Goal: Task Accomplishment & Management: Use online tool/utility

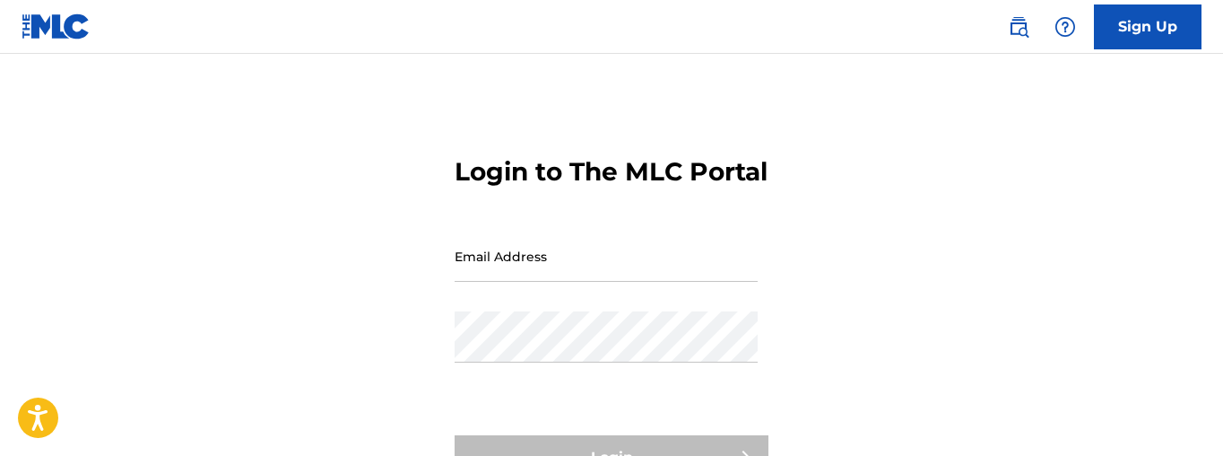
type input "[EMAIL_ADDRESS][DOMAIN_NAME]"
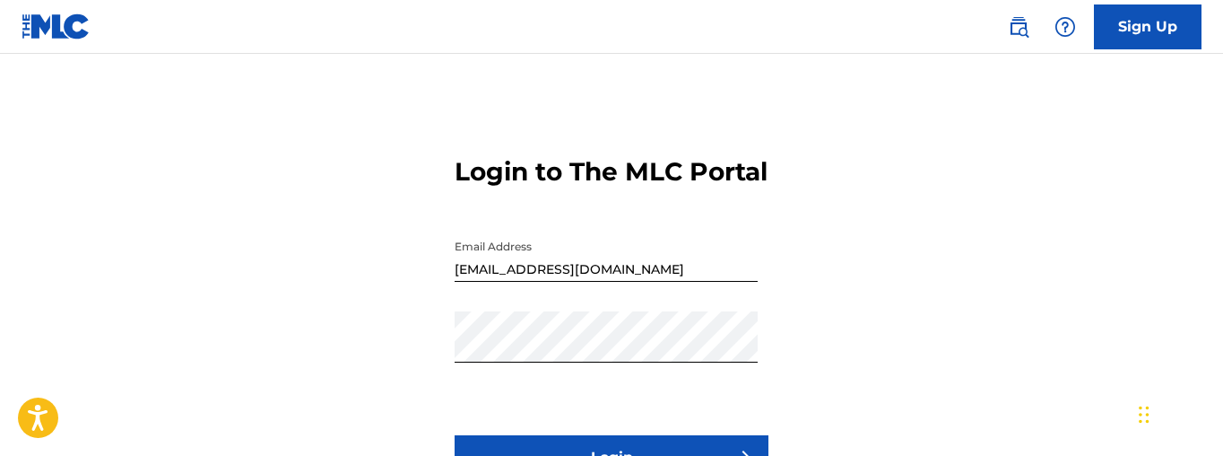
click at [491, 268] on input "[EMAIL_ADDRESS][DOMAIN_NAME]" at bounding box center [606, 256] width 303 height 51
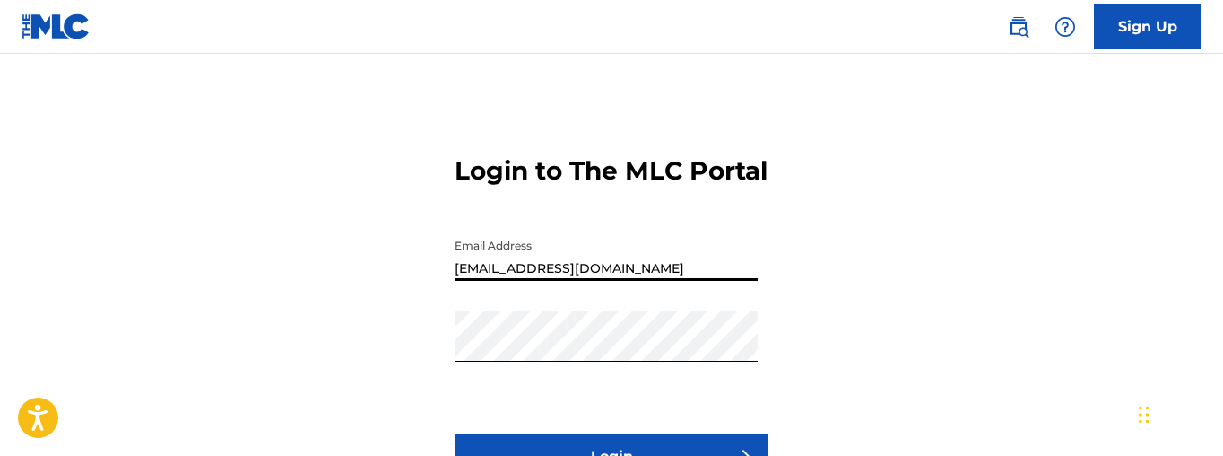
scroll to position [208, 0]
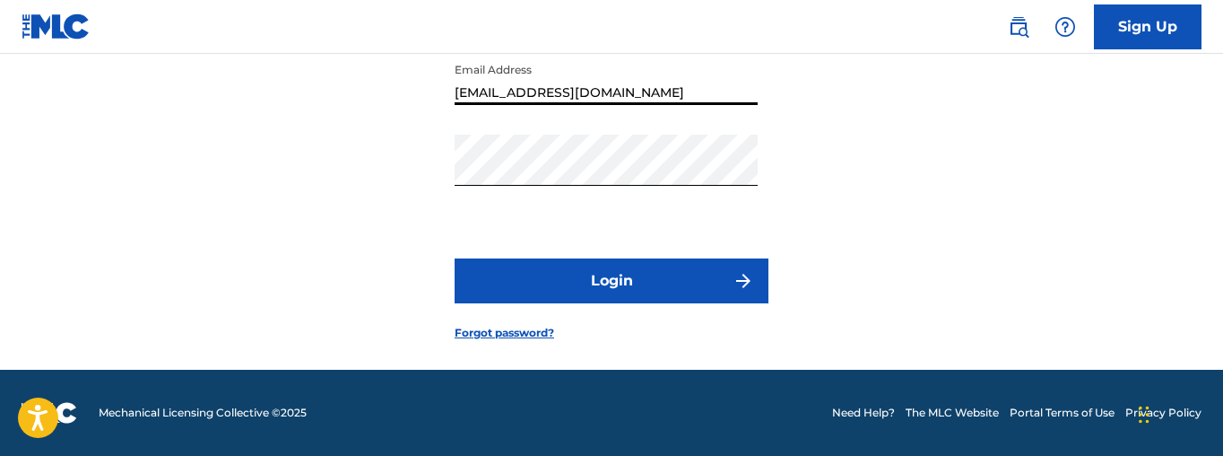
click at [602, 275] on button "Login" at bounding box center [612, 280] width 314 height 45
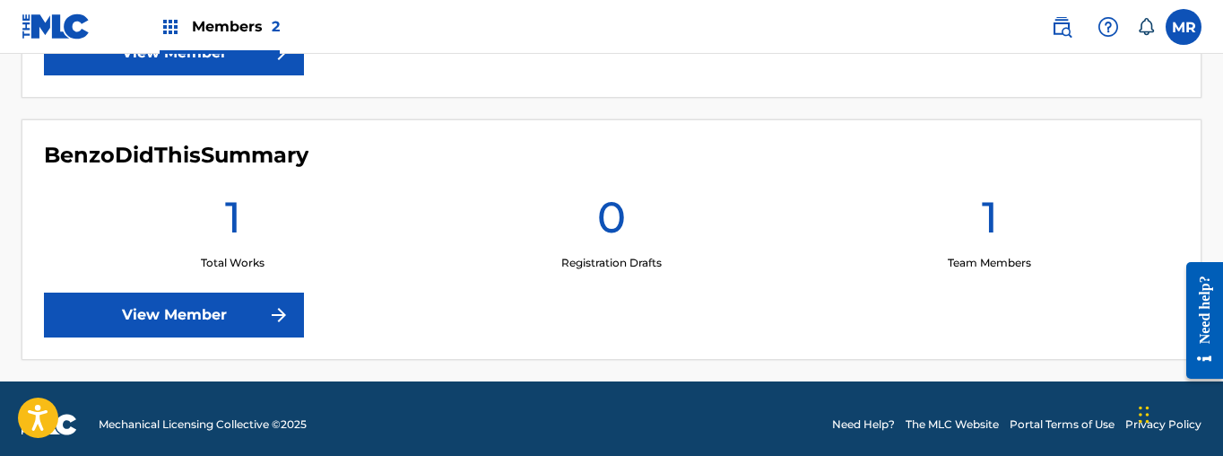
scroll to position [718, 0]
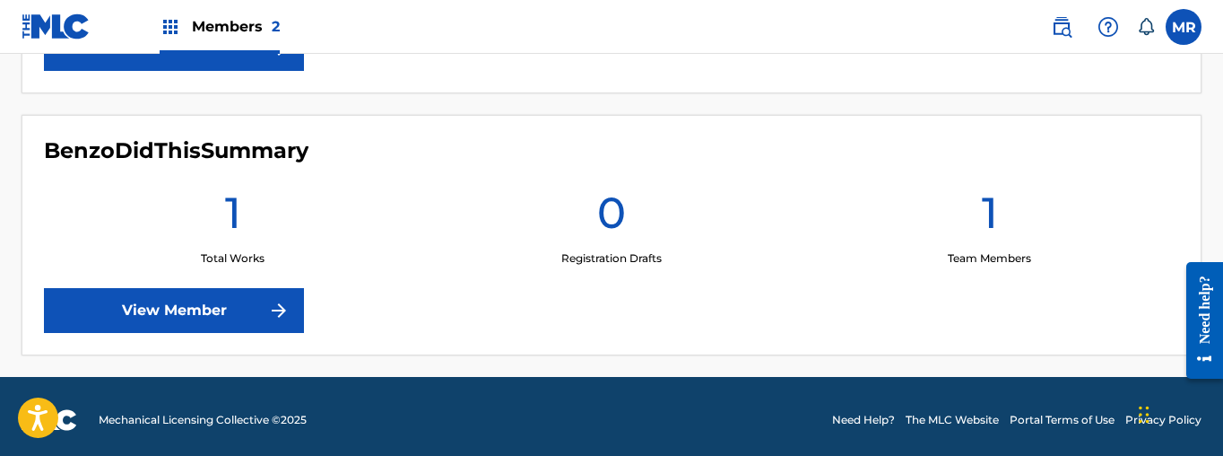
click at [238, 317] on link "View Member" at bounding box center [174, 310] width 260 height 45
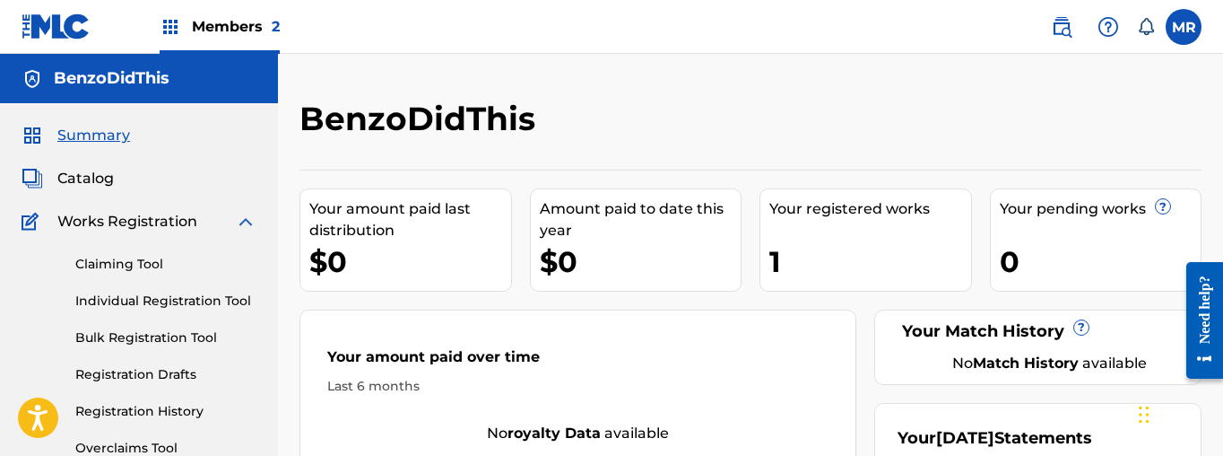
click at [827, 229] on div "Your registered works 1" at bounding box center [866, 239] width 213 height 103
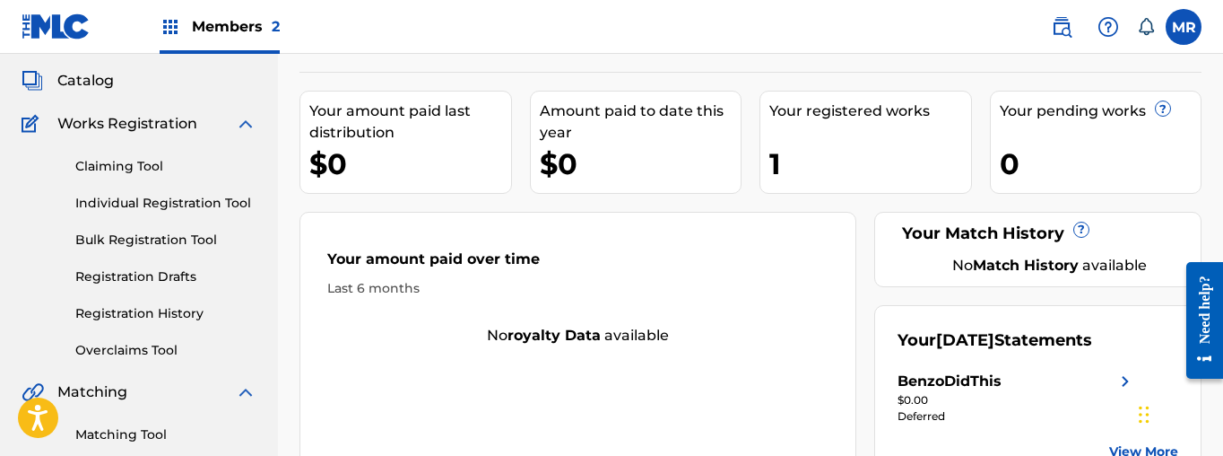
scroll to position [29, 0]
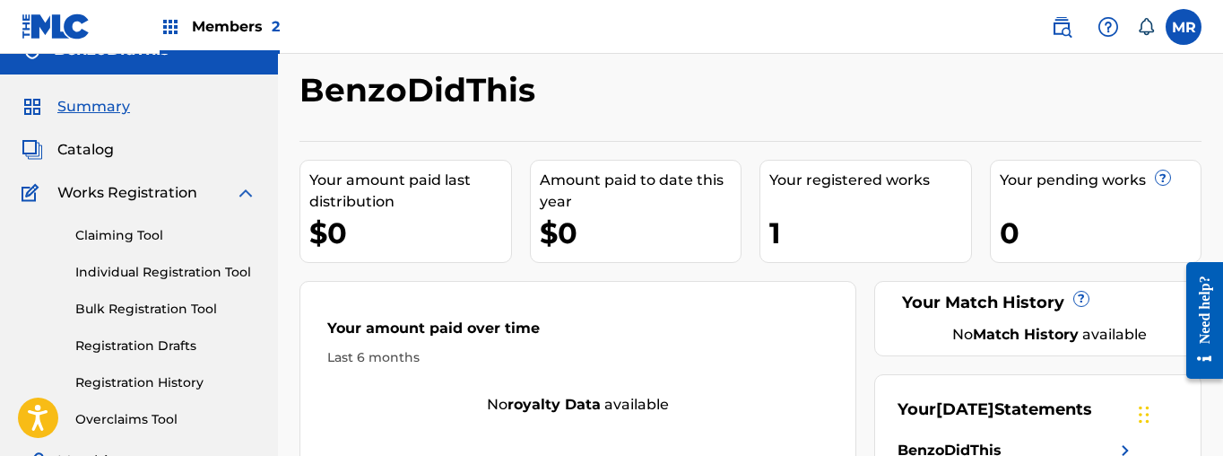
click at [126, 233] on link "Claiming Tool" at bounding box center [165, 235] width 181 height 19
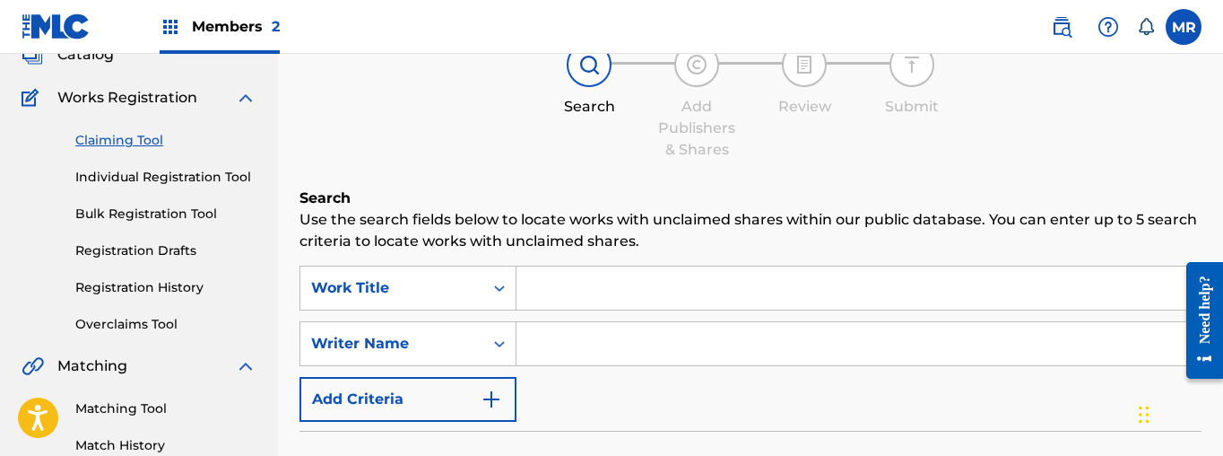
scroll to position [269, 0]
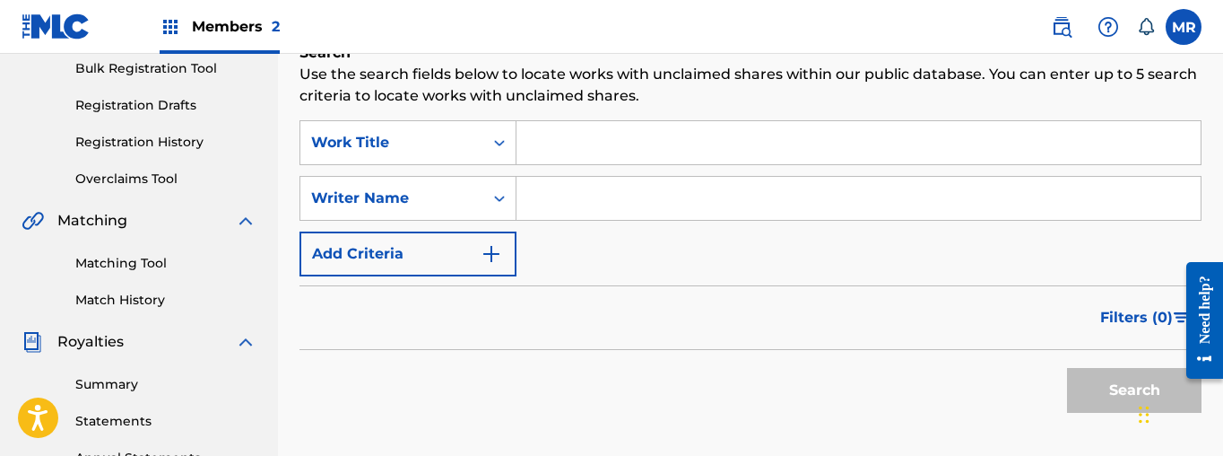
click at [572, 147] on input "Search Form" at bounding box center [859, 142] width 684 height 43
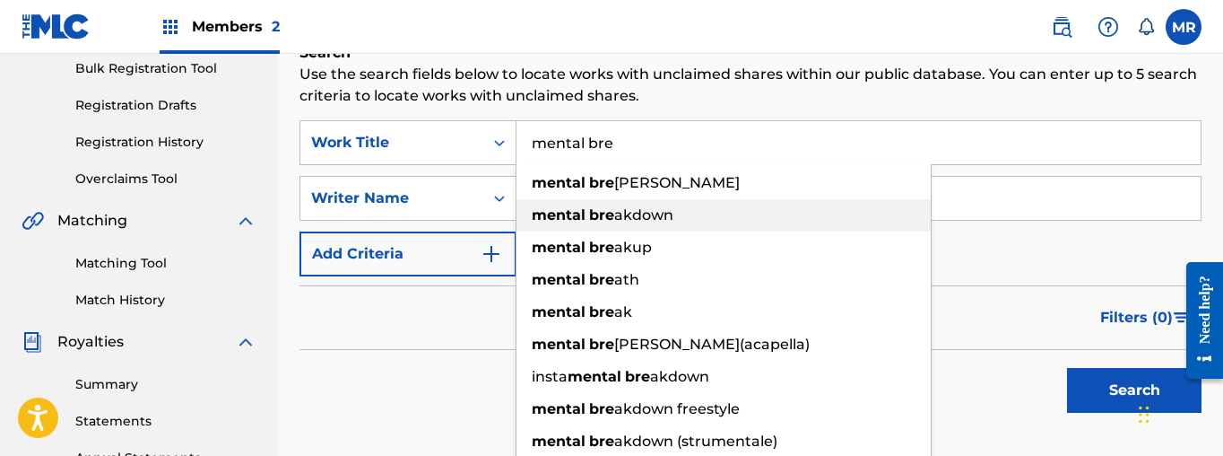
click at [706, 220] on div "mental bre akdown" at bounding box center [724, 215] width 414 height 32
type input "[MEDICAL_DATA]"
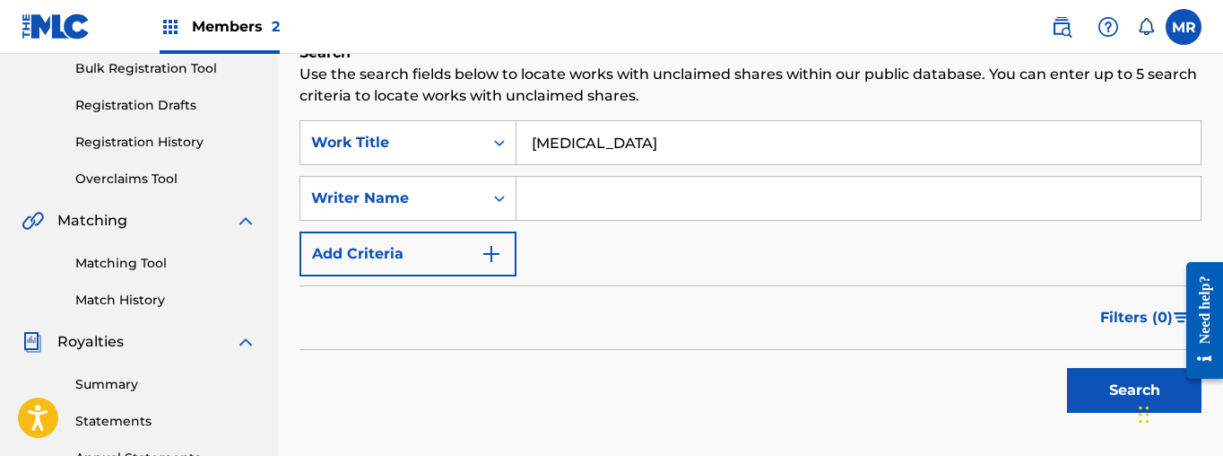
click at [669, 201] on input "Search Form" at bounding box center [859, 198] width 684 height 43
click at [420, 210] on div "Writer Name" at bounding box center [391, 198] width 183 height 34
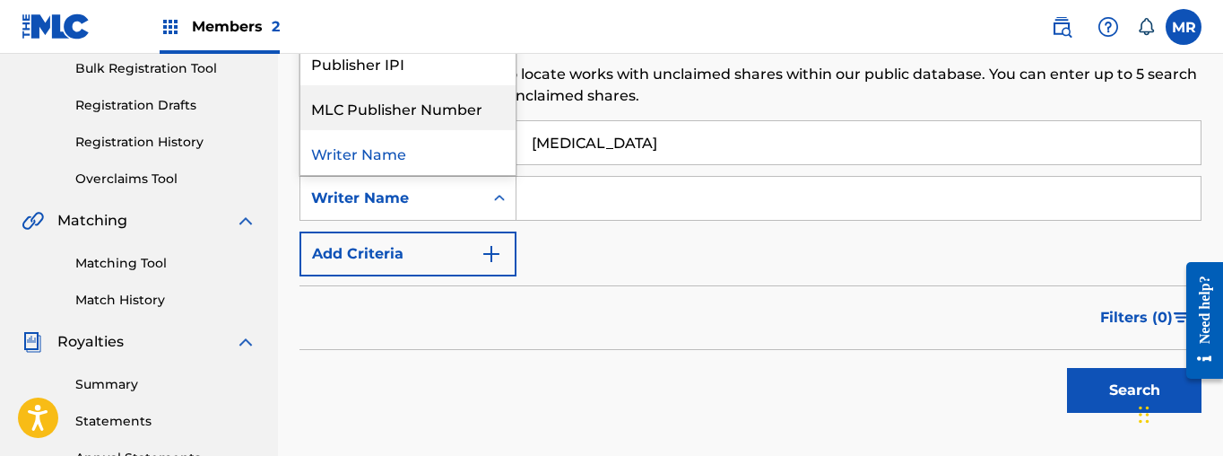
scroll to position [0, 0]
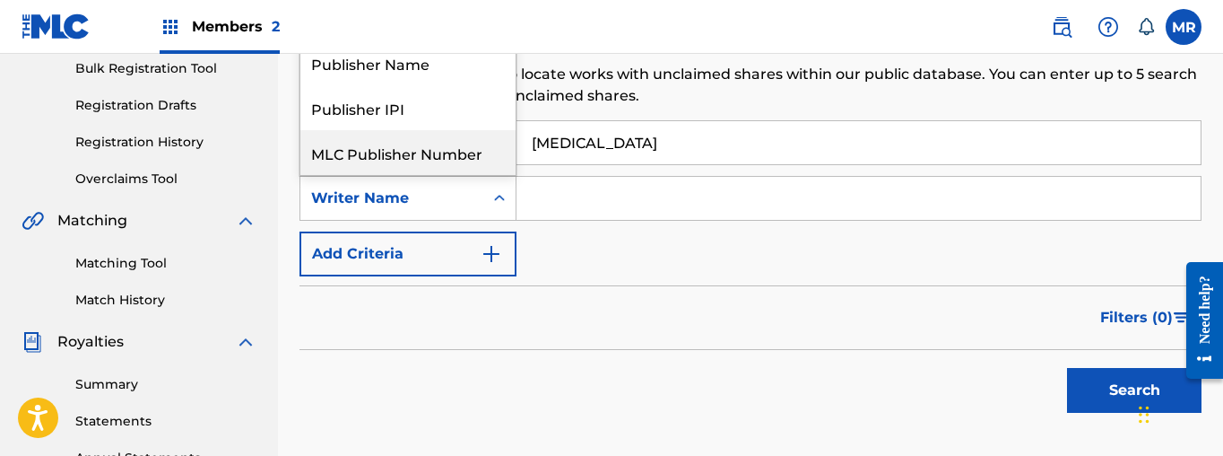
click at [478, 158] on div "MLC Publisher Number" at bounding box center [407, 152] width 215 height 45
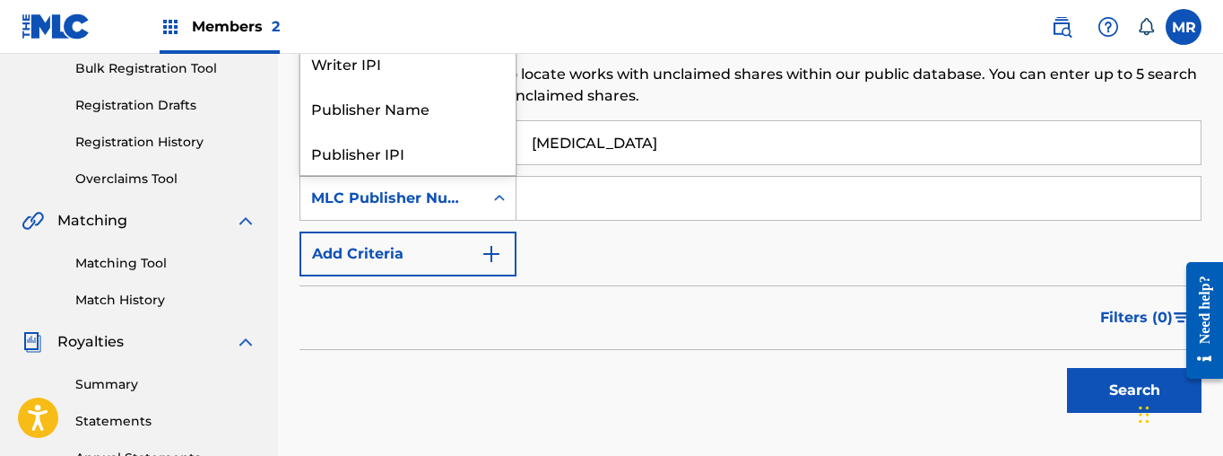
click at [465, 200] on div "MLC Publisher Number" at bounding box center [391, 198] width 161 height 22
click at [431, 79] on div "Writer IPI" at bounding box center [407, 62] width 215 height 45
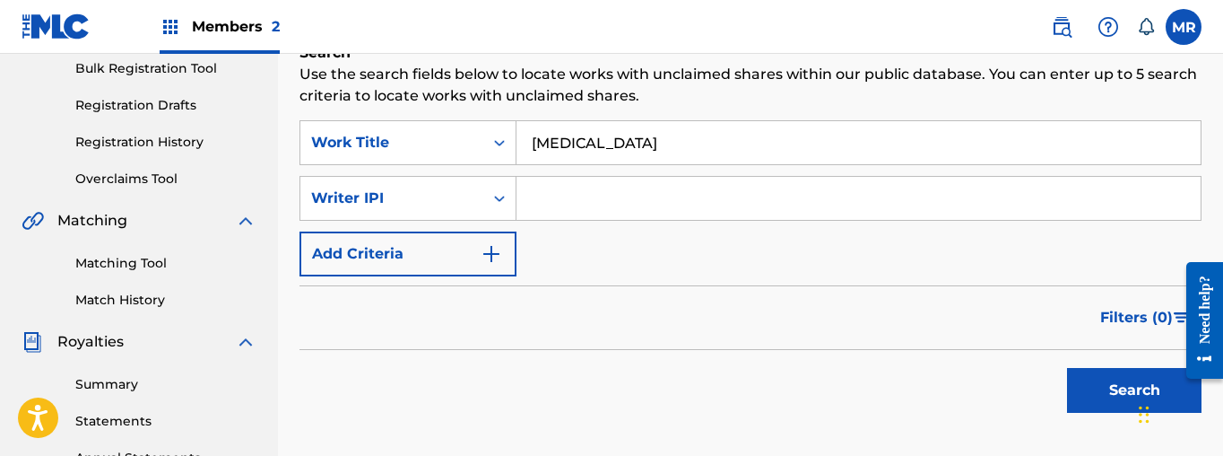
click at [565, 204] on input "Search Form" at bounding box center [859, 198] width 684 height 43
paste input "00686021835"
type input "00686021835"
click at [1124, 378] on button "Search" at bounding box center [1134, 390] width 135 height 45
drag, startPoint x: 673, startPoint y: 194, endPoint x: 519, endPoint y: 206, distance: 153.9
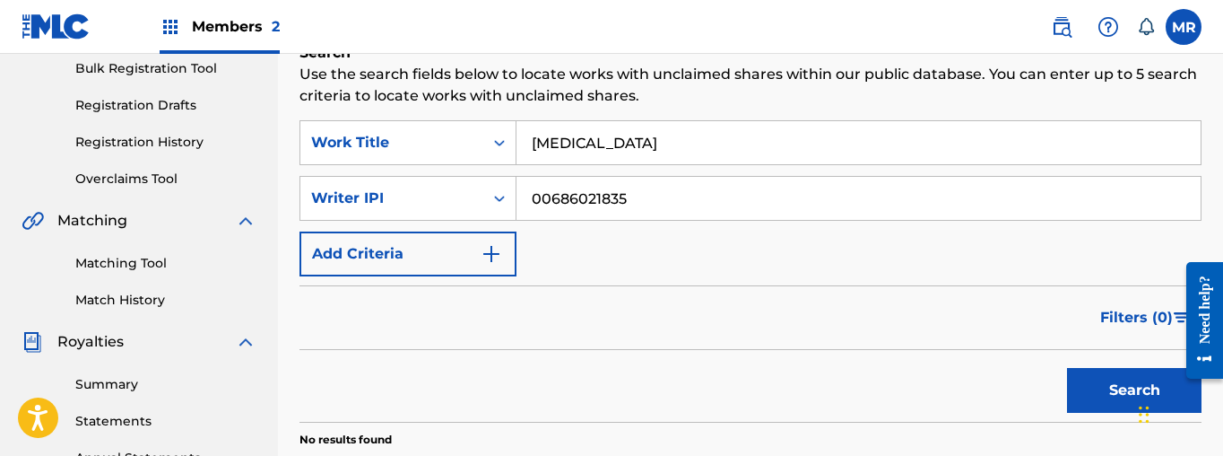
click at [521, 207] on input "00686021835" at bounding box center [859, 198] width 684 height 43
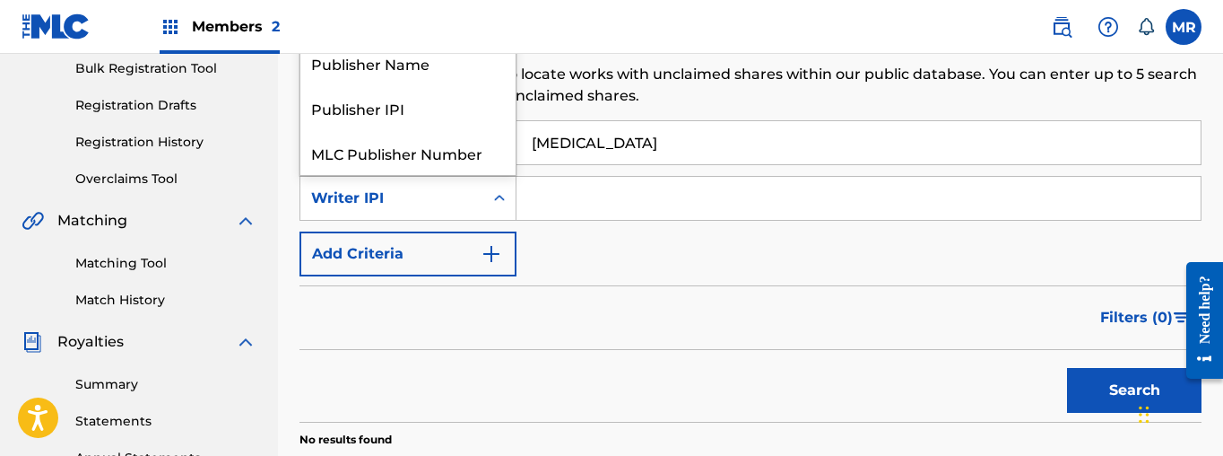
click at [399, 205] on div "Writer IPI" at bounding box center [391, 198] width 161 height 22
click at [405, 74] on div "Publisher Name" at bounding box center [407, 62] width 215 height 45
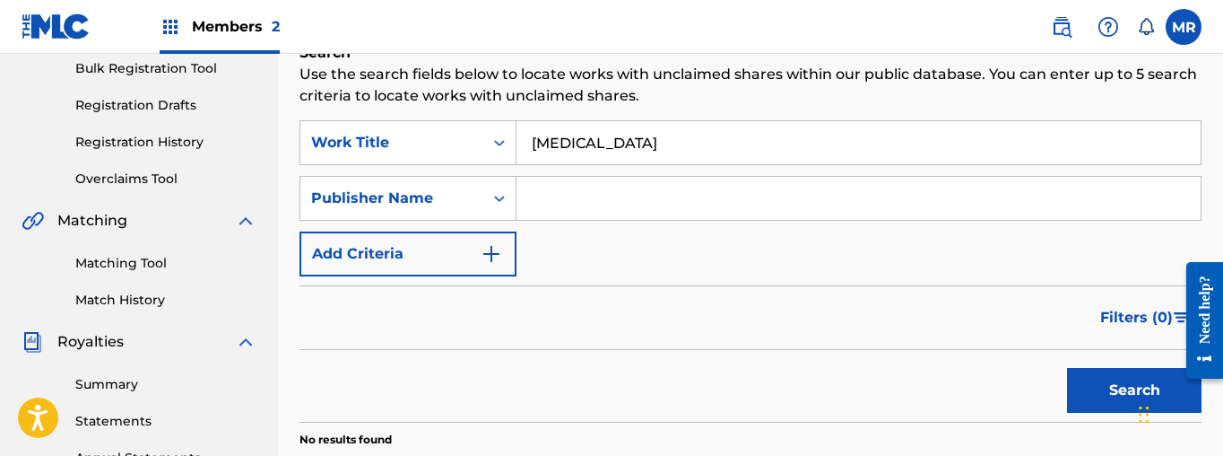
click at [572, 204] on input "Search Form" at bounding box center [859, 198] width 684 height 43
type input "raq baby"
click at [1067, 368] on button "Search" at bounding box center [1134, 390] width 135 height 45
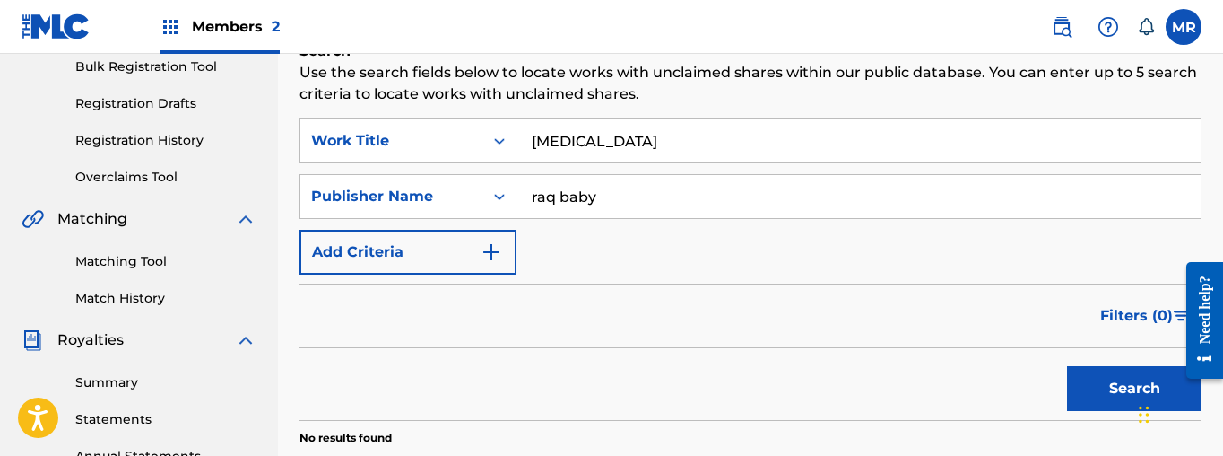
scroll to position [269, 0]
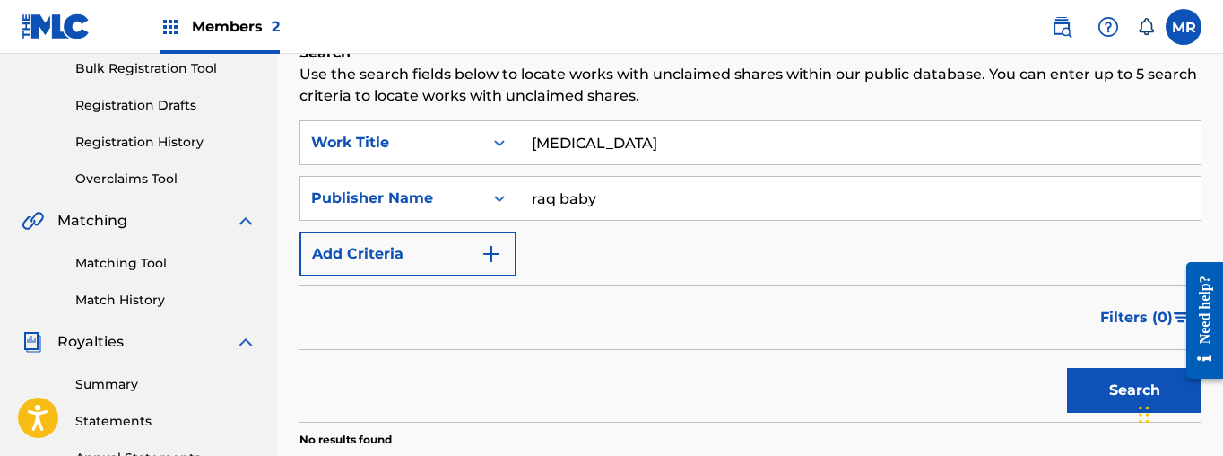
drag, startPoint x: 554, startPoint y: 222, endPoint x: 515, endPoint y: 225, distance: 39.6
click at [517, 225] on div "SearchWithCriteriab09f3048-2fae-49ad-a01b-92c3504a7863 Work Title mental breakd…" at bounding box center [751, 198] width 902 height 156
click at [1122, 401] on button "Search" at bounding box center [1134, 390] width 135 height 45
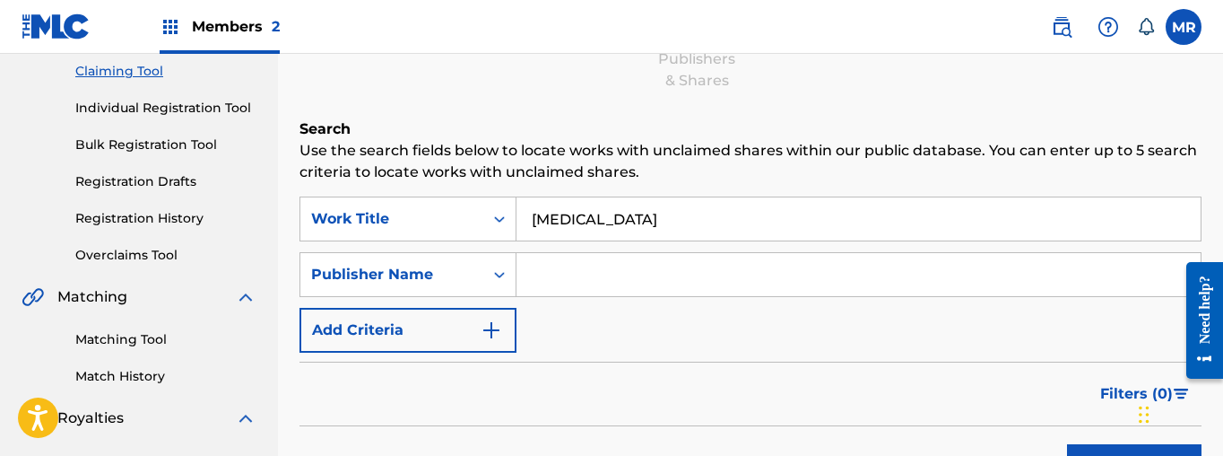
scroll to position [179, 0]
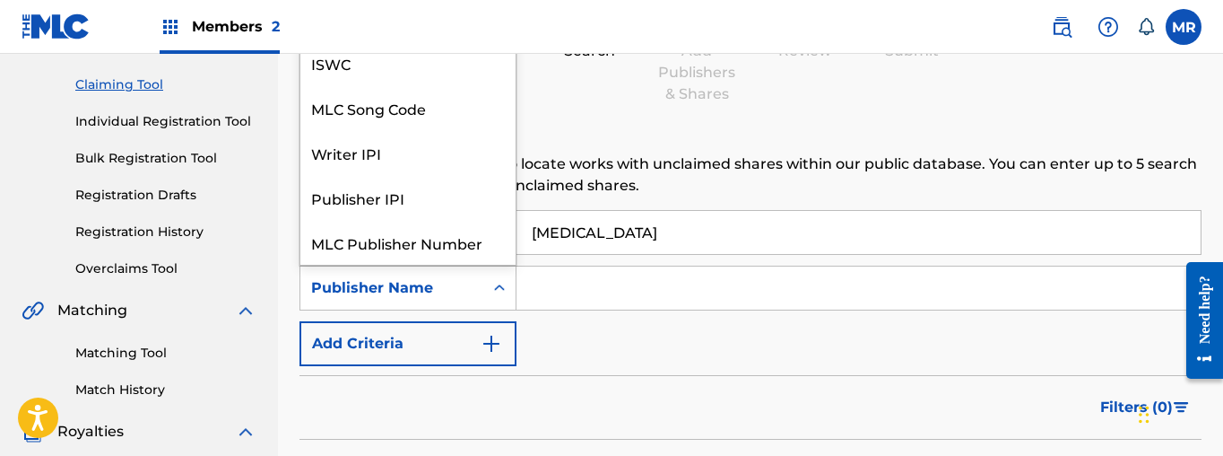
click at [408, 291] on div "Publisher Name" at bounding box center [391, 288] width 161 height 22
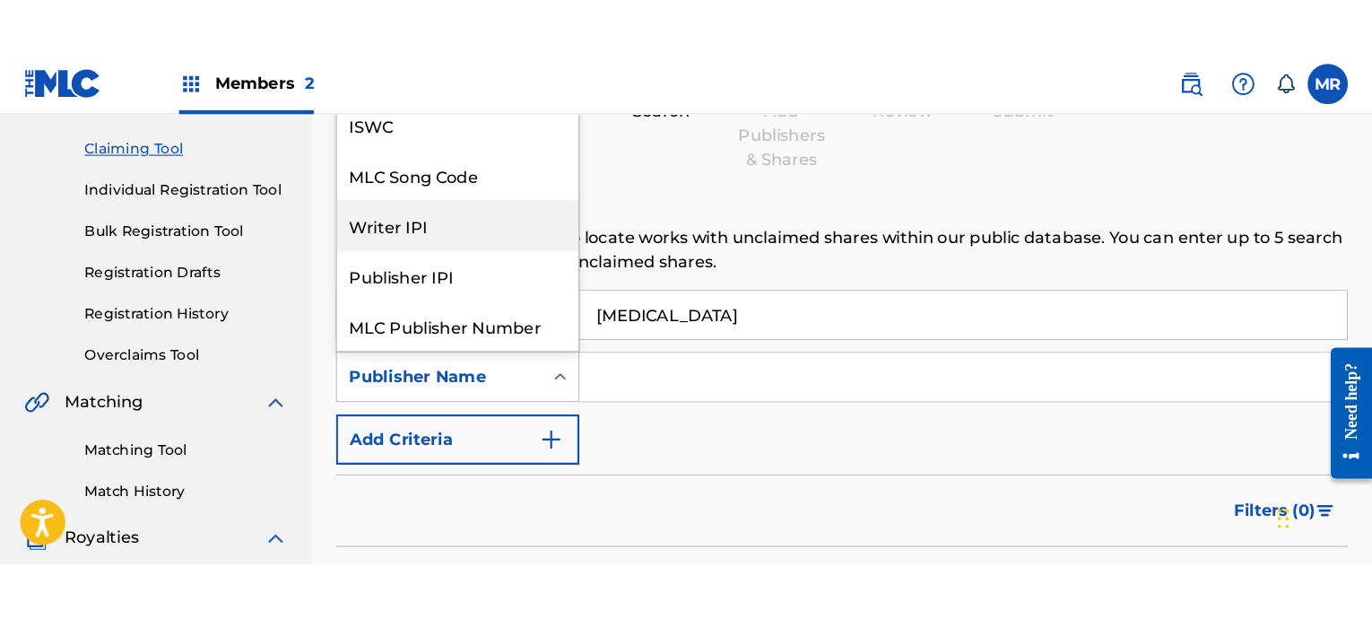
scroll to position [45, 0]
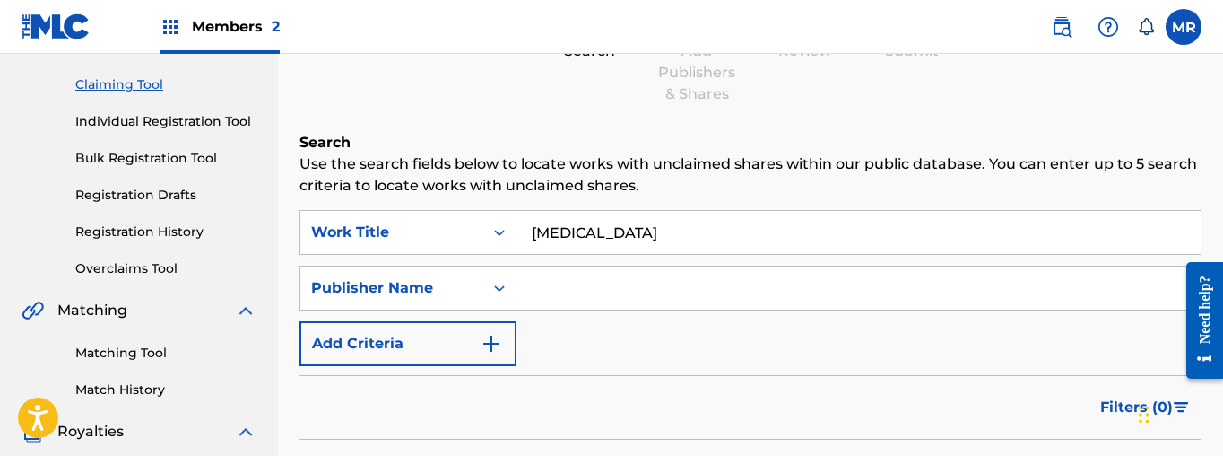
click at [861, 135] on h6 "Search" at bounding box center [751, 143] width 902 height 22
click at [568, 293] on input "Search Form" at bounding box center [859, 287] width 684 height 43
drag, startPoint x: 568, startPoint y: 293, endPoint x: 941, endPoint y: 311, distance: 373.5
click at [941, 311] on div "SearchWithCriteriab09f3048-2fae-49ad-a01b-92c3504a7863 Work Title [MEDICAL_DATA…" at bounding box center [751, 288] width 902 height 156
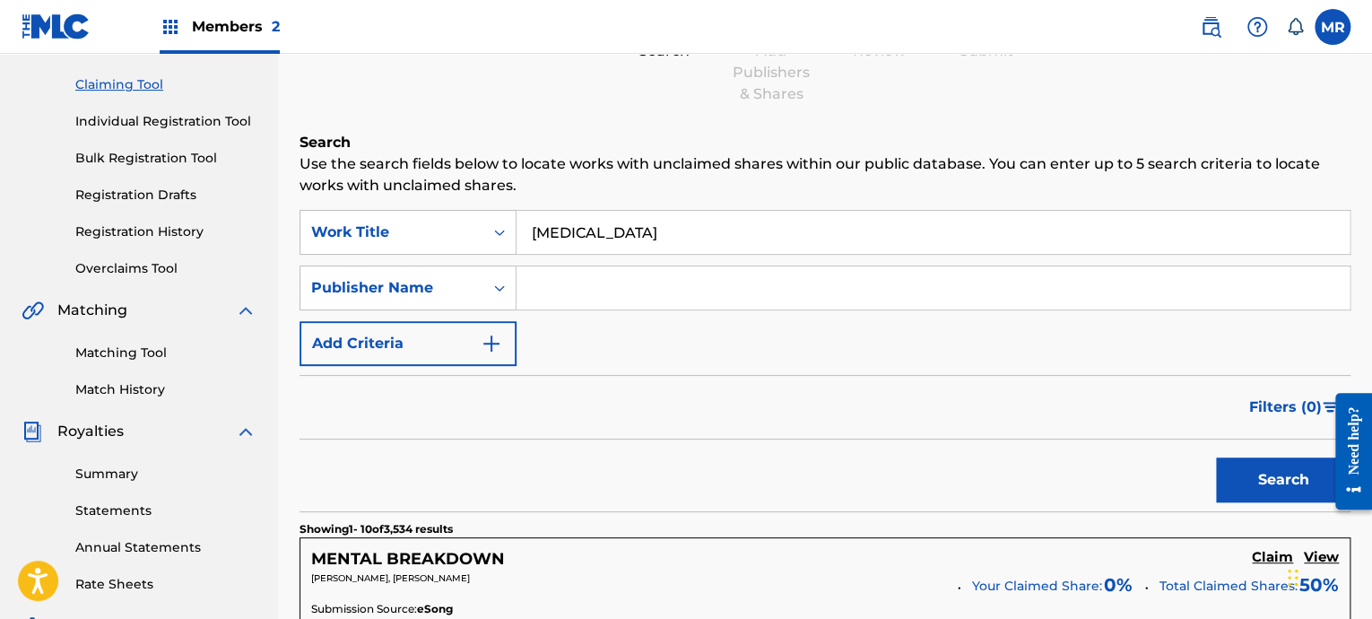
drag, startPoint x: 681, startPoint y: 240, endPoint x: 432, endPoint y: 260, distance: 249.2
click at [441, 265] on div "SearchWithCriteriab09f3048-2fae-49ad-a01b-92c3504a7863 Work Title [MEDICAL_DATA…" at bounding box center [825, 288] width 1051 height 156
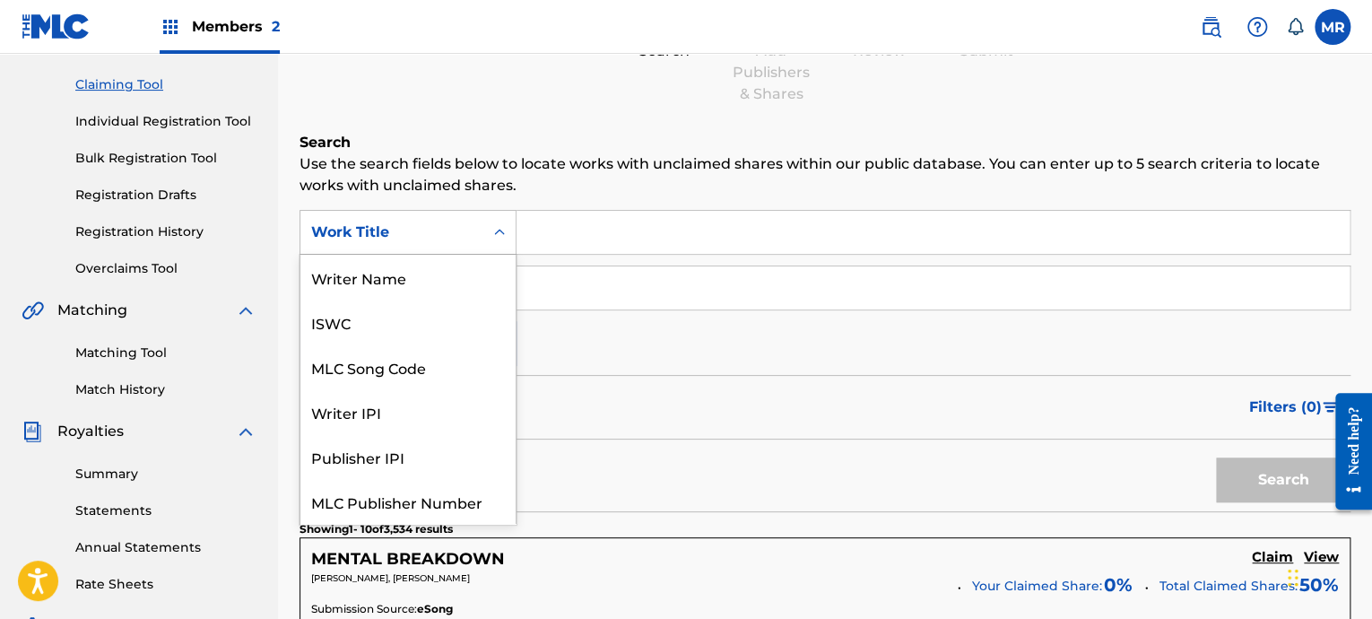
click at [399, 225] on div "Work Title" at bounding box center [391, 233] width 161 height 22
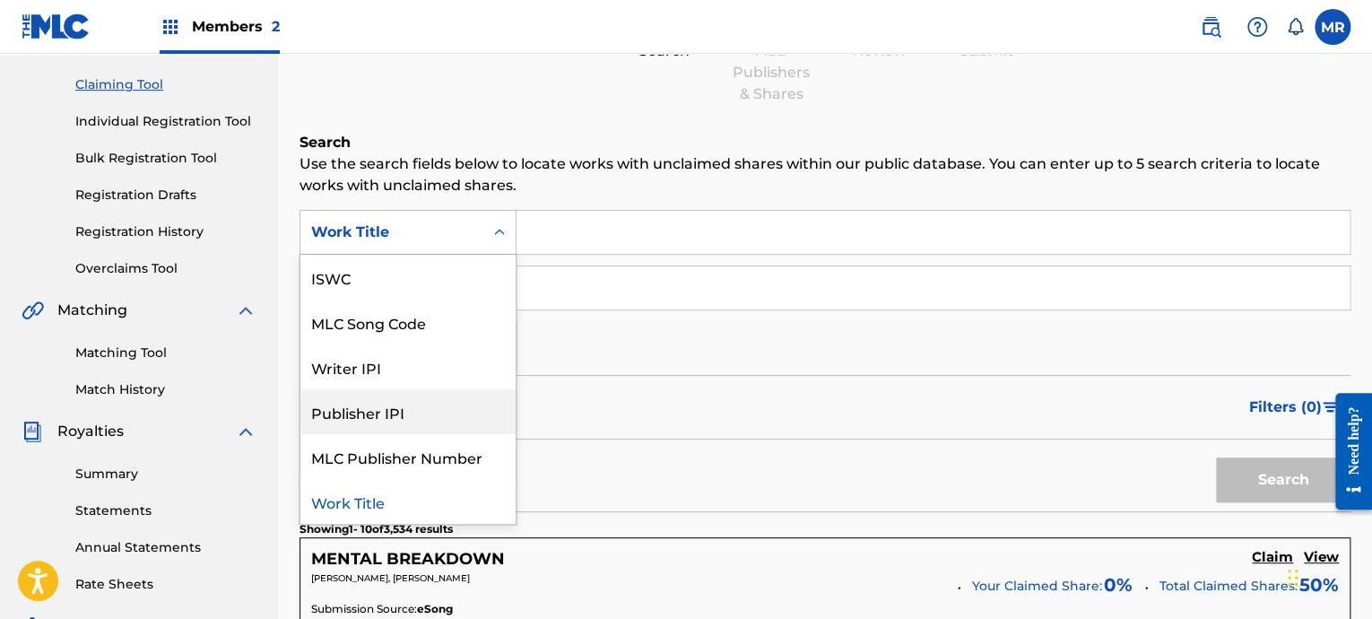
click at [426, 424] on div "Publisher IPI" at bounding box center [407, 411] width 215 height 45
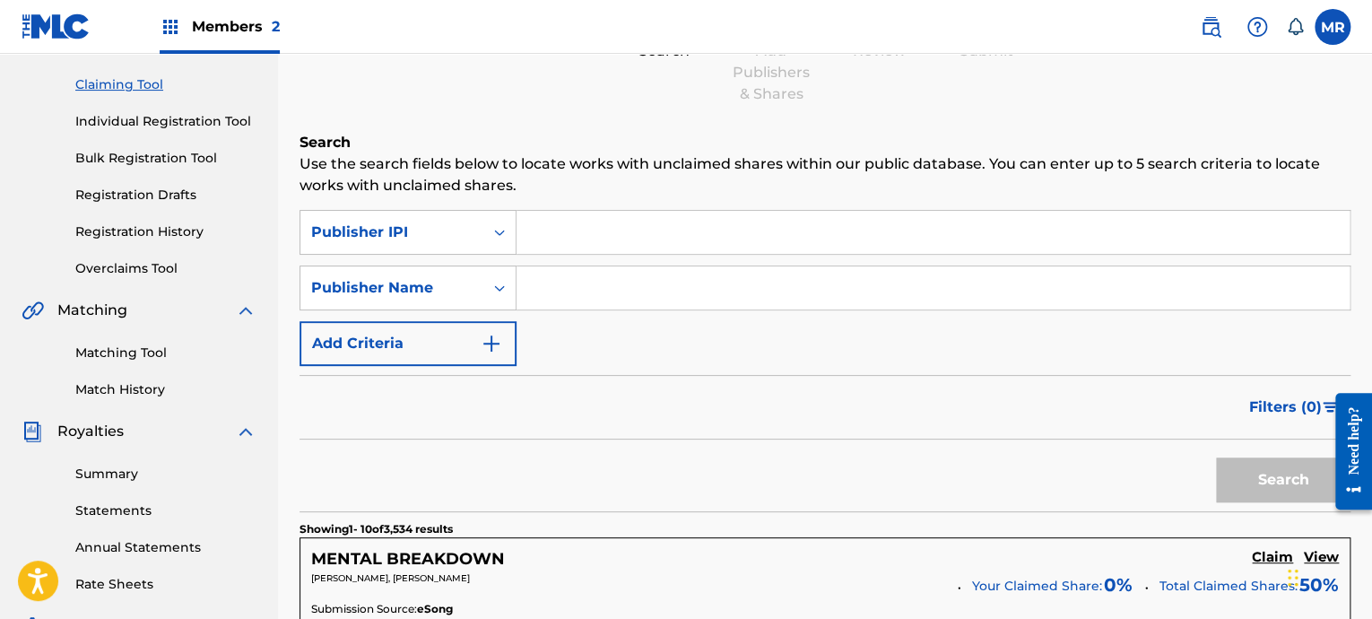
paste input "00686021835"
type input "00686021835"
click at [1222, 455] on button "Search" at bounding box center [1283, 479] width 135 height 45
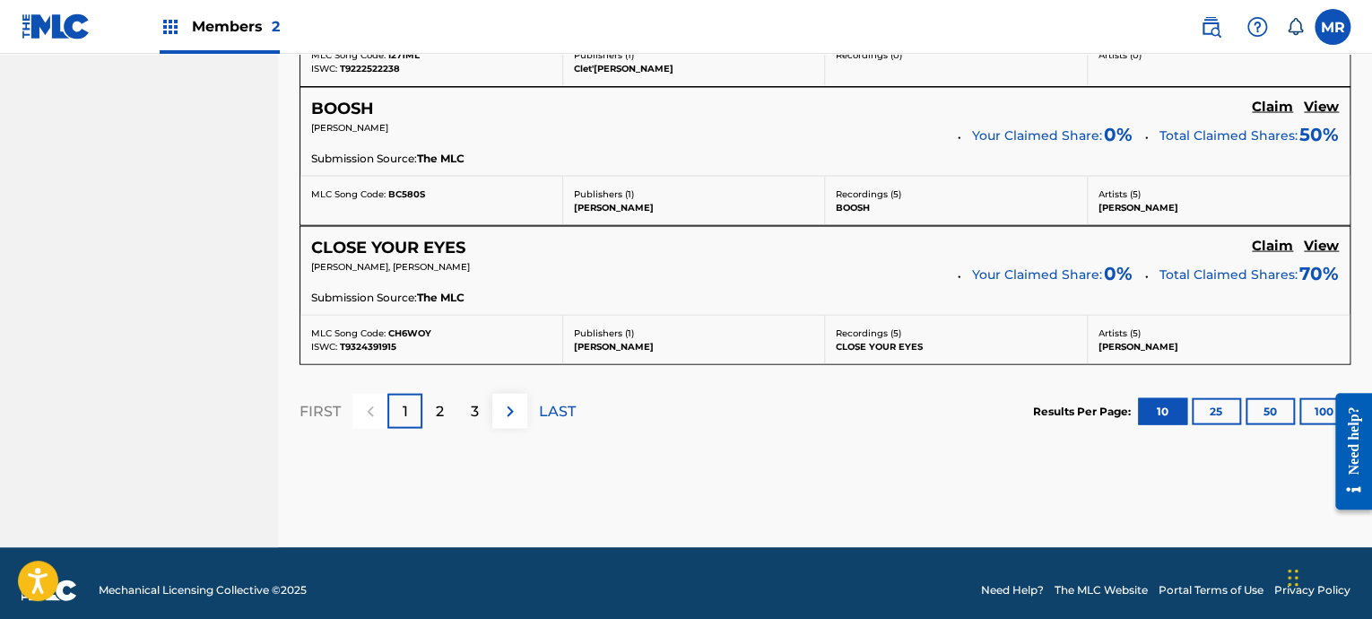
scroll to position [1750, 0]
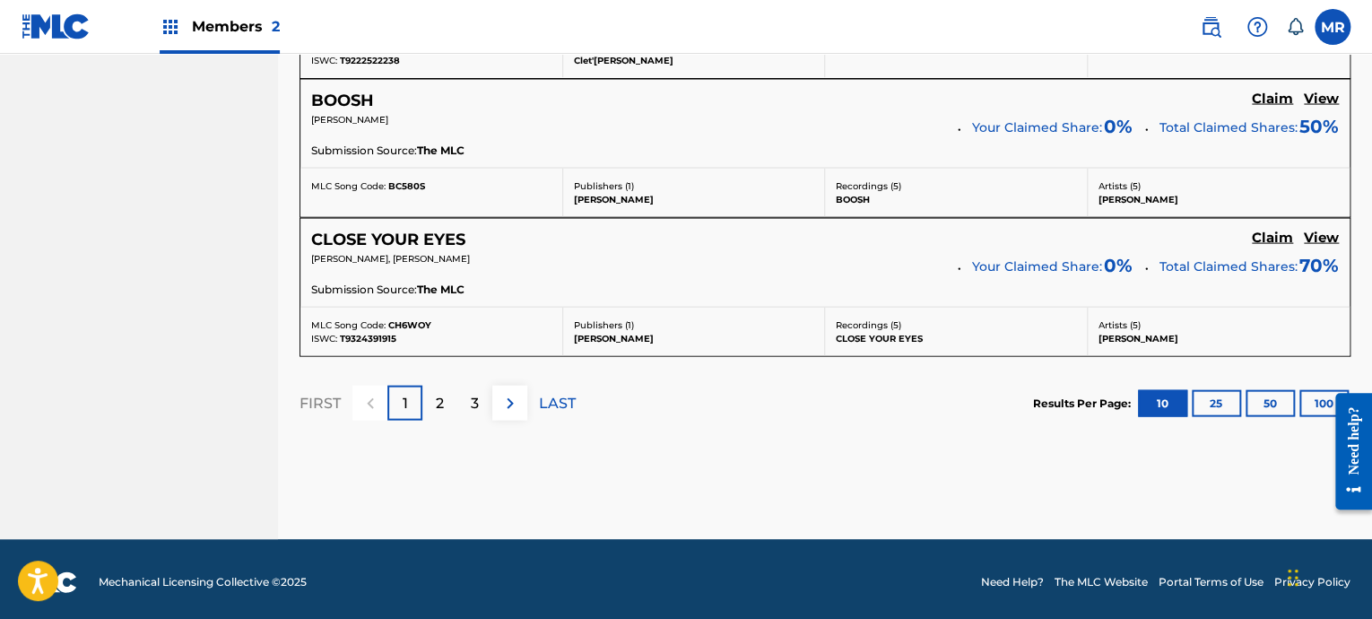
click at [1222, 393] on button "100" at bounding box center [1324, 403] width 49 height 27
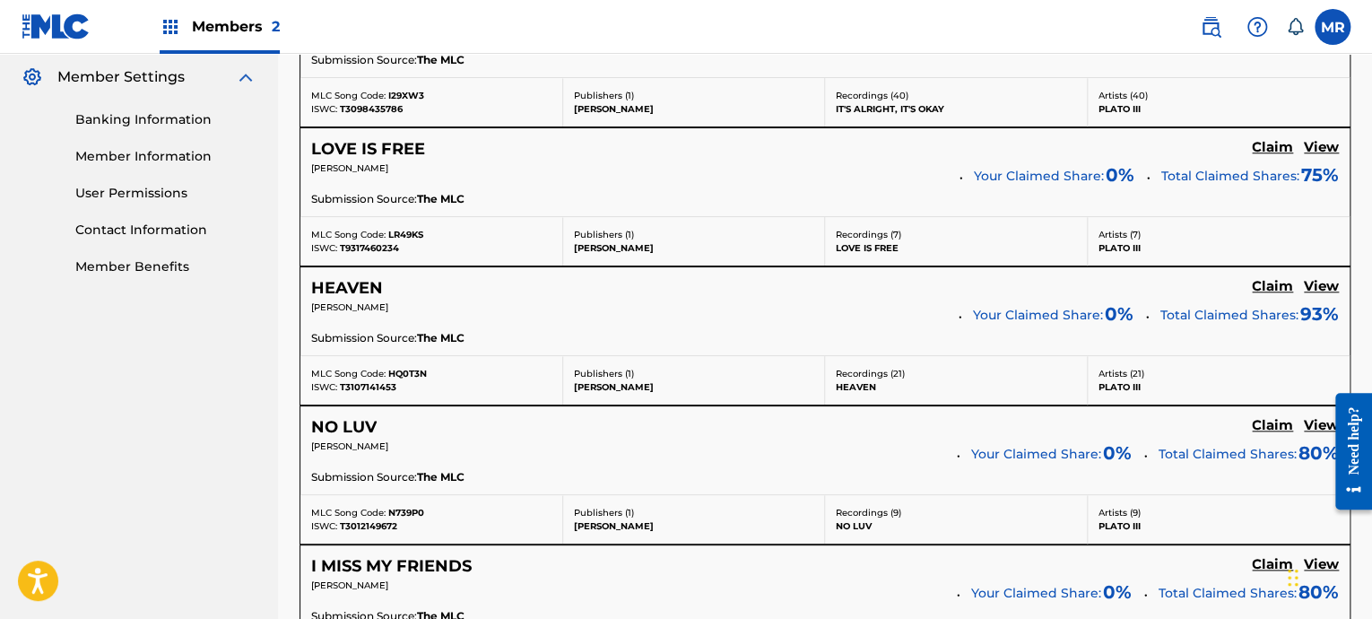
scroll to position [494, 0]
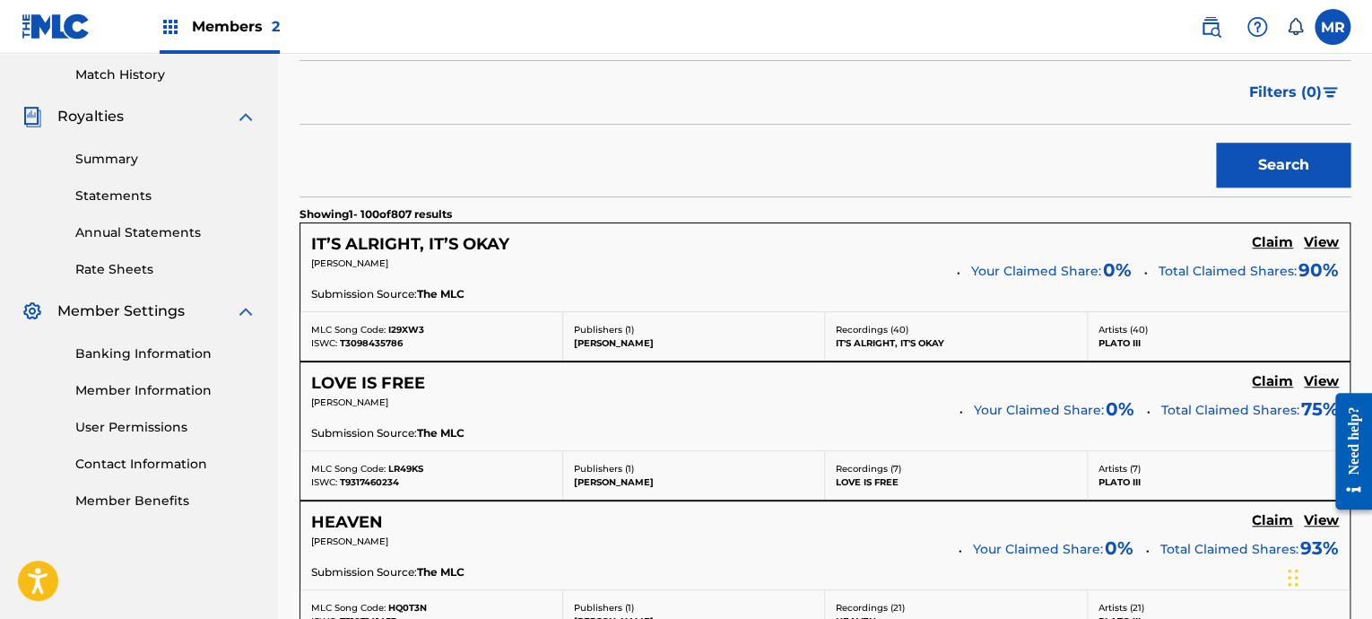
click at [1222, 89] on span "Filters ( 0 )" at bounding box center [1285, 93] width 73 height 22
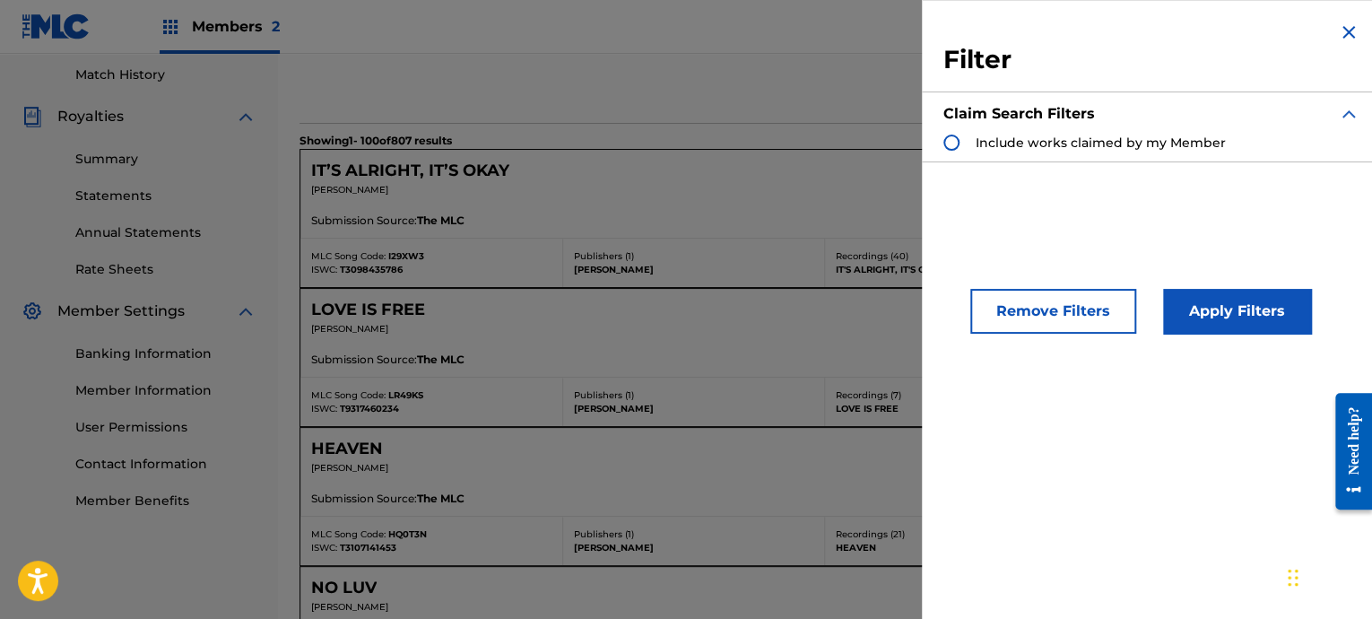
click at [1039, 311] on button "Remove Filters" at bounding box center [1053, 311] width 166 height 45
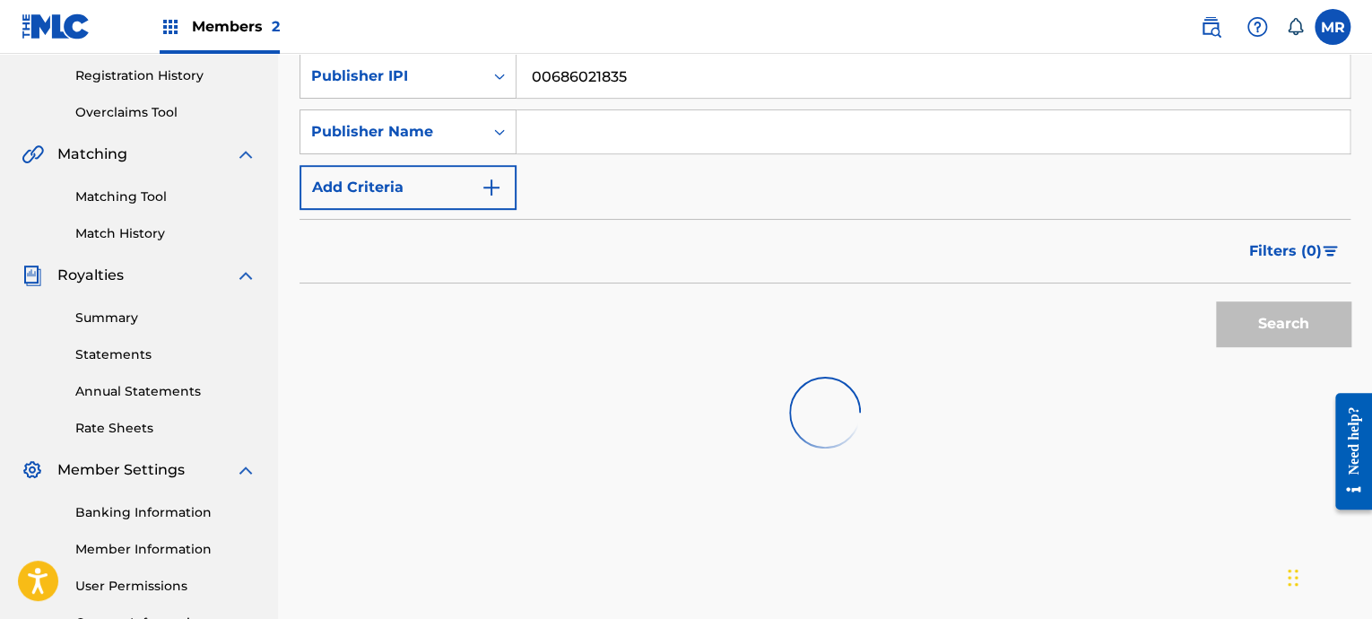
scroll to position [223, 0]
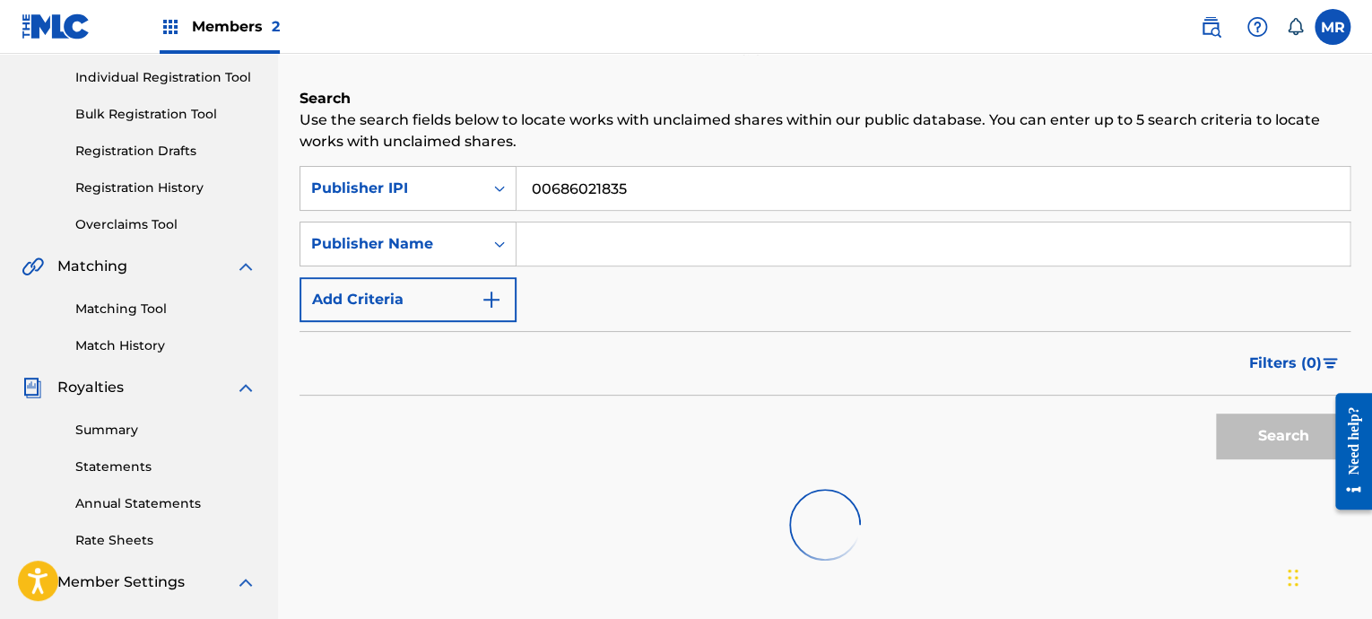
click at [656, 193] on input "00686021835" at bounding box center [933, 188] width 833 height 43
click at [617, 257] on input "Search Form" at bounding box center [933, 243] width 833 height 43
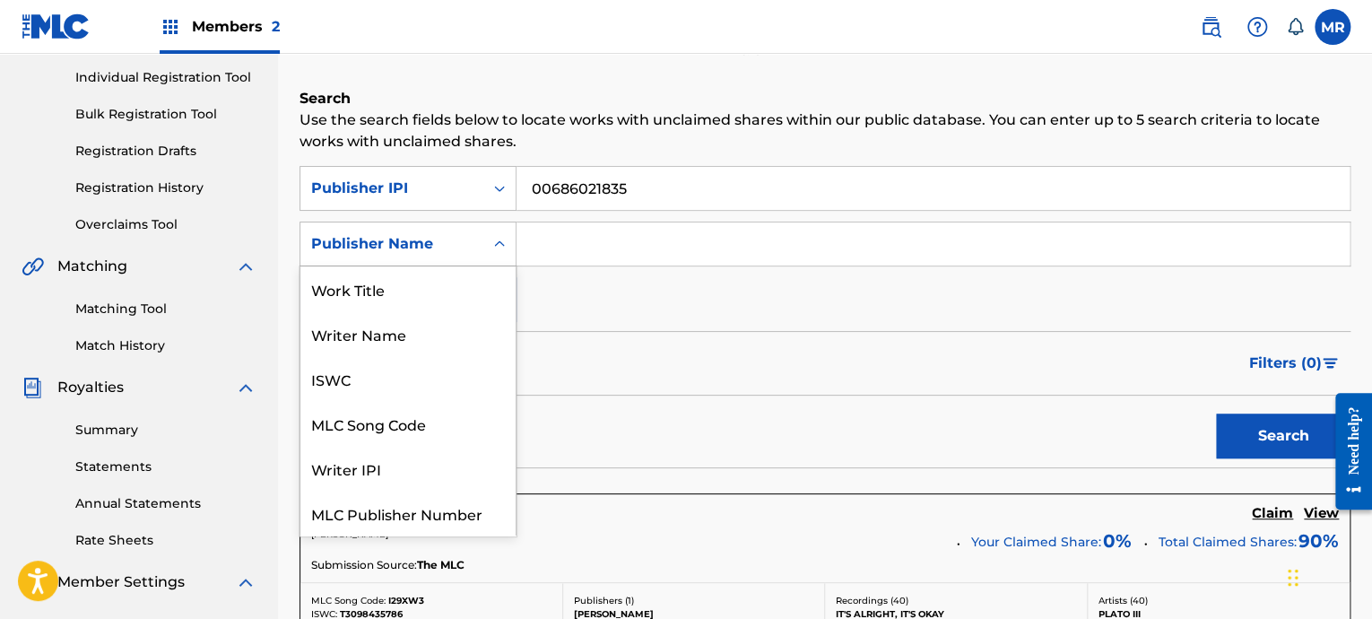
click at [458, 241] on div "Publisher Name" at bounding box center [391, 244] width 161 height 22
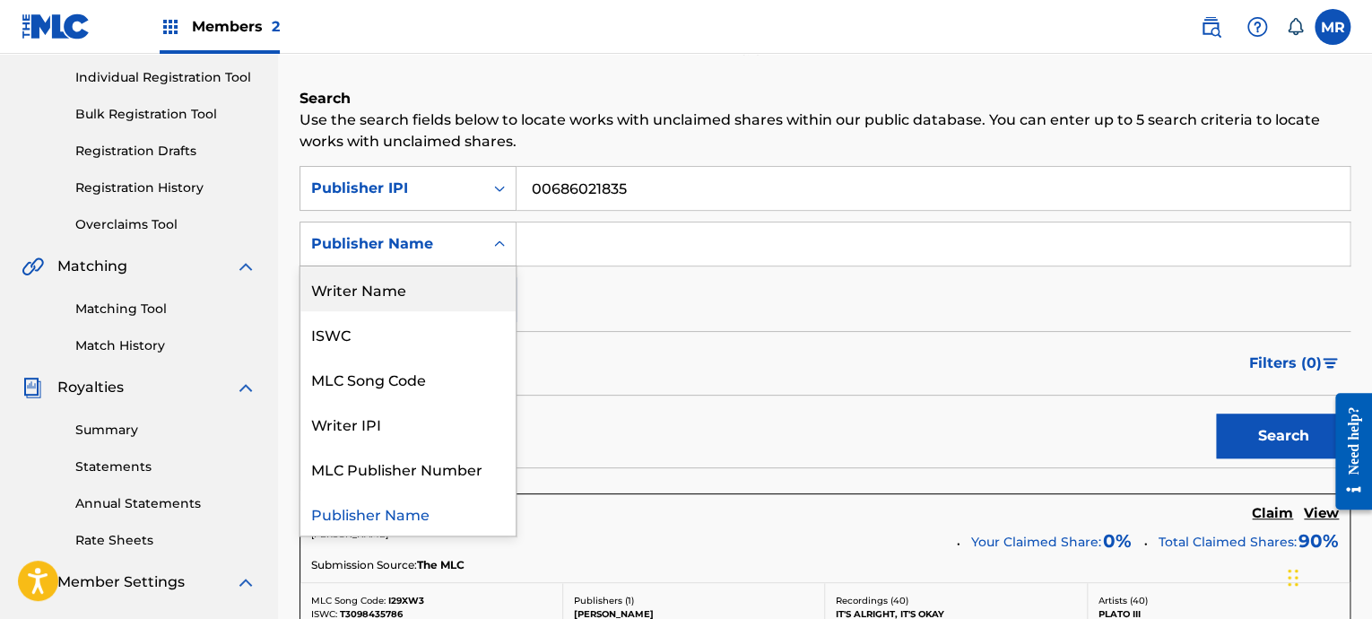
click at [415, 292] on div "Writer Name" at bounding box center [407, 288] width 215 height 45
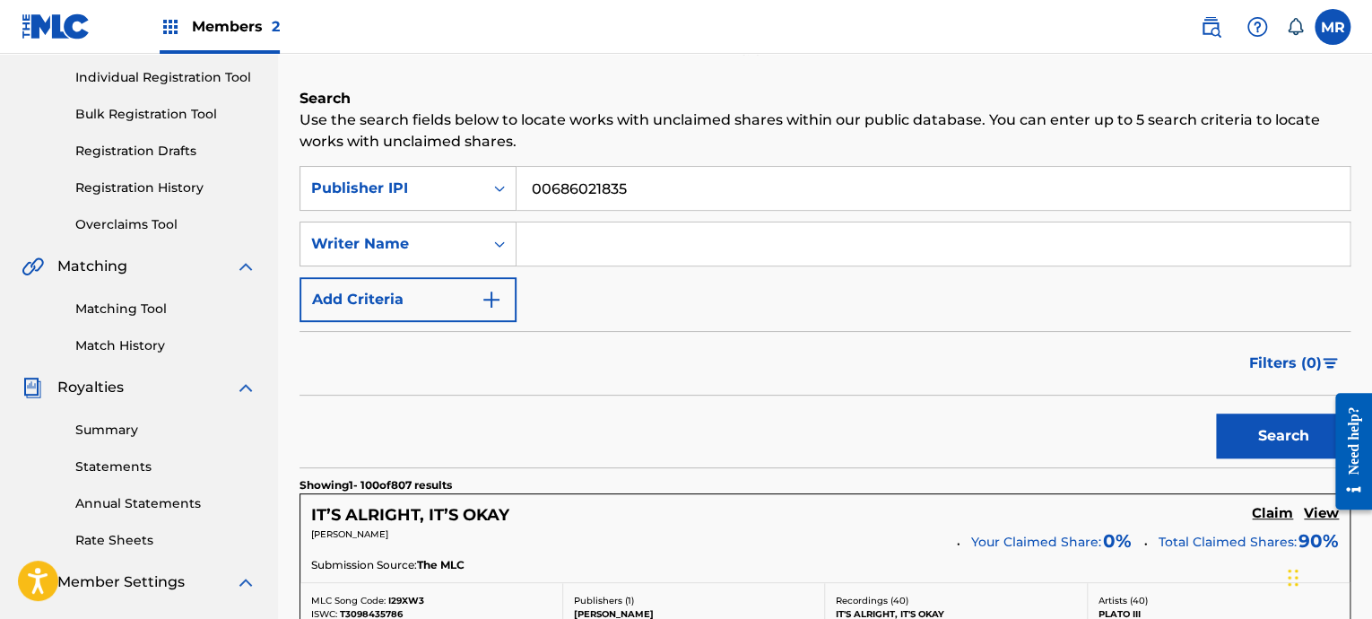
click at [590, 243] on input "Search Form" at bounding box center [933, 243] width 833 height 43
type input "raq baby"
click at [1216, 413] on button "Search" at bounding box center [1283, 435] width 135 height 45
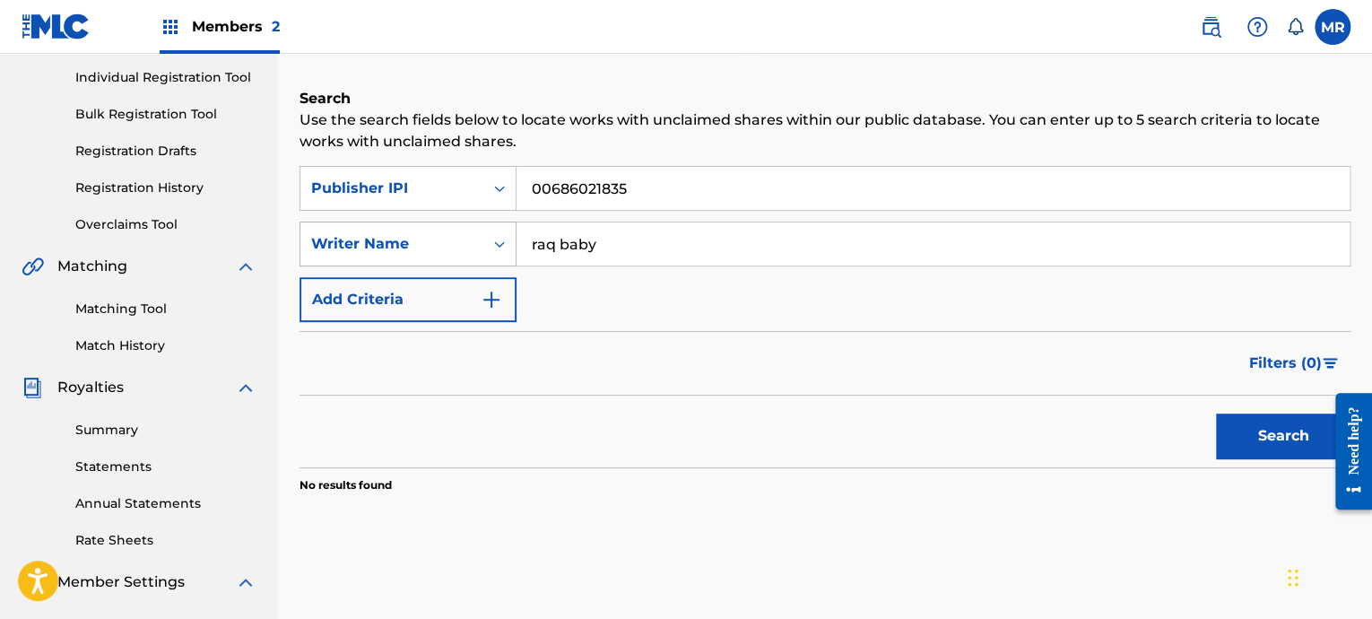
drag, startPoint x: 613, startPoint y: 248, endPoint x: 499, endPoint y: 246, distance: 113.9
click at [501, 244] on div "SearchWithCriteria95d7e3ee-f82d-475f-abf8-97b45f63b341 Writer Name raq baby" at bounding box center [825, 244] width 1051 height 45
type input "[PERSON_NAME]"
click at [1222, 444] on button "Search" at bounding box center [1283, 435] width 135 height 45
drag, startPoint x: 678, startPoint y: 233, endPoint x: 87, endPoint y: 232, distance: 591.1
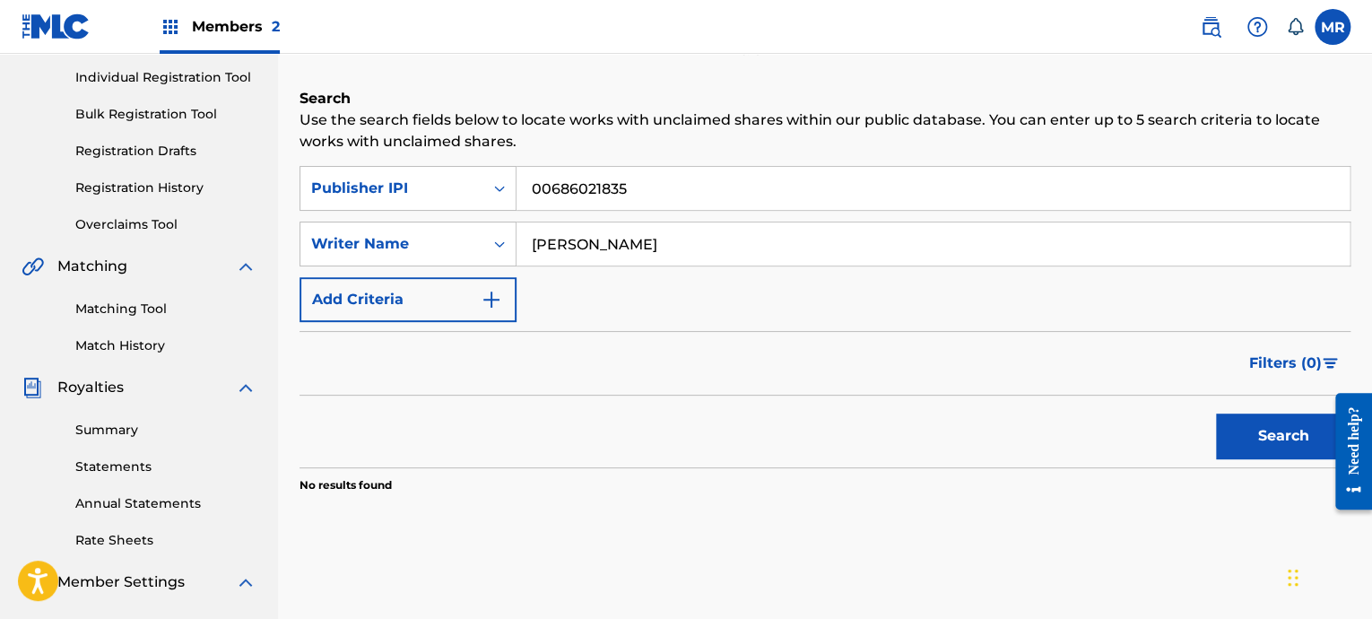
click at [94, 232] on main "BenzoDidThis Summary Catalog Works Registration Claiming Tool Individual Regist…" at bounding box center [686, 316] width 1372 height 972
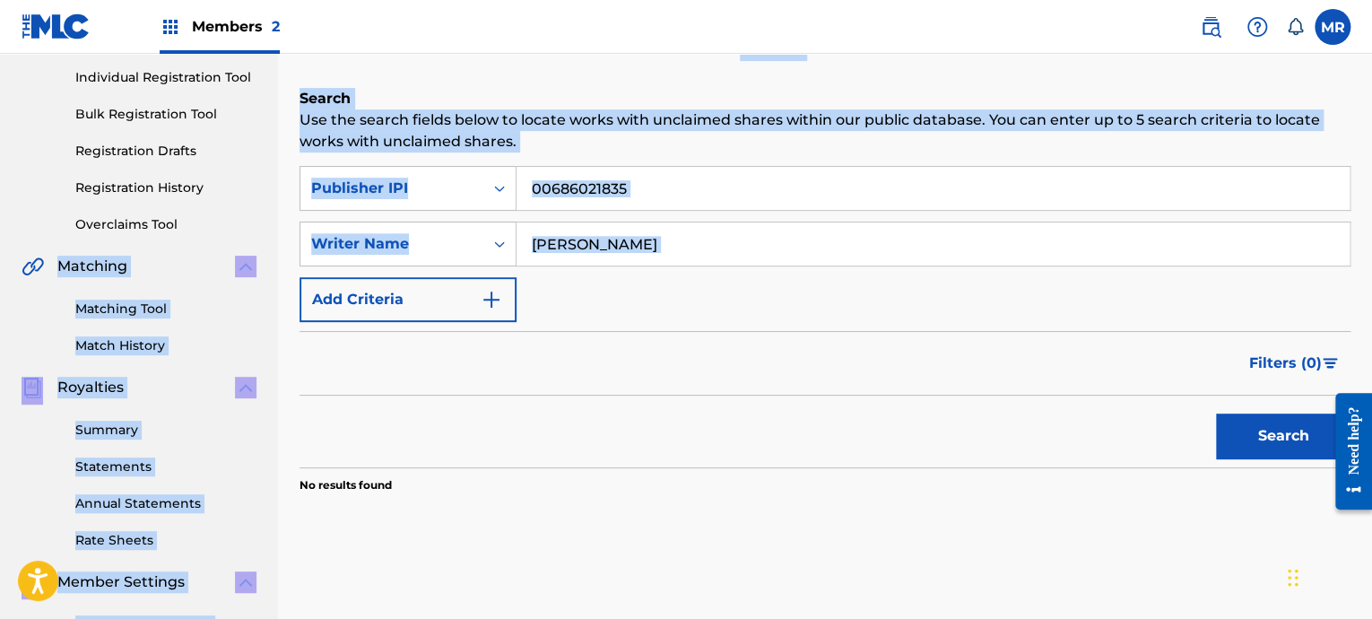
drag, startPoint x: 302, startPoint y: 266, endPoint x: 319, endPoint y: 265, distance: 17.1
click at [314, 266] on main "BenzoDidThis Summary Catalog Works Registration Claiming Tool Individual Regist…" at bounding box center [686, 316] width 1372 height 972
click at [663, 248] on input "[PERSON_NAME]" at bounding box center [933, 243] width 833 height 43
click at [657, 246] on input "[PERSON_NAME]" at bounding box center [933, 243] width 833 height 43
click at [639, 247] on input "[PERSON_NAME]" at bounding box center [933, 243] width 833 height 43
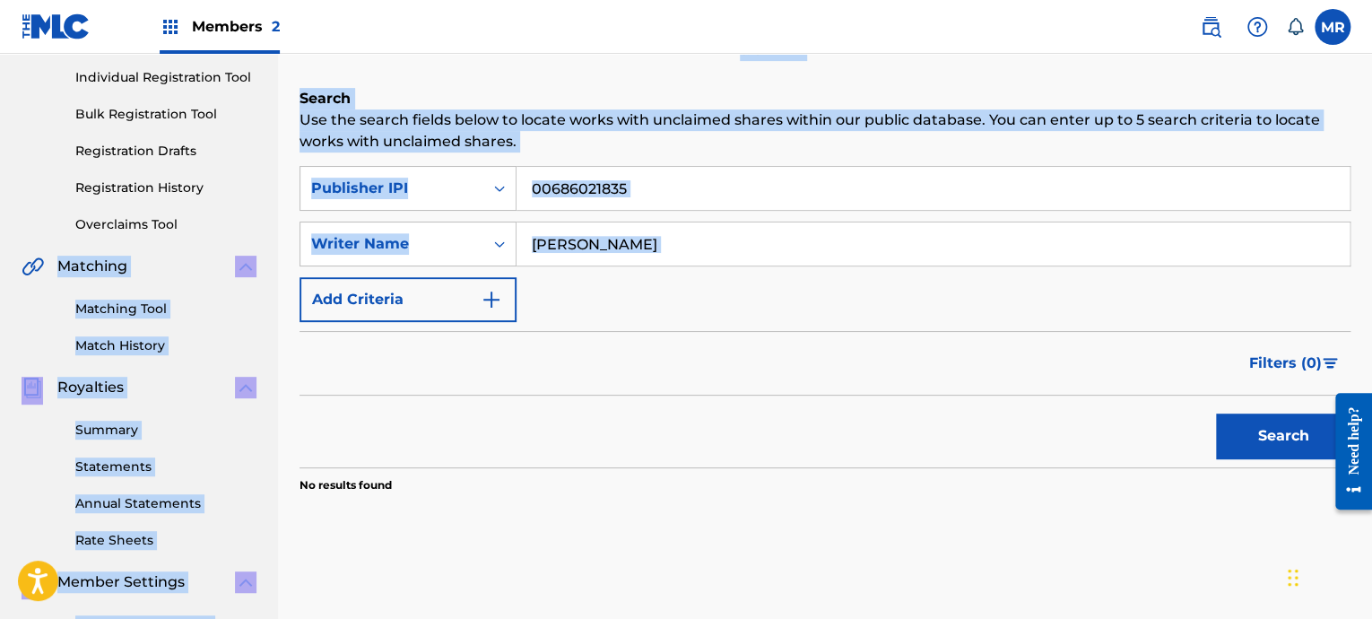
click at [556, 219] on div "SearchWithCriteria7c30e905-95e0-46d0-bb11-e894fca227e7 Publisher IPI 0068602183…" at bounding box center [825, 244] width 1051 height 156
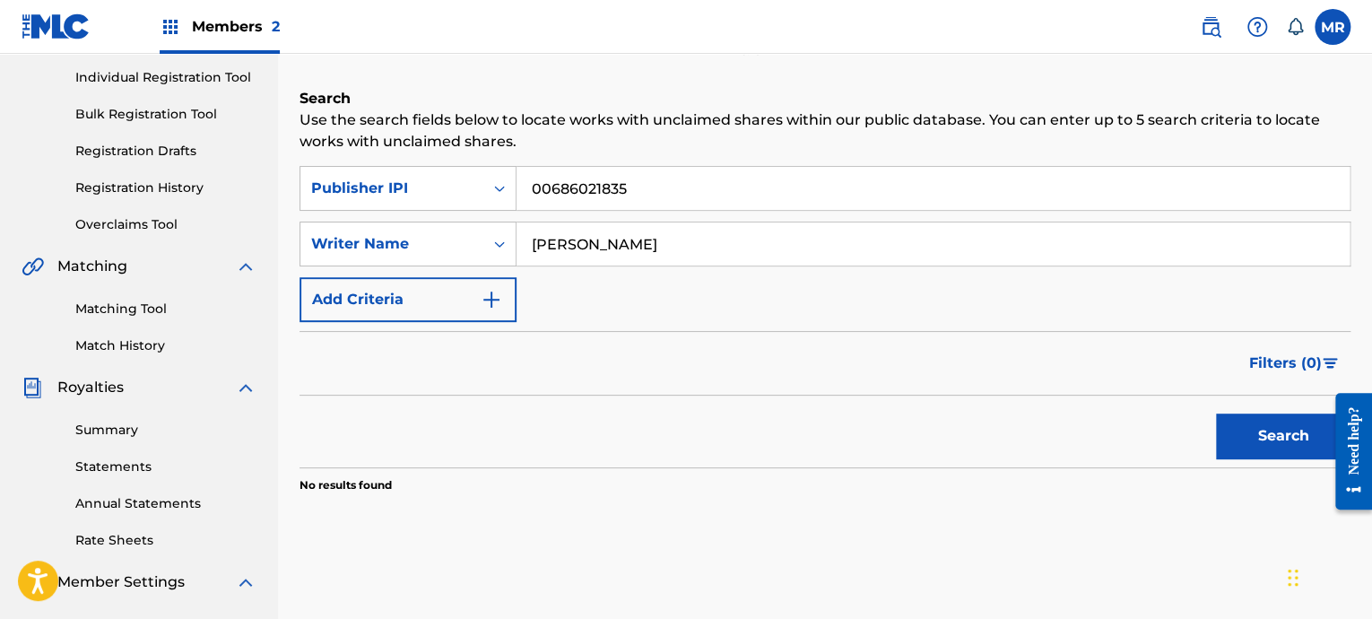
click at [606, 273] on div "SearchWithCriteria7c30e905-95e0-46d0-bb11-e894fca227e7 Publisher IPI 0068602183…" at bounding box center [825, 244] width 1051 height 156
click at [637, 244] on input "[PERSON_NAME]" at bounding box center [933, 243] width 833 height 43
drag, startPoint x: 634, startPoint y: 239, endPoint x: 323, endPoint y: 333, distance: 325.2
click at [323, 333] on form "SearchWithCriteria7c30e905-95e0-46d0-bb11-e894fca227e7 Publisher IPI 0068602183…" at bounding box center [825, 316] width 1051 height 301
click at [1222, 353] on span "Filters ( 0 )" at bounding box center [1285, 363] width 73 height 22
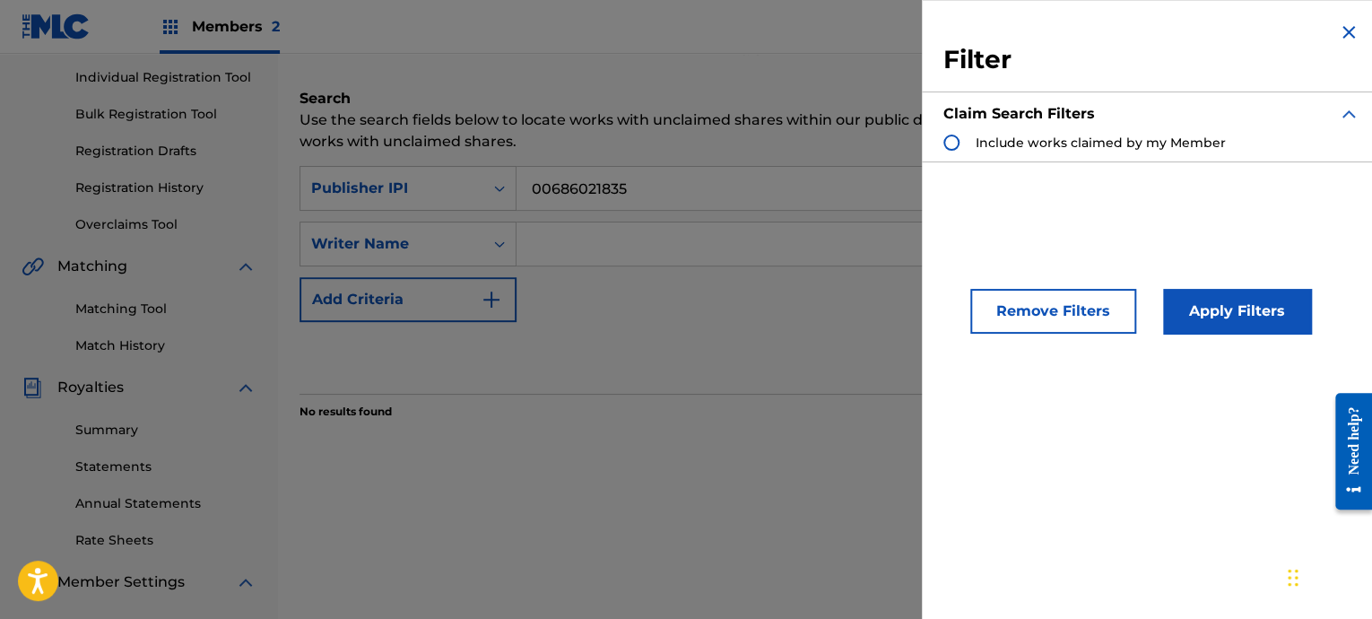
click at [1222, 32] on img "Search Form" at bounding box center [1349, 33] width 22 height 22
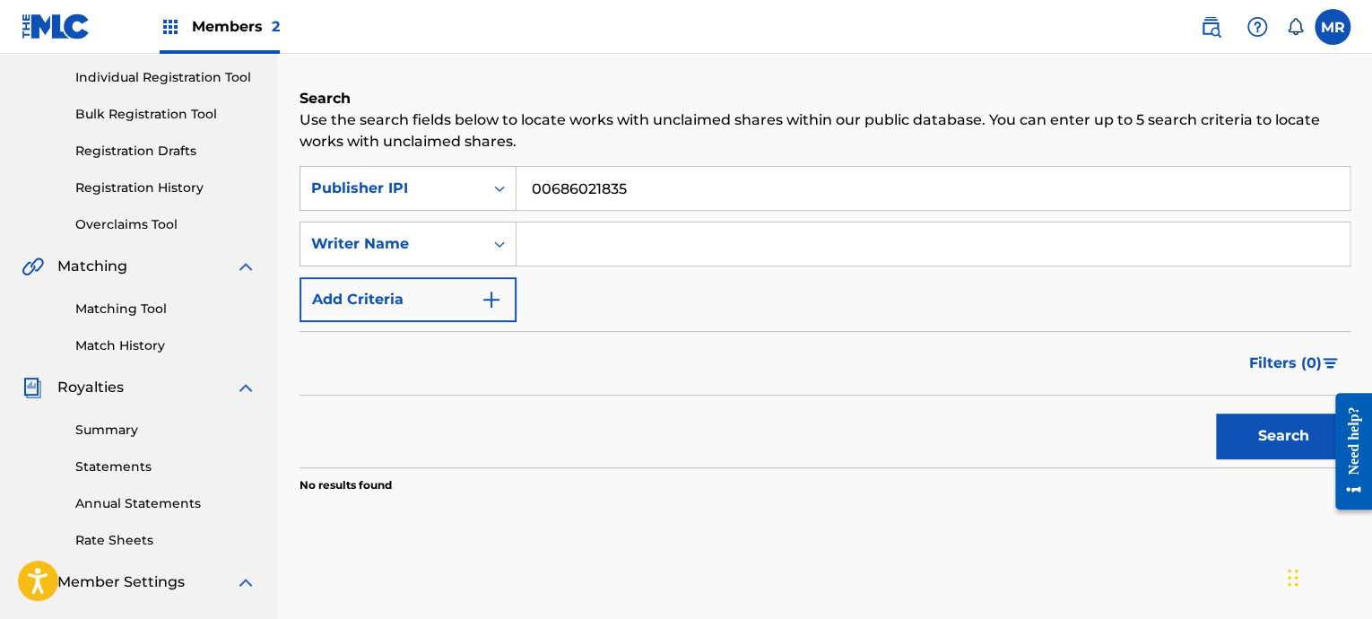
click at [1222, 441] on button "Search" at bounding box center [1283, 435] width 135 height 45
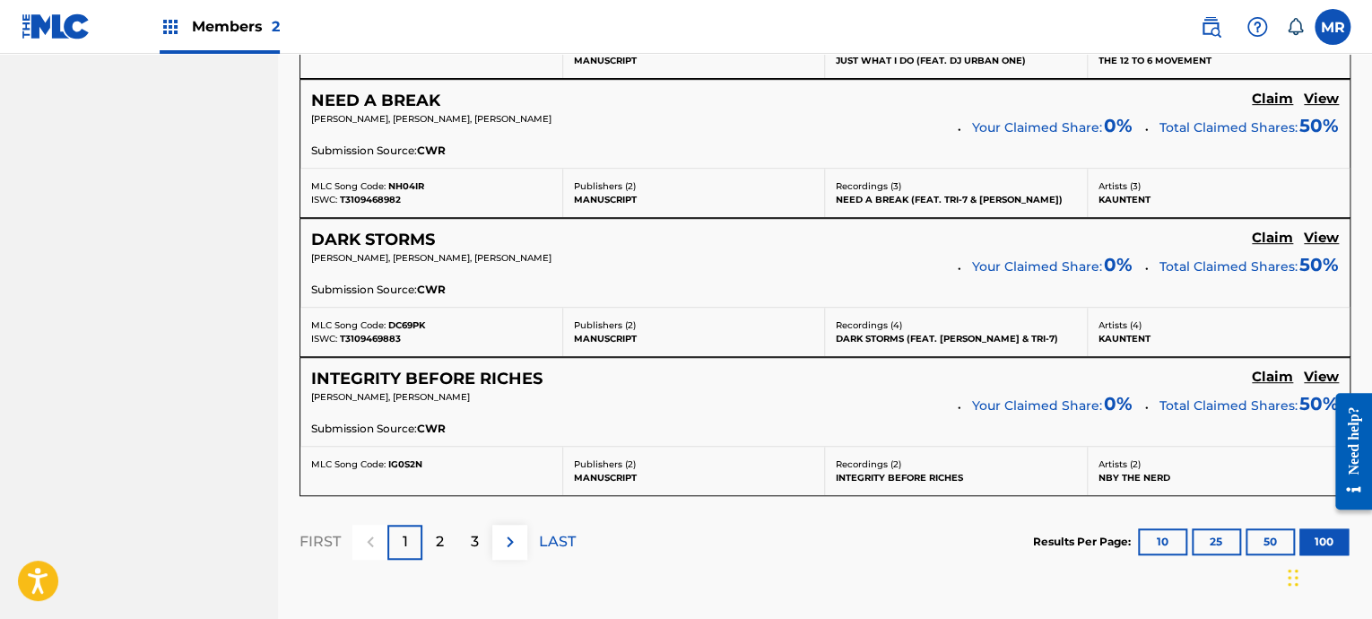
scroll to position [14213, 0]
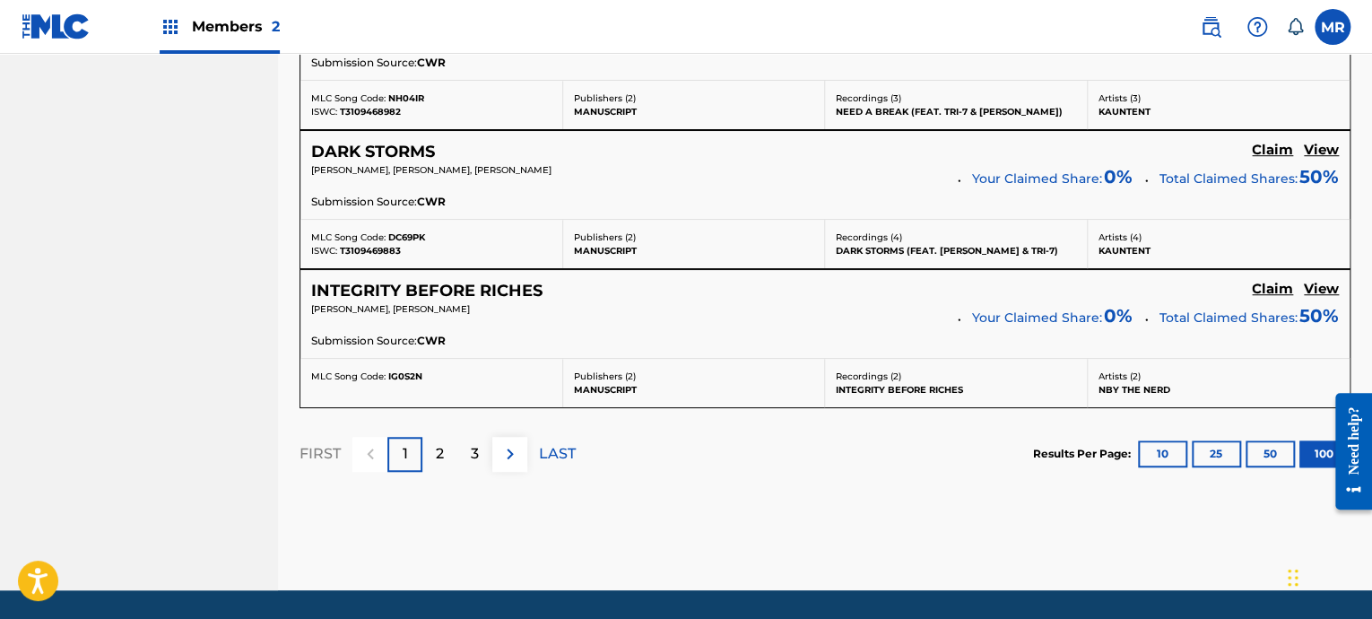
click at [437, 443] on p "2" at bounding box center [440, 454] width 8 height 22
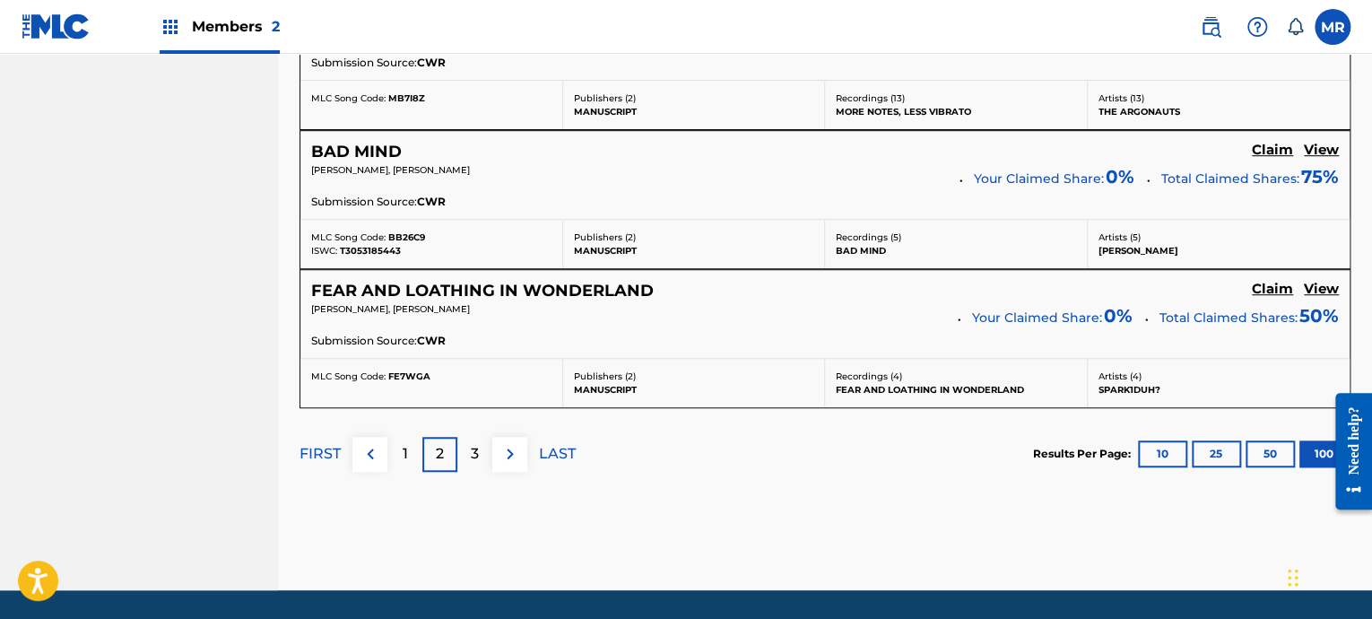
click at [463, 437] on div "3" at bounding box center [474, 454] width 35 height 35
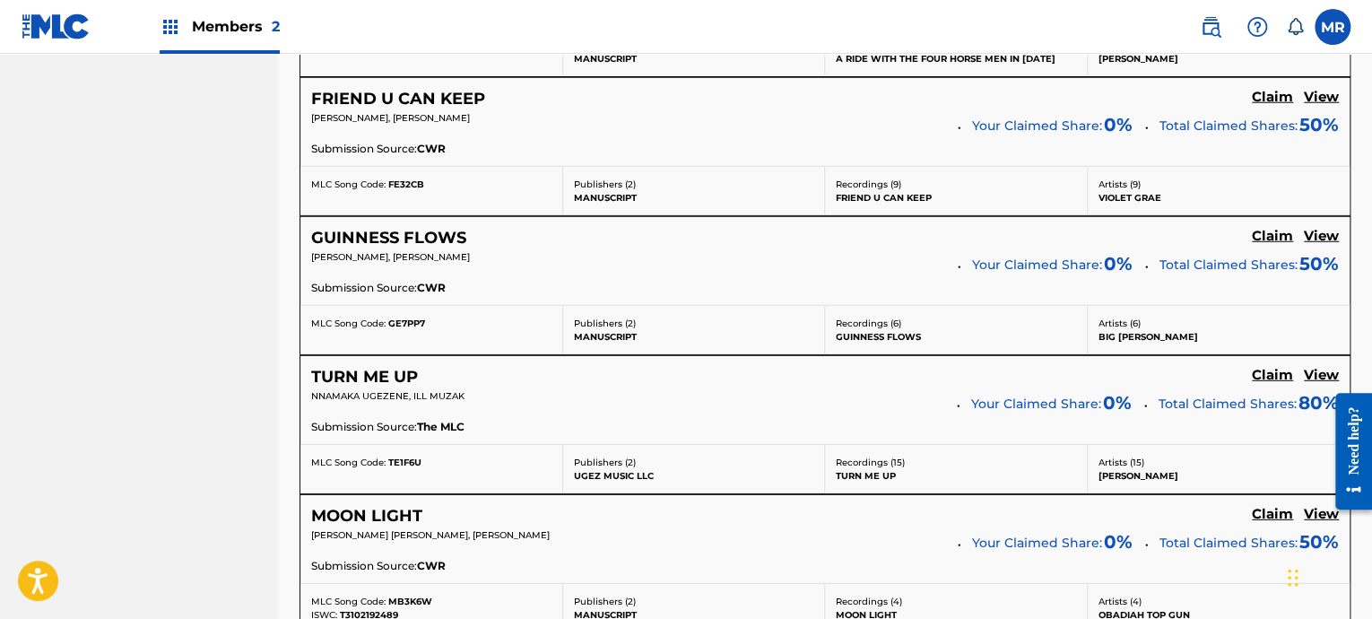
scroll to position [5782, 0]
drag, startPoint x: 611, startPoint y: 450, endPoint x: 523, endPoint y: 404, distance: 99.1
click at [523, 420] on div "Submission Source: The MLC" at bounding box center [825, 430] width 1028 height 20
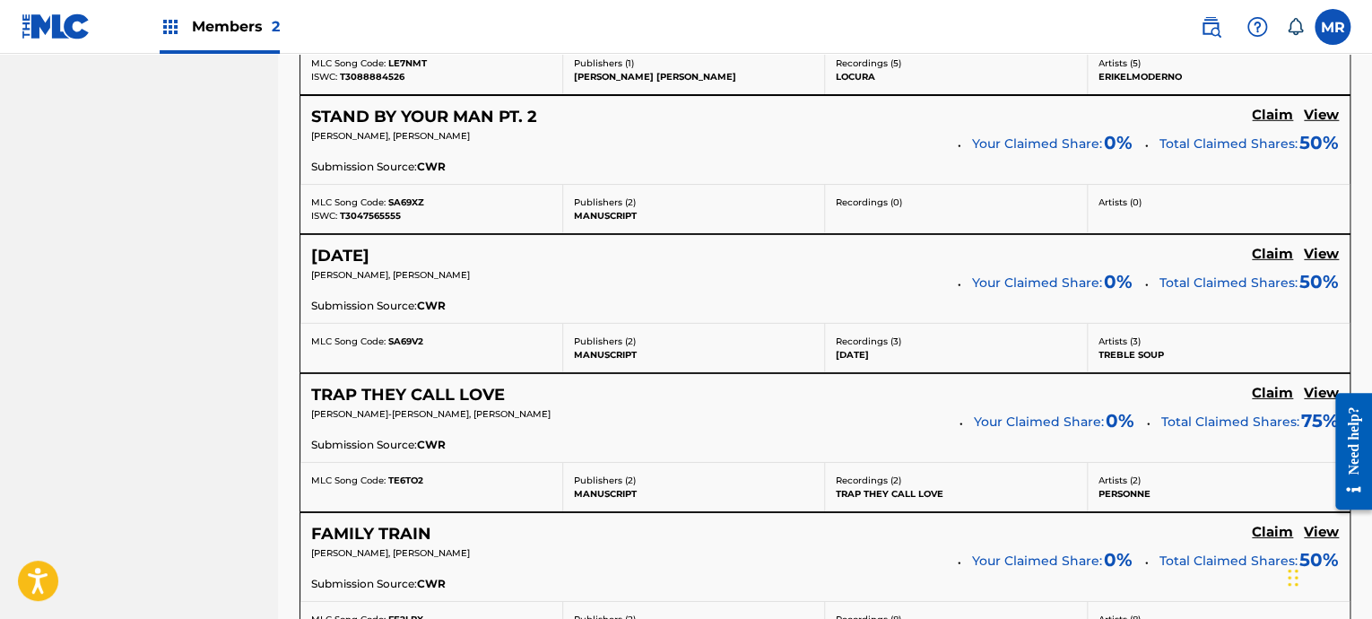
scroll to position [14213, 0]
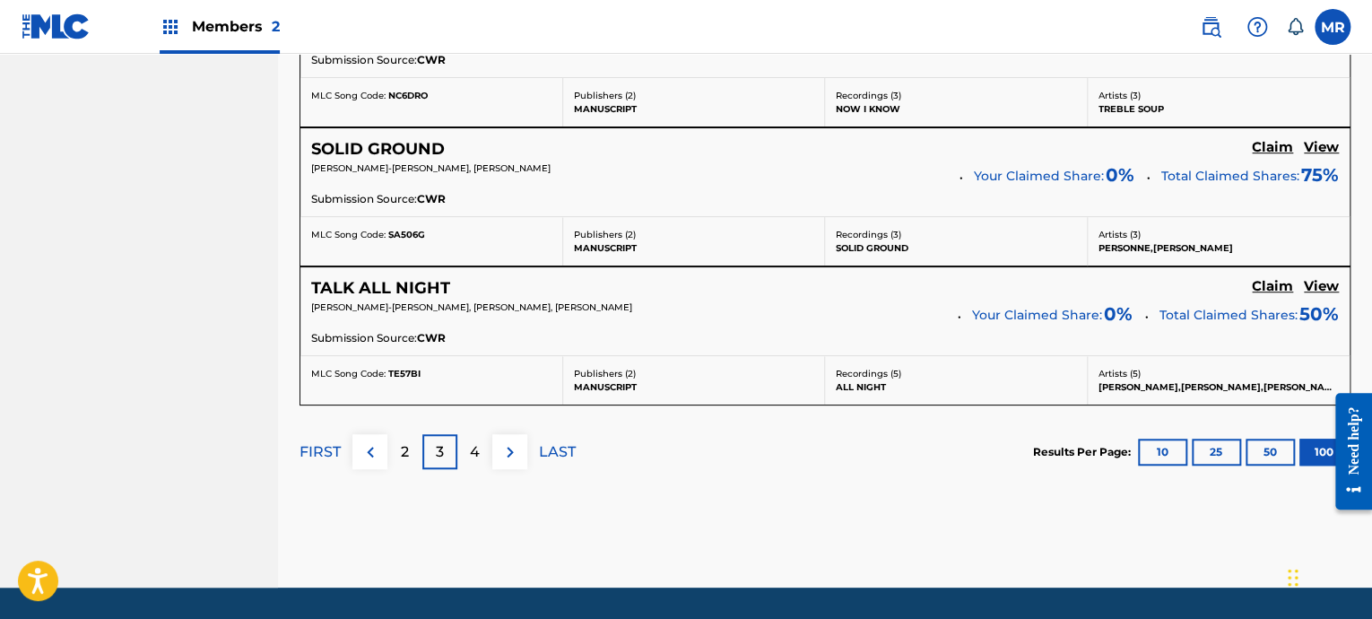
click at [472, 441] on p "4" at bounding box center [475, 452] width 10 height 22
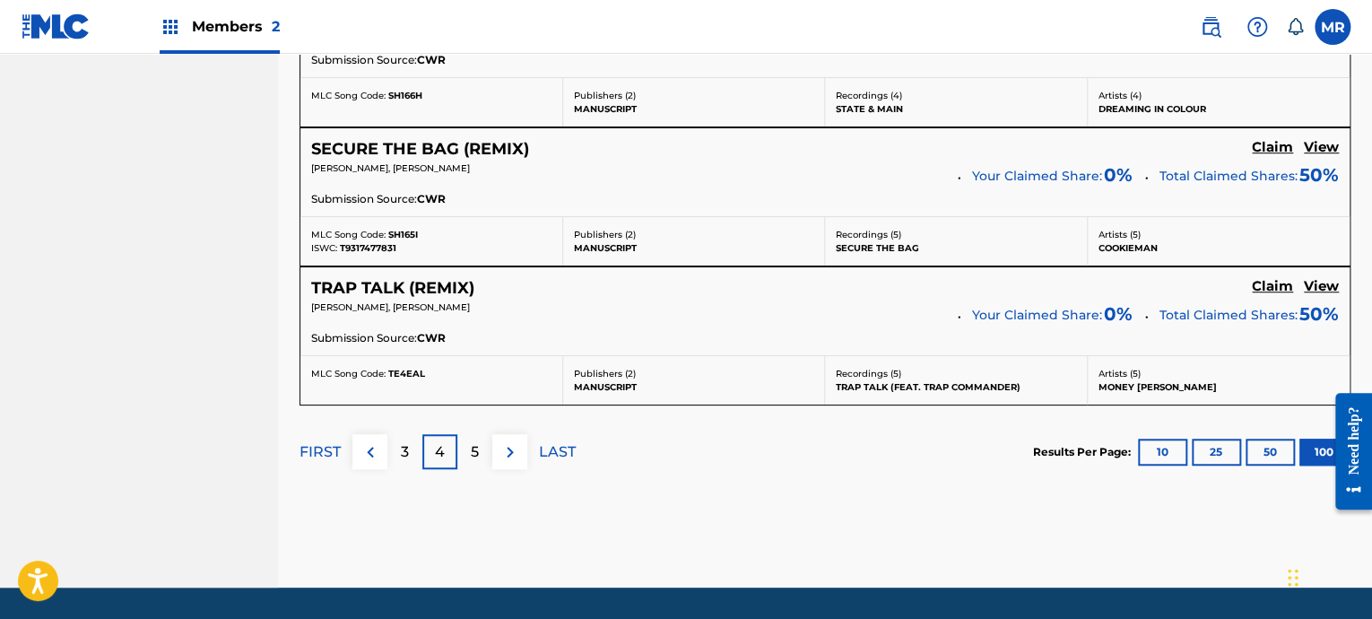
click at [474, 441] on p "5" at bounding box center [475, 452] width 8 height 22
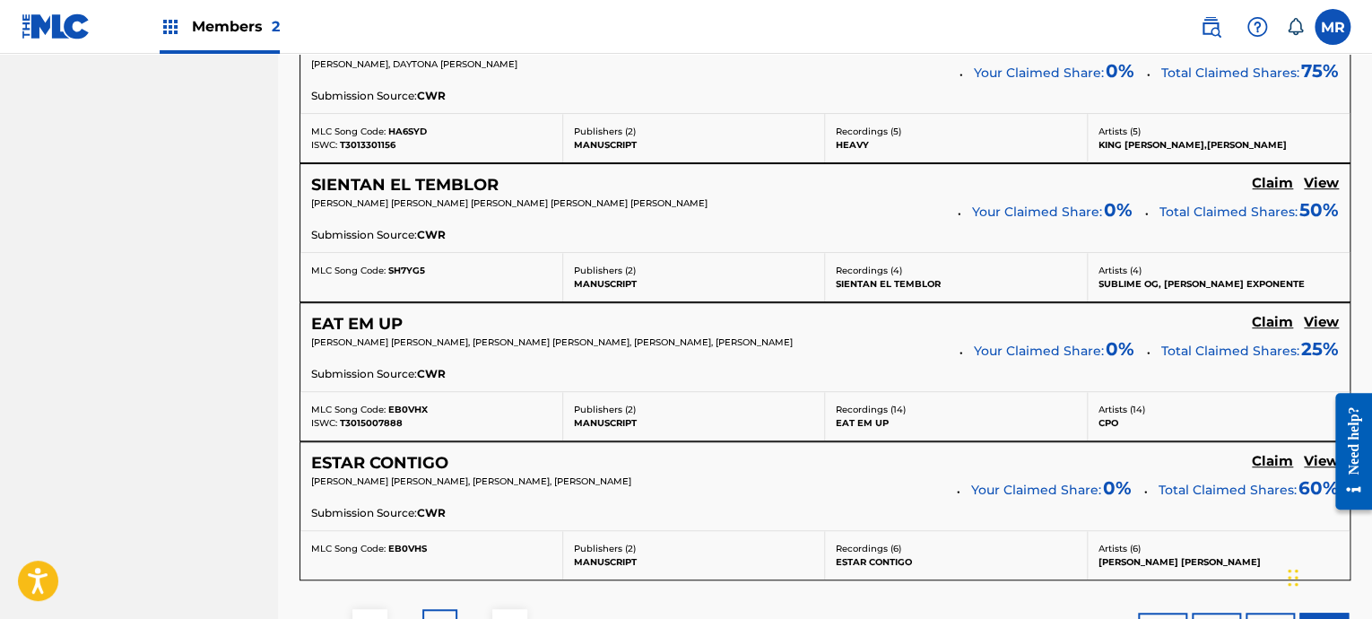
scroll to position [14127, 0]
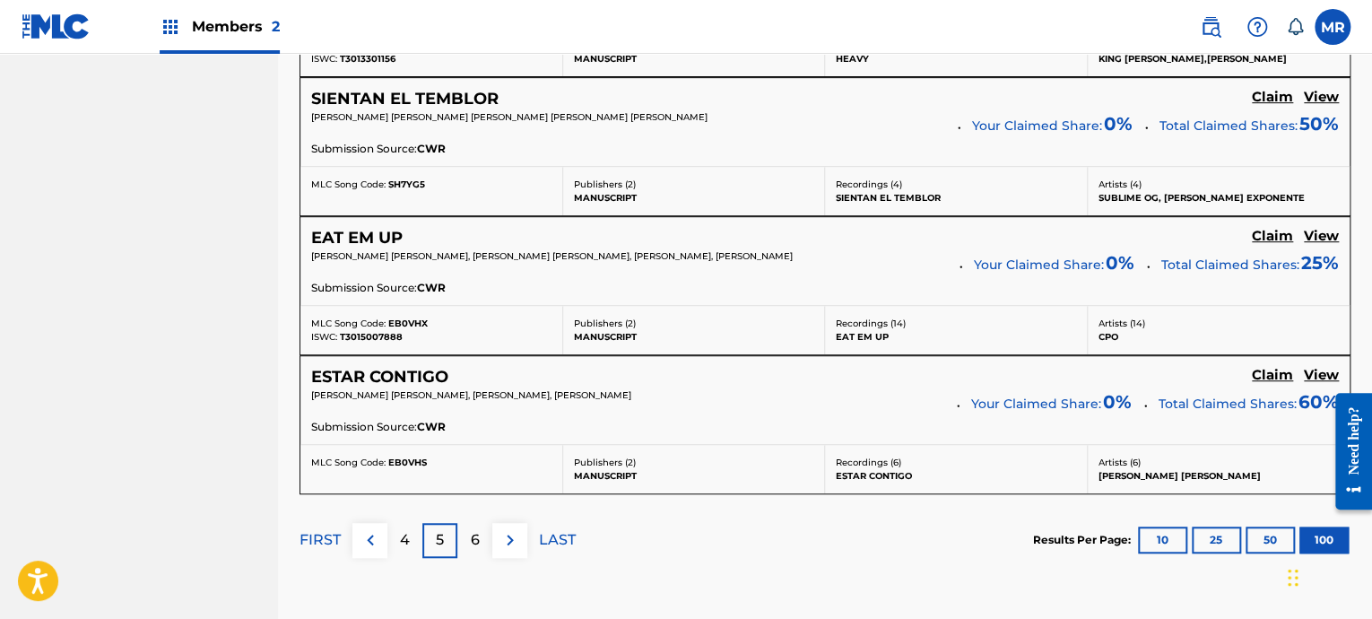
click at [477, 455] on p "6" at bounding box center [475, 540] width 9 height 22
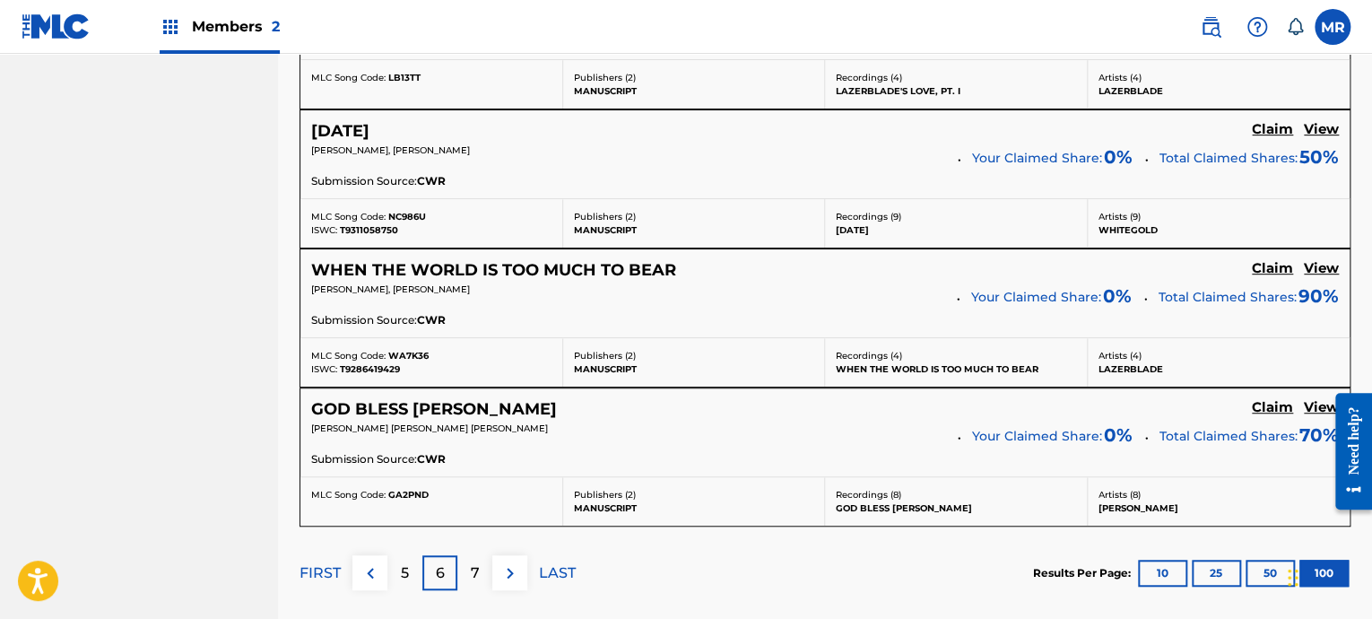
scroll to position [14213, 0]
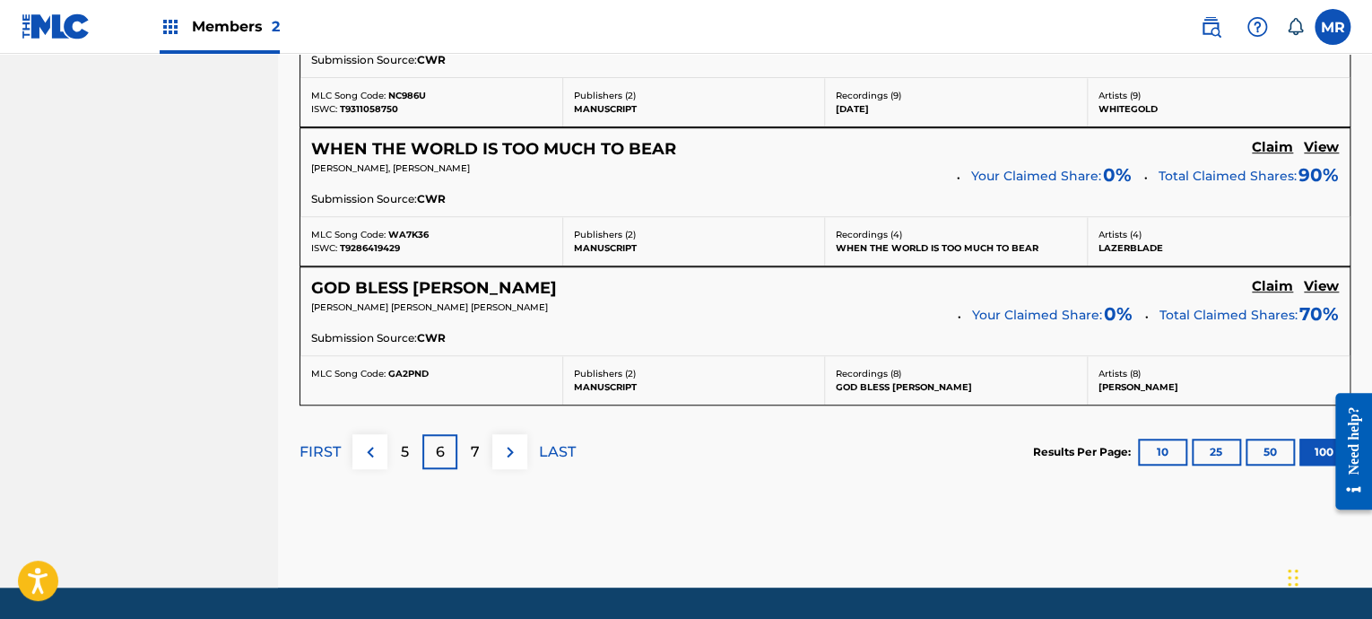
click at [464, 434] on div "7" at bounding box center [474, 451] width 35 height 35
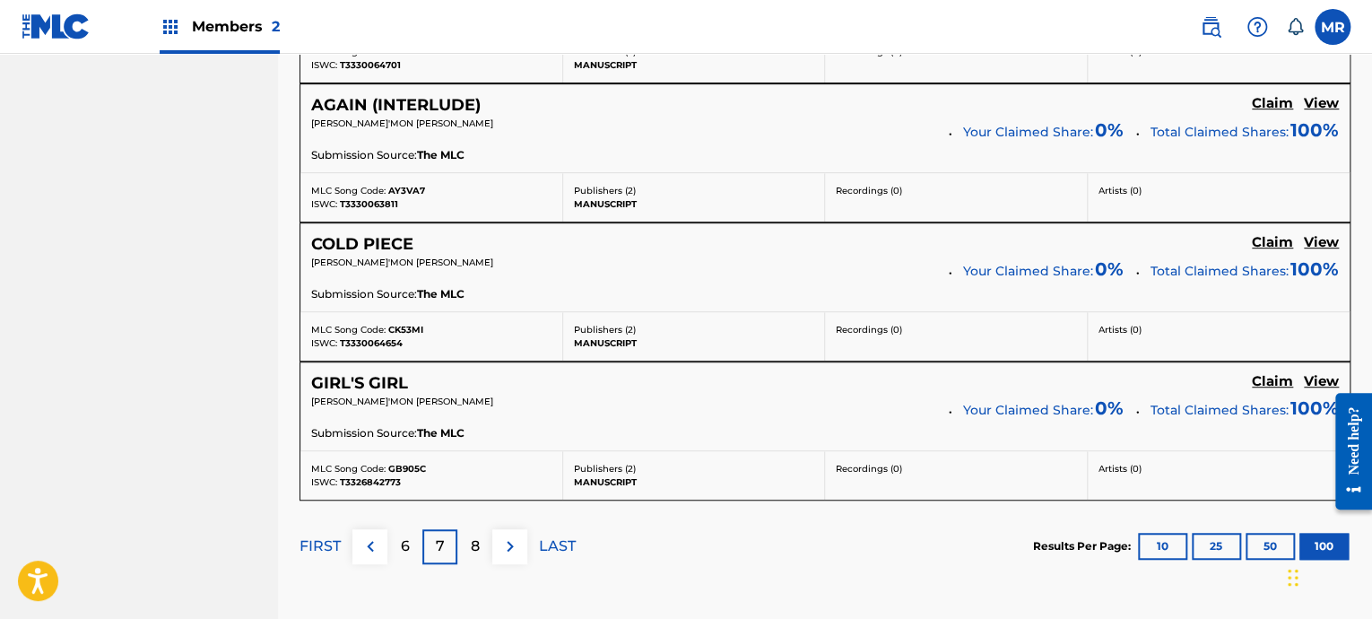
scroll to position [14174, 0]
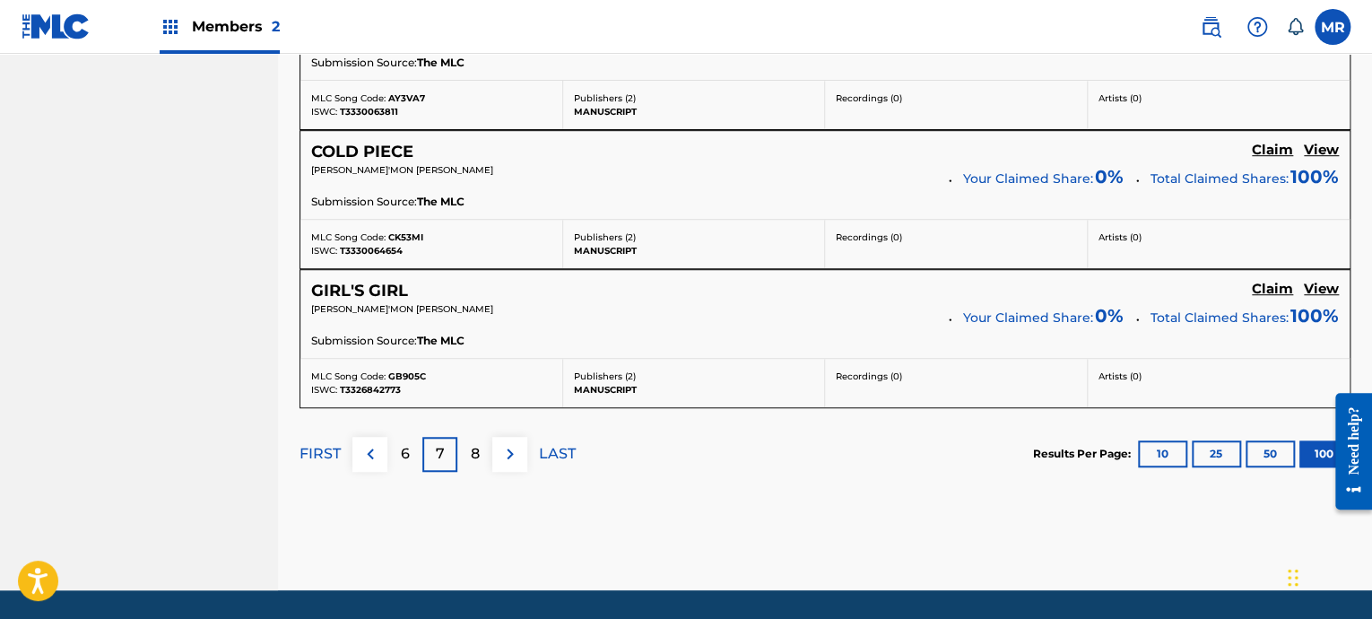
click at [471, 443] on p "8" at bounding box center [475, 454] width 9 height 22
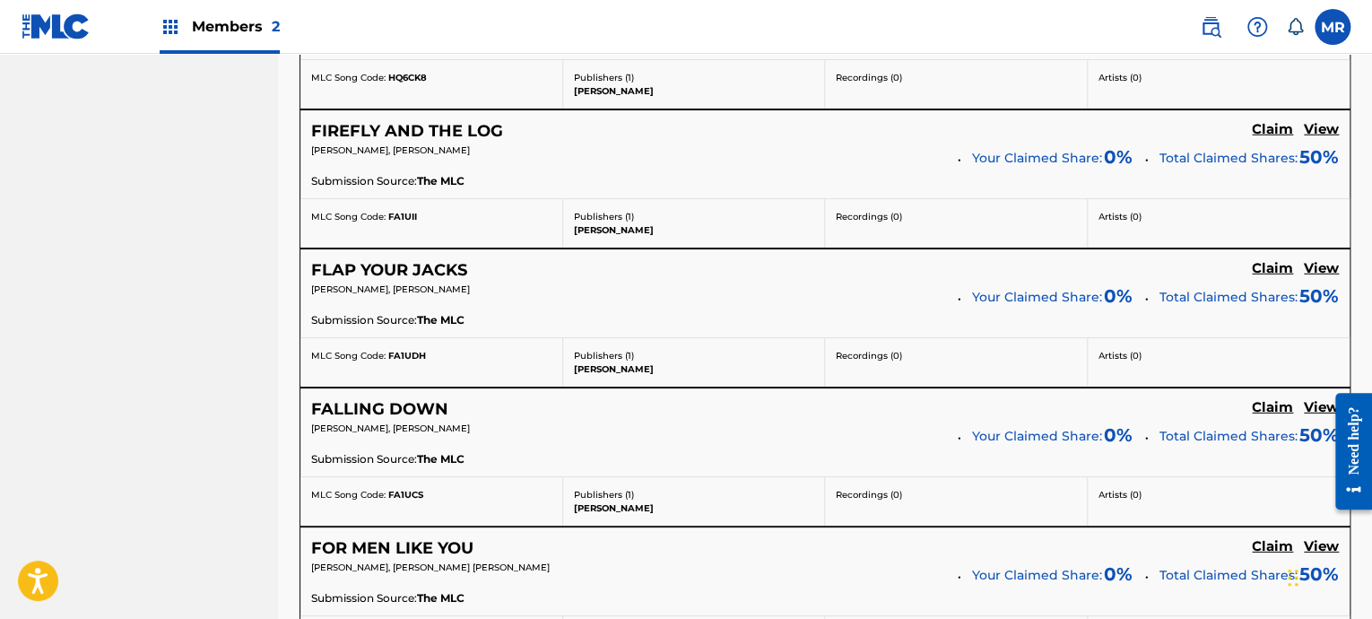
scroll to position [14192, 0]
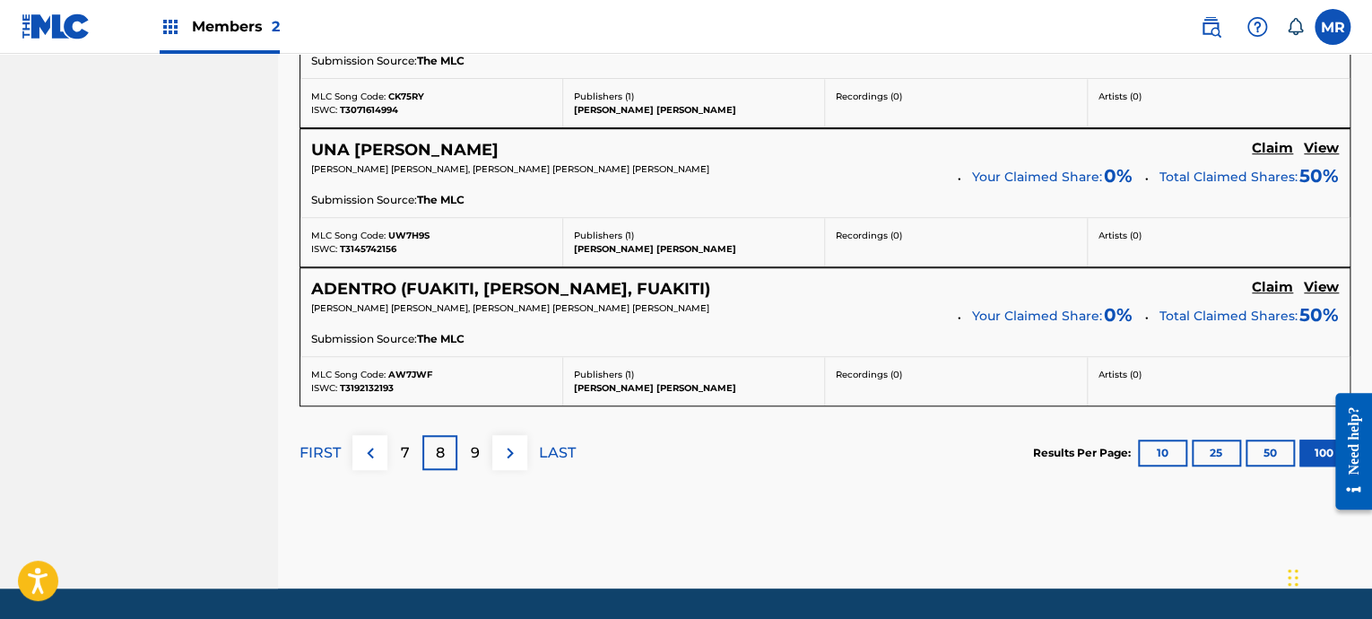
click at [465, 435] on div "9" at bounding box center [474, 452] width 35 height 35
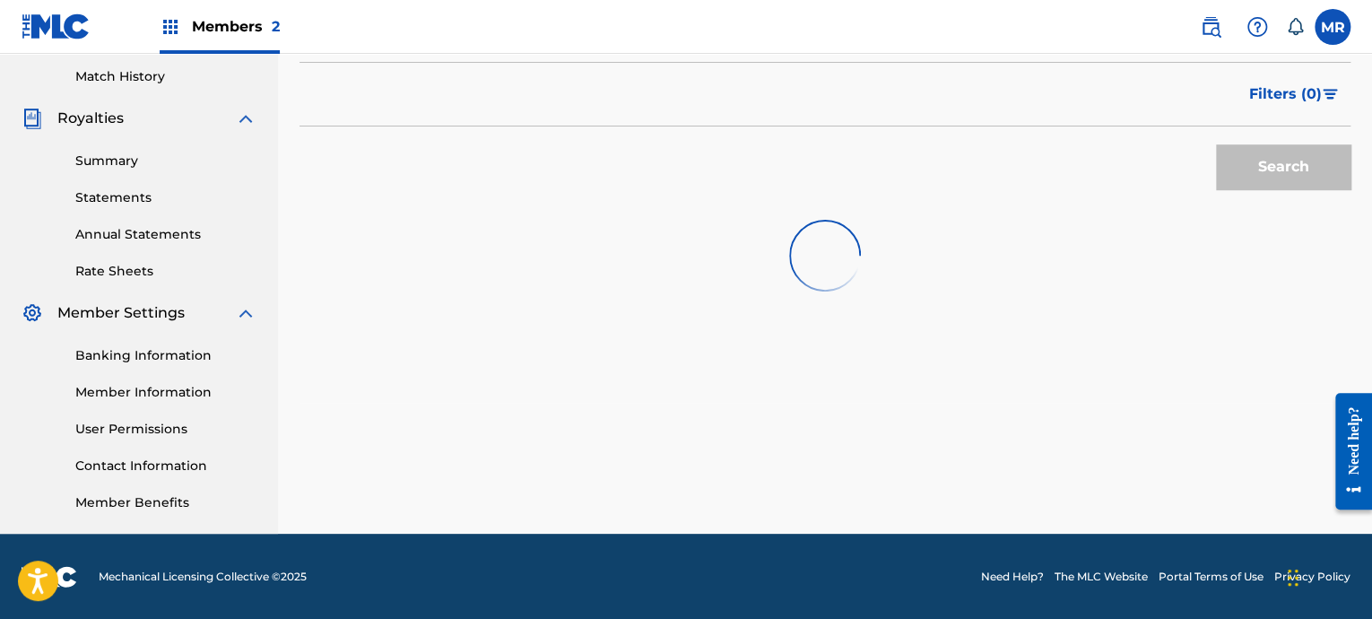
scroll to position [1335, 0]
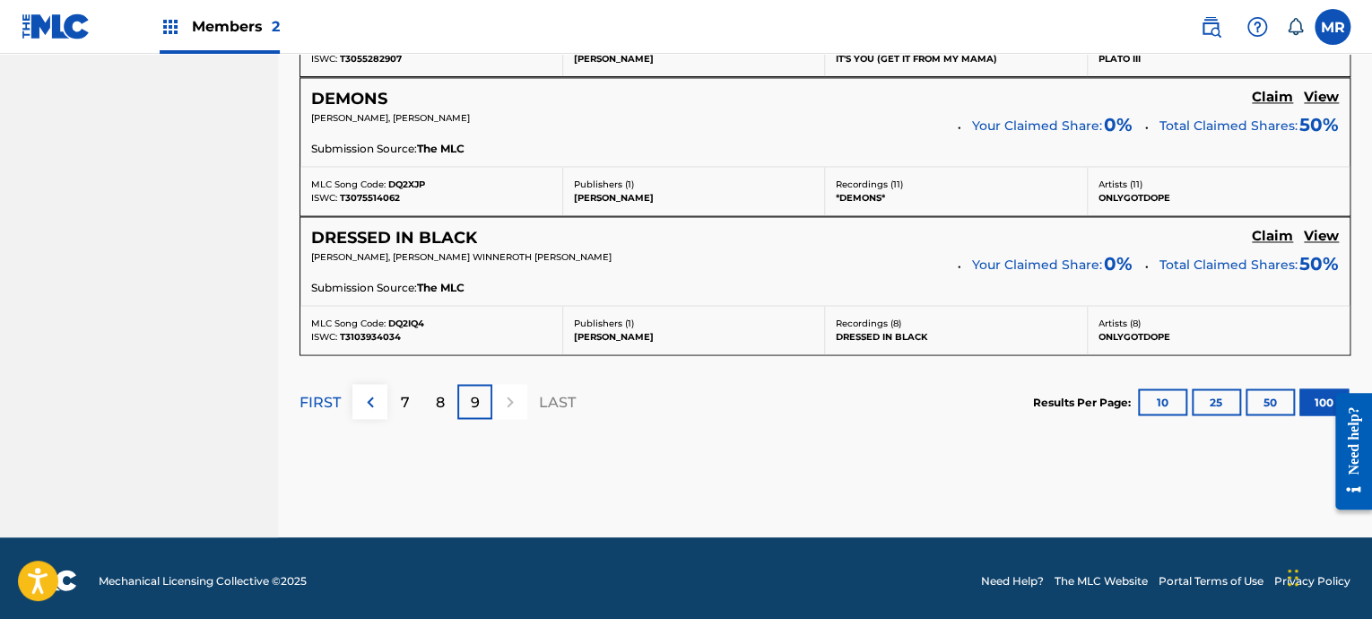
click at [560, 398] on p "LAST" at bounding box center [557, 402] width 37 height 22
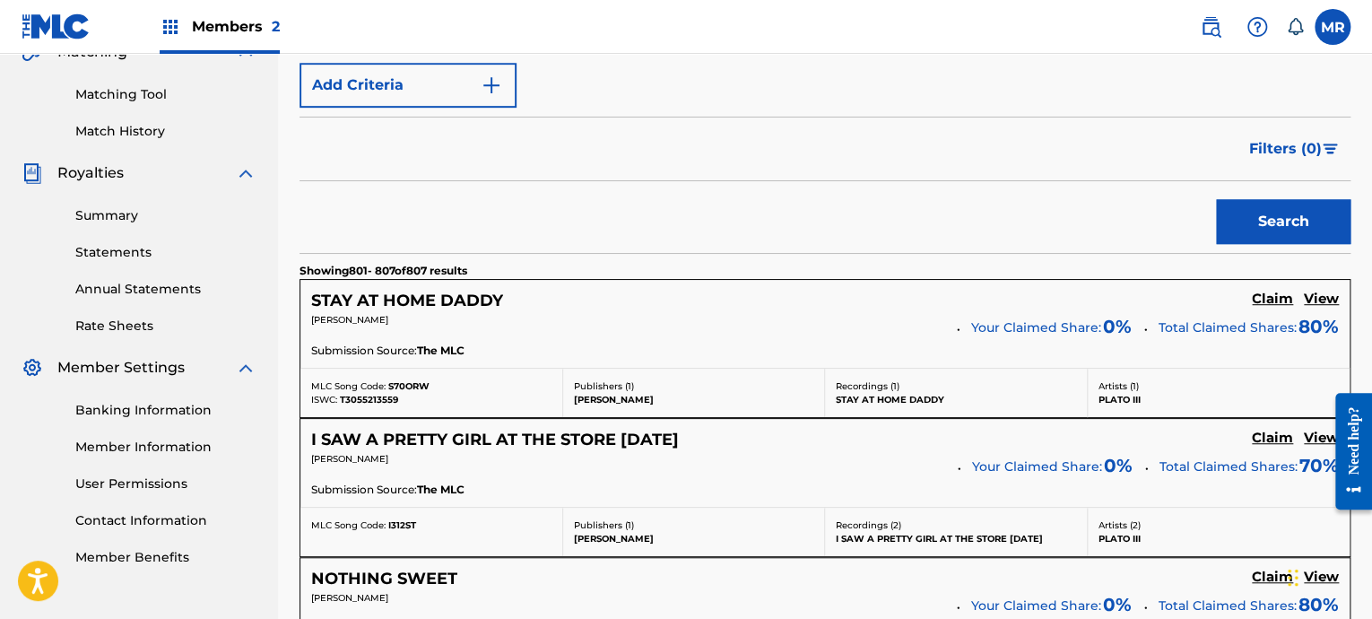
scroll to position [169, 0]
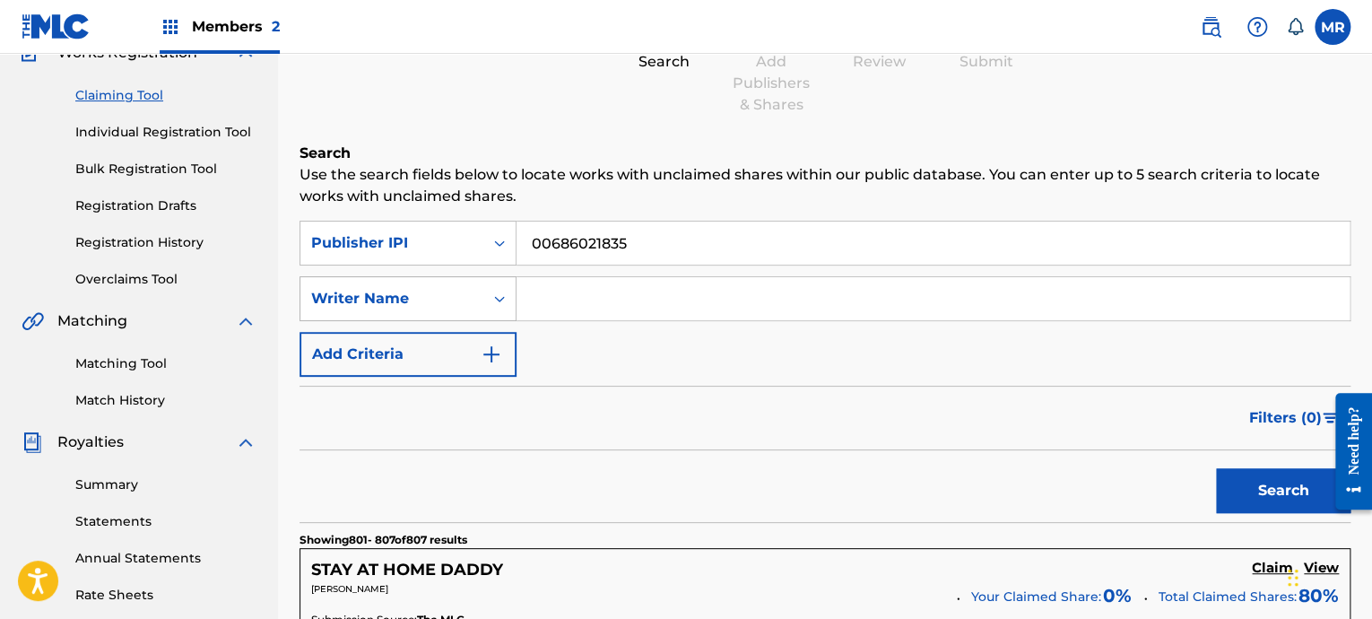
drag, startPoint x: 645, startPoint y: 251, endPoint x: 384, endPoint y: 284, distance: 263.1
click at [387, 286] on div "SearchWithCriteria7c30e905-95e0-46d0-bb11-e894fca227e7 Publisher IPI 0068602183…" at bounding box center [825, 299] width 1051 height 156
click at [622, 292] on input "Search Form" at bounding box center [933, 298] width 833 height 43
click at [446, 309] on div "Writer Name" at bounding box center [391, 299] width 183 height 34
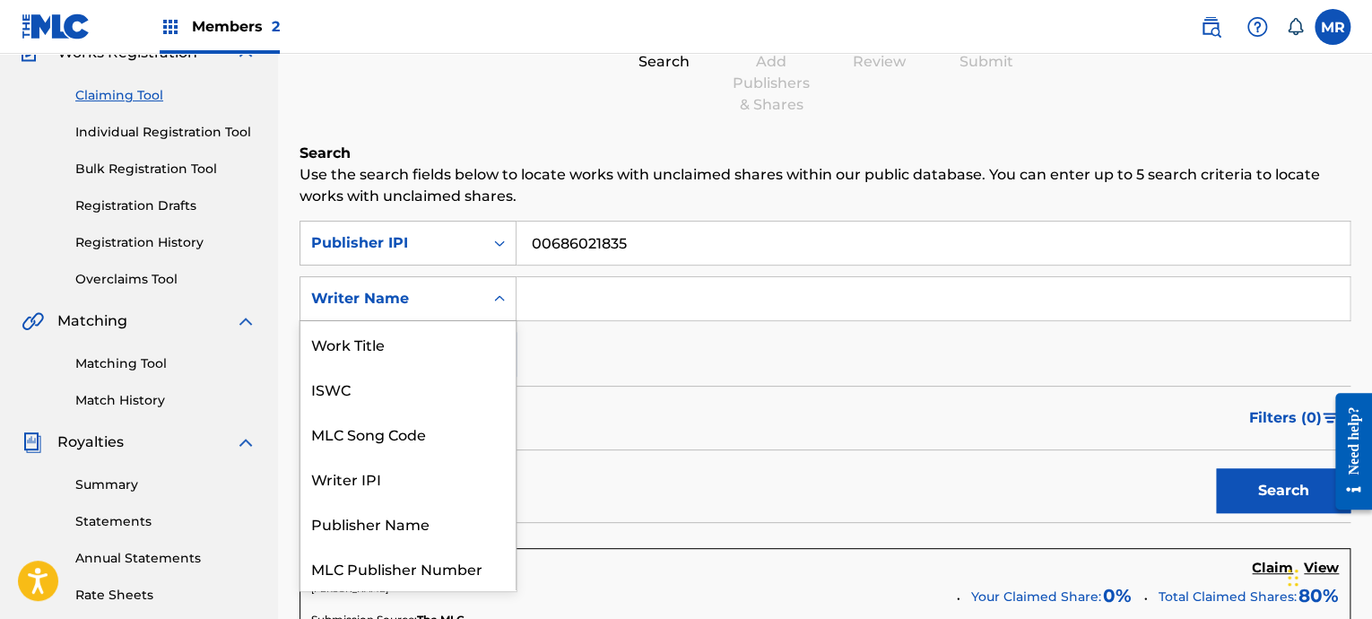
scroll to position [45, 0]
click at [660, 257] on input "00686021835" at bounding box center [933, 243] width 833 height 43
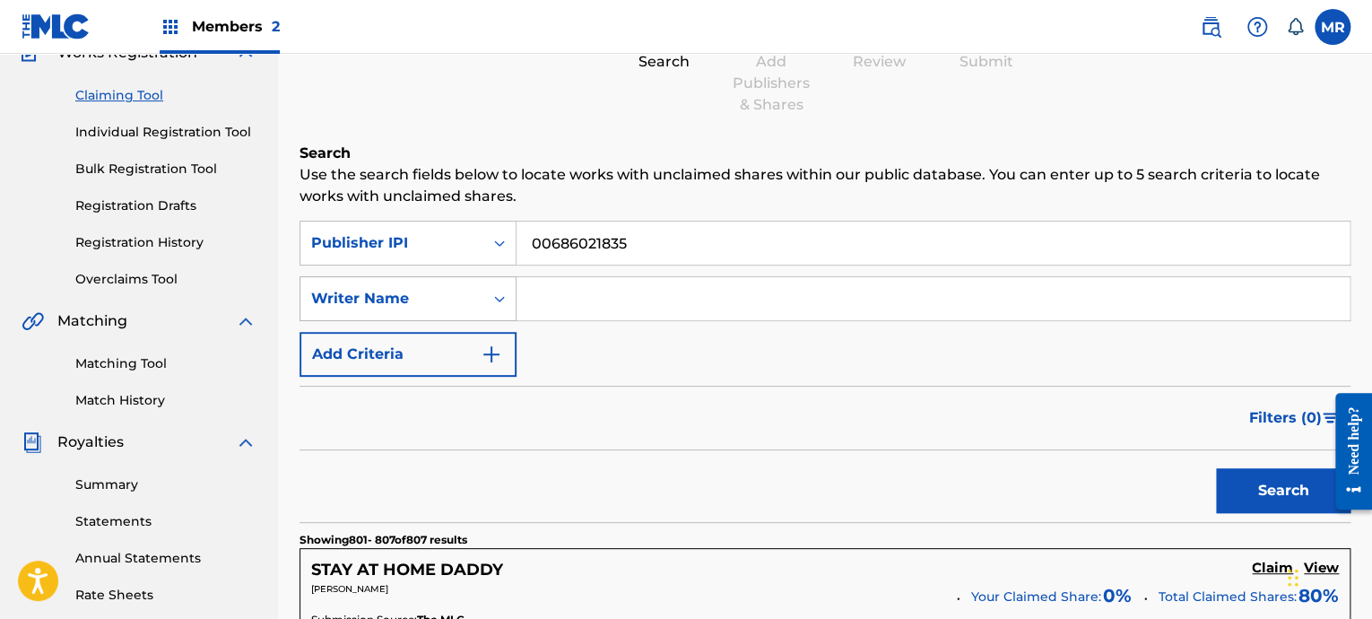
drag, startPoint x: 587, startPoint y: 294, endPoint x: 421, endPoint y: 296, distance: 165.9
click at [441, 299] on div "SearchWithCriteria7c30e905-95e0-46d0-bb11-e894fca227e7 Publisher IPI 0068602183…" at bounding box center [825, 299] width 1051 height 156
type input "r"
drag, startPoint x: 810, startPoint y: 338, endPoint x: 803, endPoint y: 330, distance: 10.8
click at [804, 331] on div "SearchWithCriteria7c30e905-95e0-46d0-bb11-e894fca227e7 Publisher IPI SearchWith…" at bounding box center [825, 299] width 1051 height 156
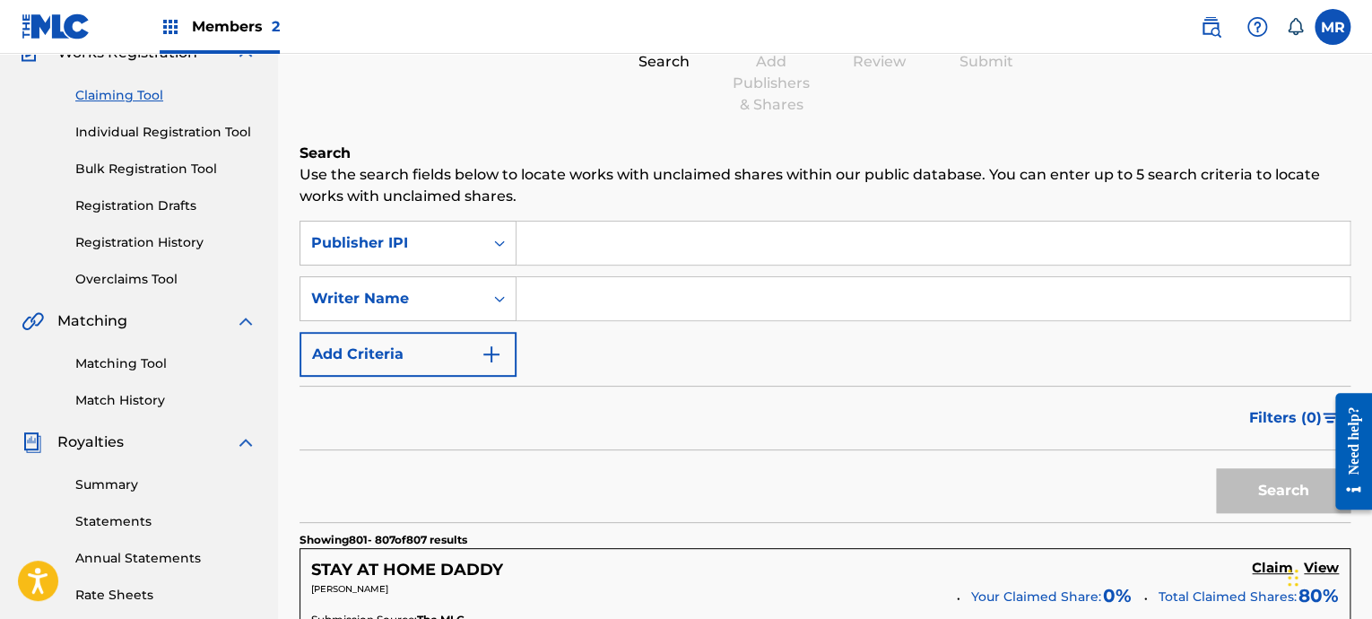
click at [796, 325] on div "SearchWithCriteria7c30e905-95e0-46d0-bb11-e894fca227e7 Publisher IPI SearchWith…" at bounding box center [825, 299] width 1051 height 156
click at [772, 295] on input "Search Form" at bounding box center [933, 298] width 833 height 43
type input "t"
type input "raq baby"
click at [1216, 455] on button "Search" at bounding box center [1283, 490] width 135 height 45
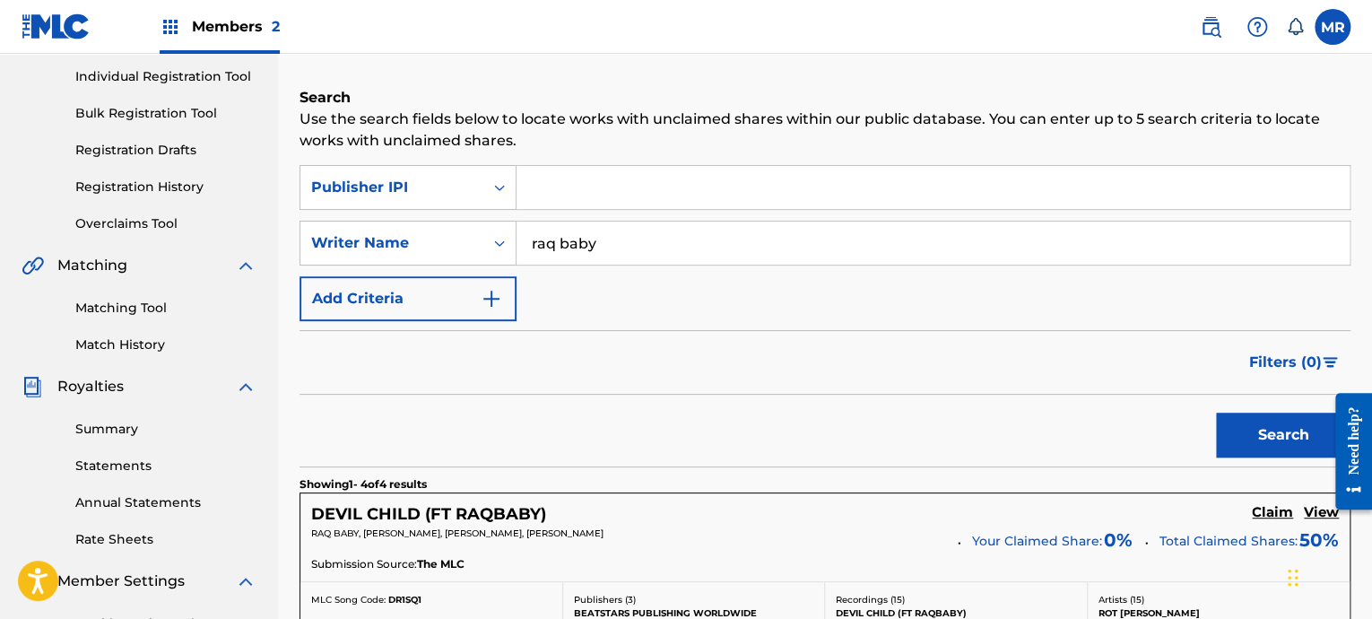
scroll to position [79, 0]
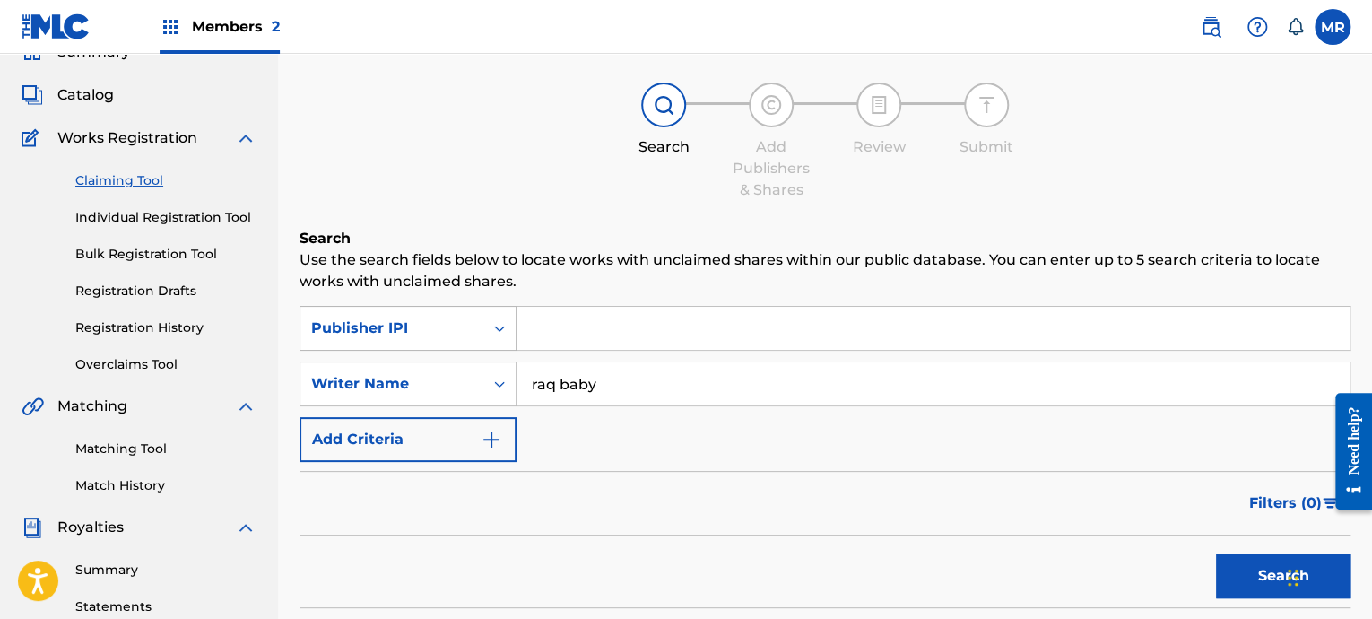
click at [455, 329] on div "Publisher IPI" at bounding box center [391, 328] width 161 height 22
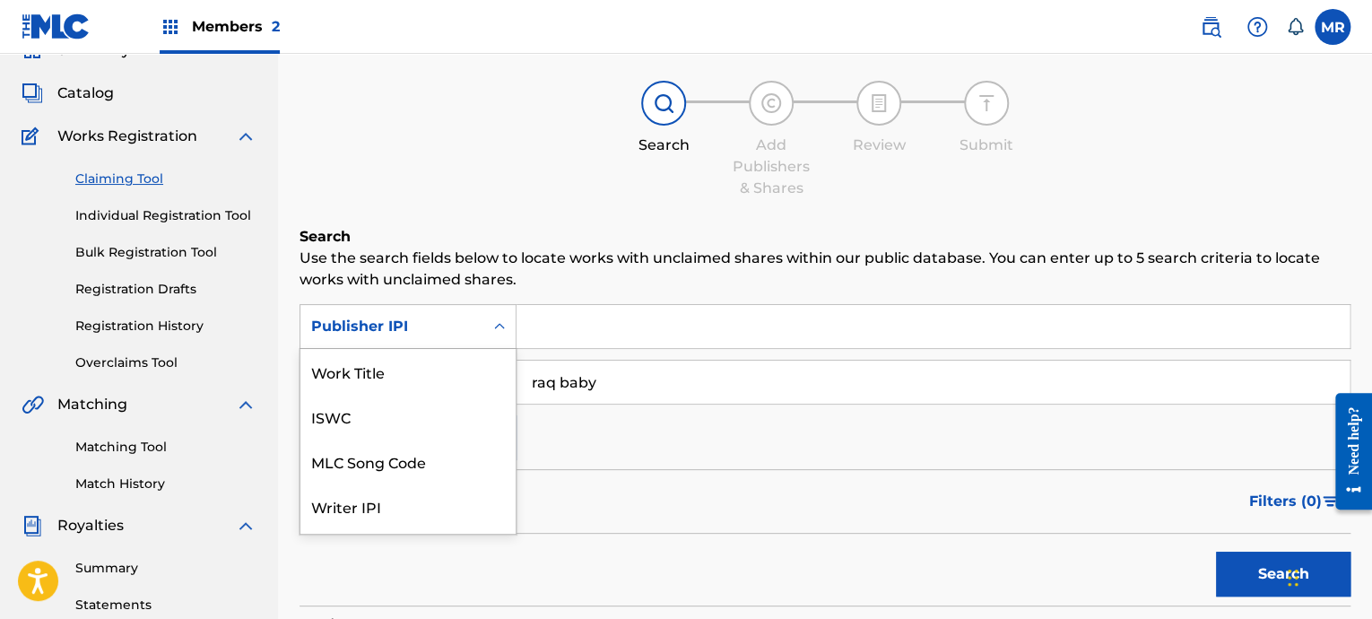
scroll to position [45, 0]
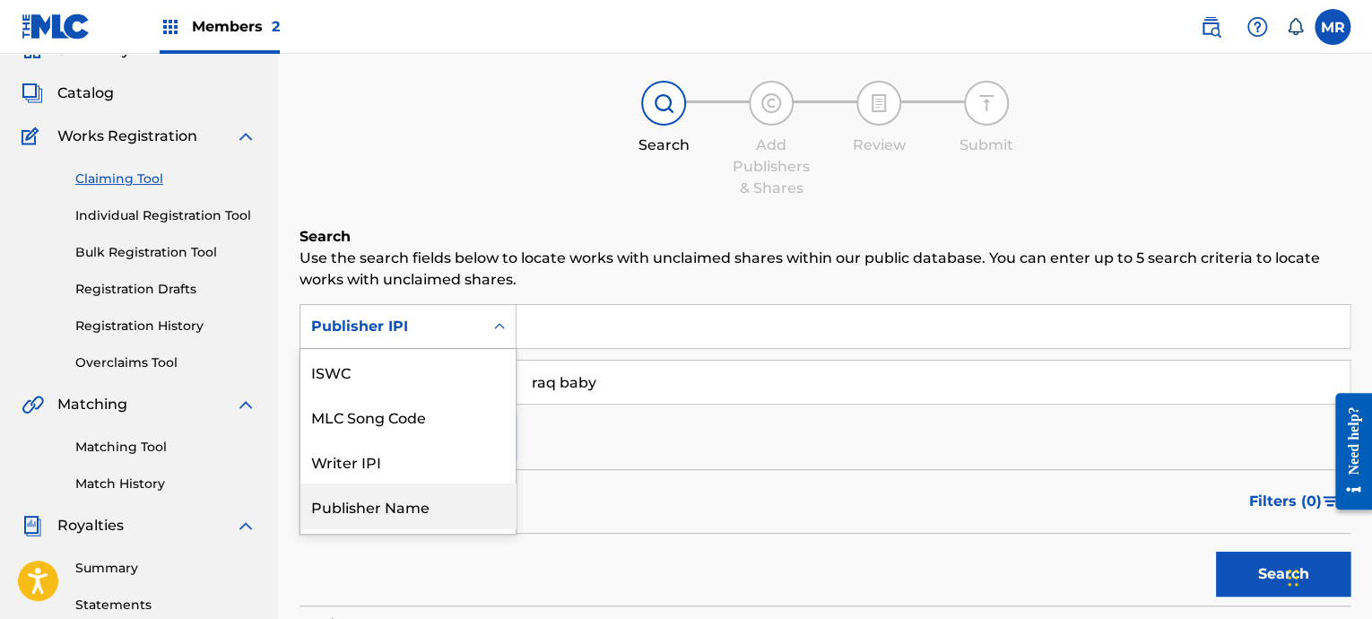
click at [462, 455] on div "Publisher Name" at bounding box center [407, 505] width 215 height 45
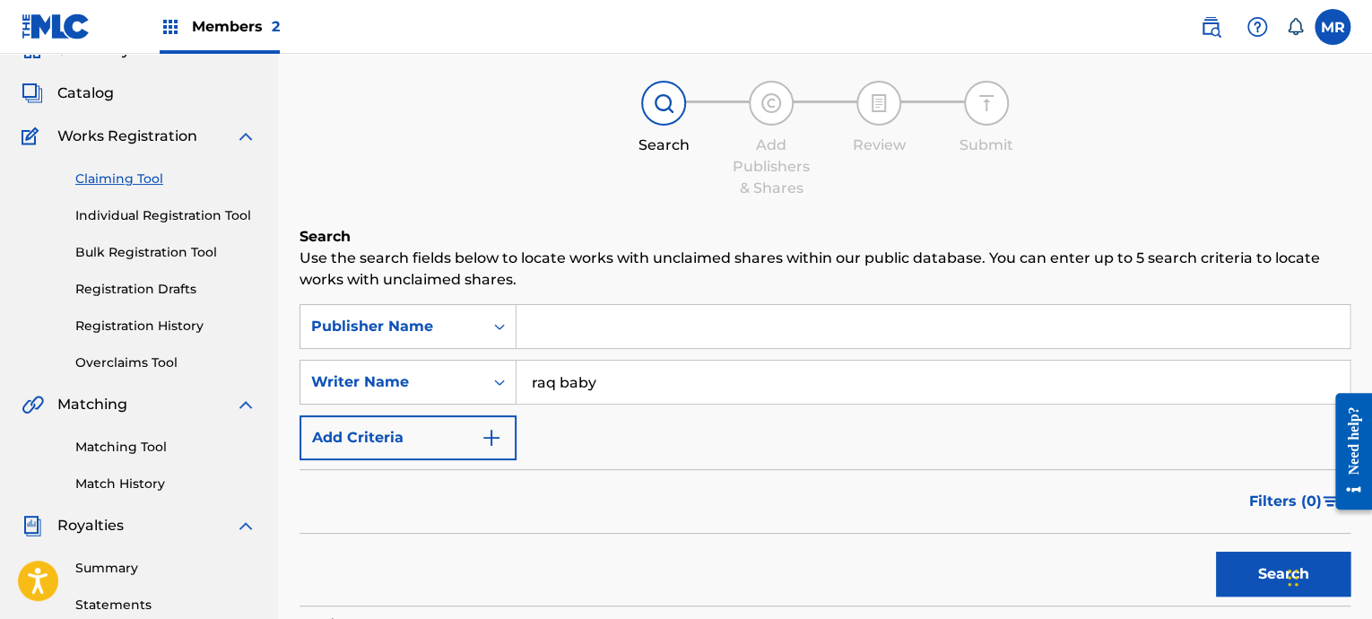
click at [596, 326] on input "Search Form" at bounding box center [933, 326] width 833 height 43
paste input "00686021835"
type input "00686021835"
drag, startPoint x: 735, startPoint y: 381, endPoint x: 224, endPoint y: 372, distance: 510.4
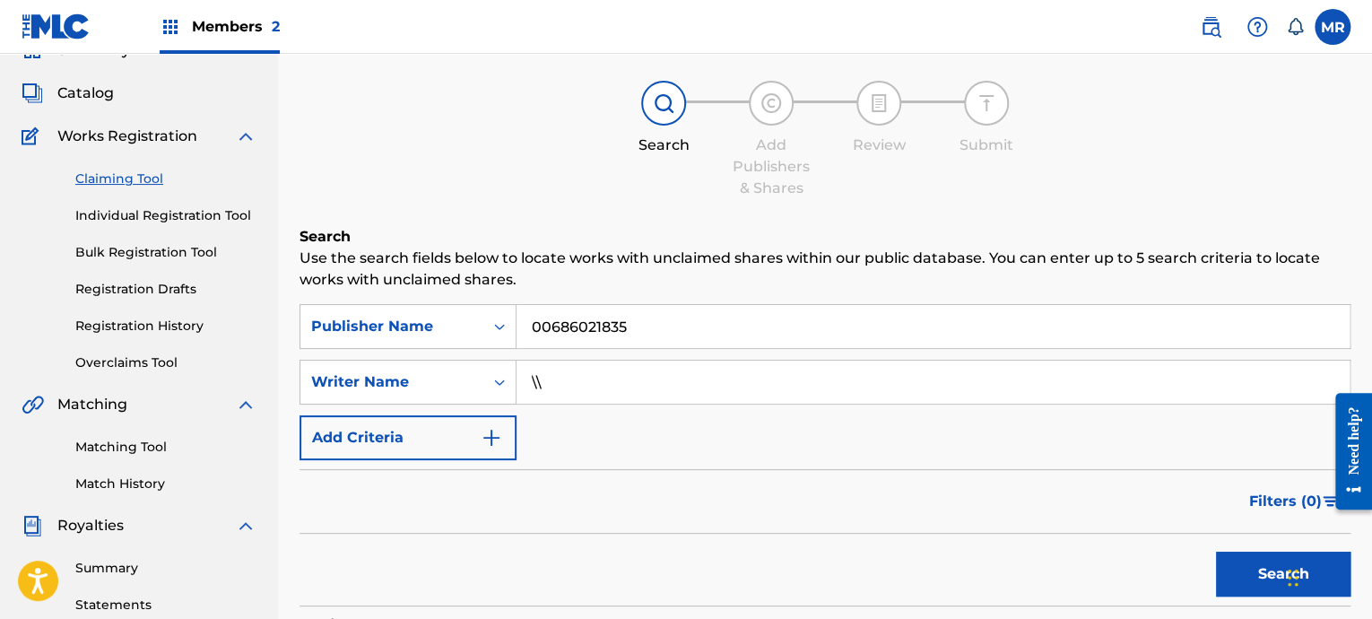
type input "\"
drag, startPoint x: 560, startPoint y: 333, endPoint x: 431, endPoint y: 344, distance: 129.6
click at [431, 344] on div "SearchWithCriteria82d42688-22b0-41d2-abec-c6273b11ecb3 Publisher Name 006860218…" at bounding box center [825, 326] width 1051 height 45
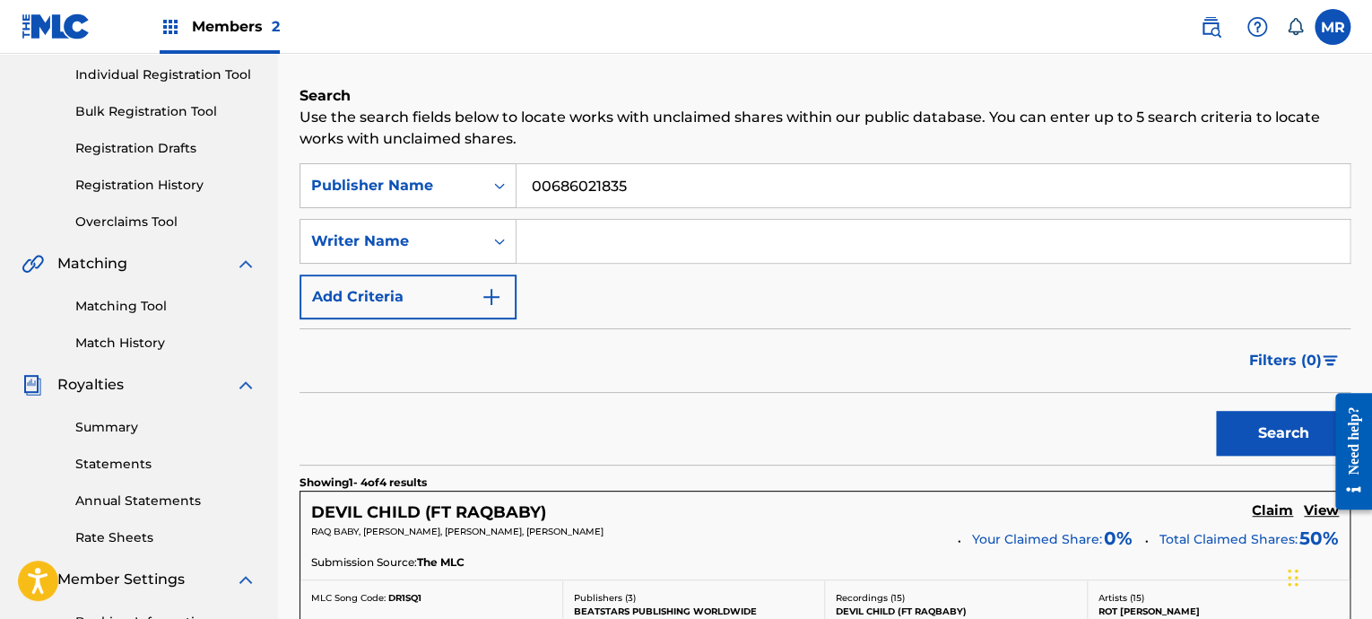
scroll to position [354, 0]
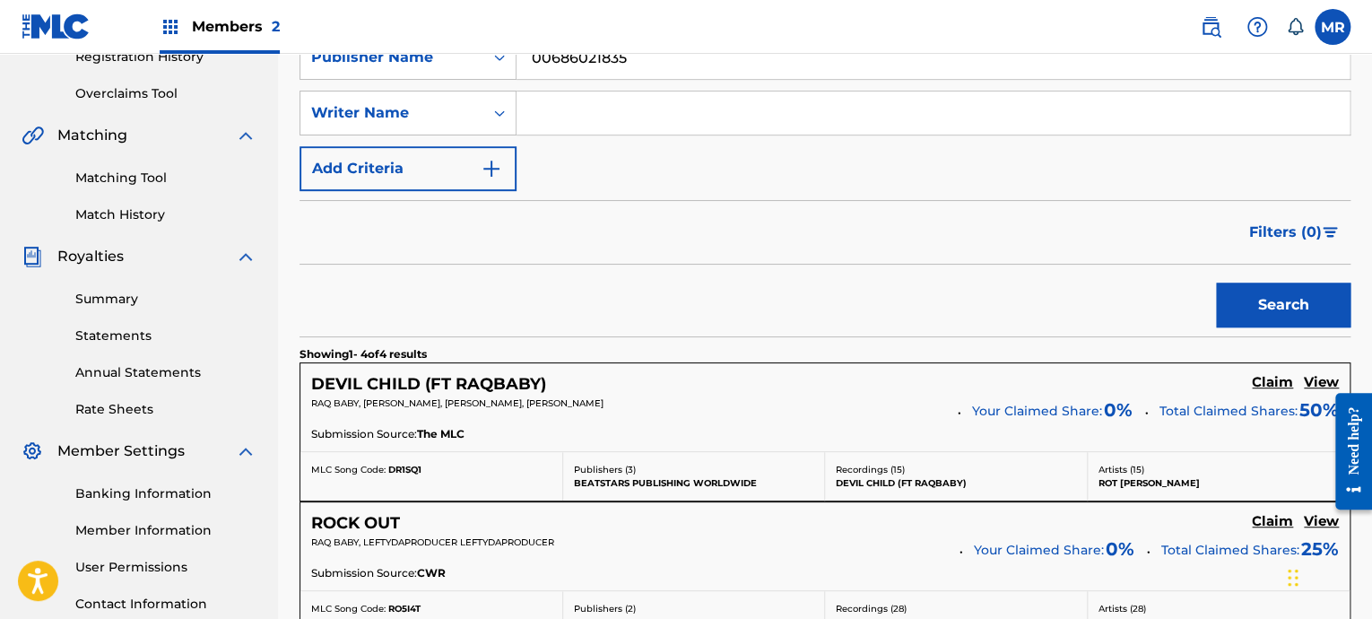
type input "00686021835"
click at [1219, 296] on button "Search" at bounding box center [1283, 305] width 135 height 45
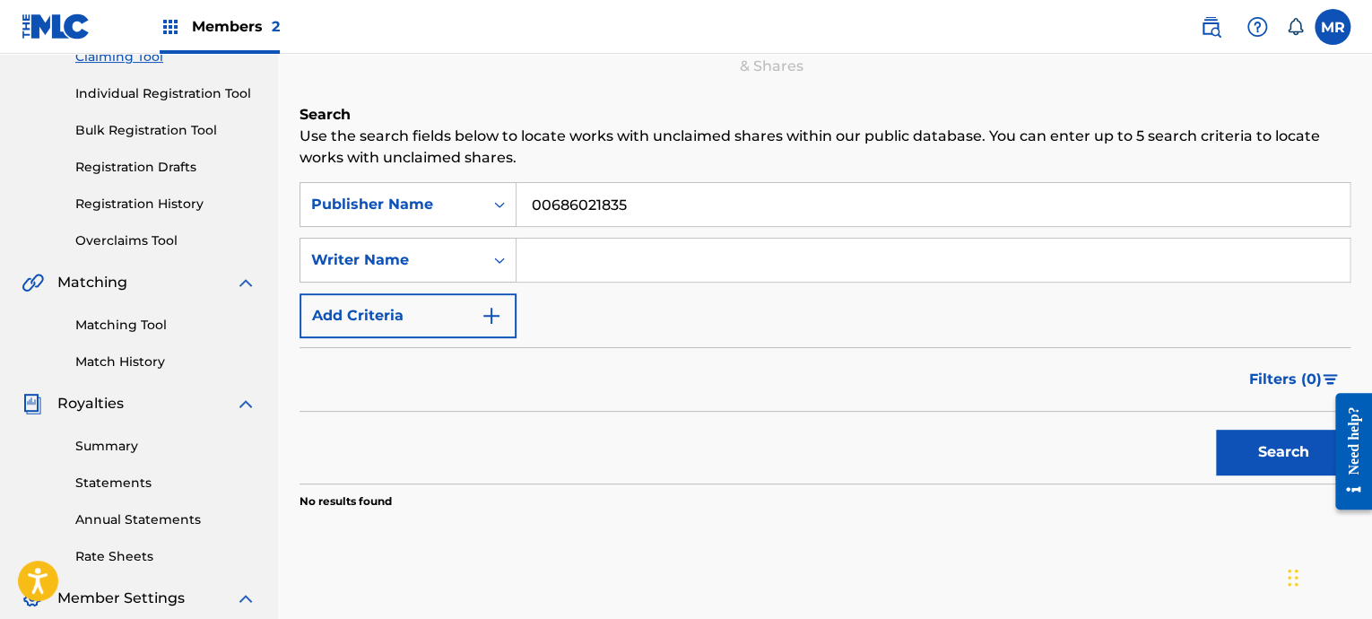
scroll to position [85, 0]
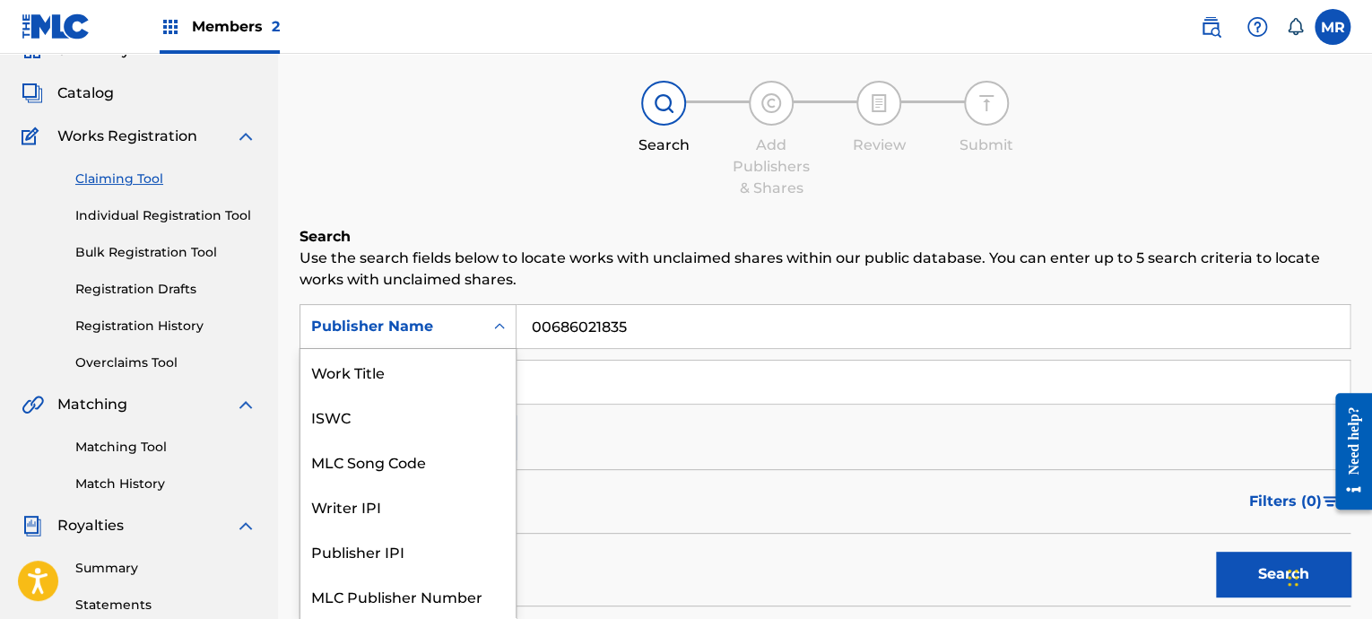
click at [428, 325] on div "Publisher Name" at bounding box center [391, 327] width 161 height 22
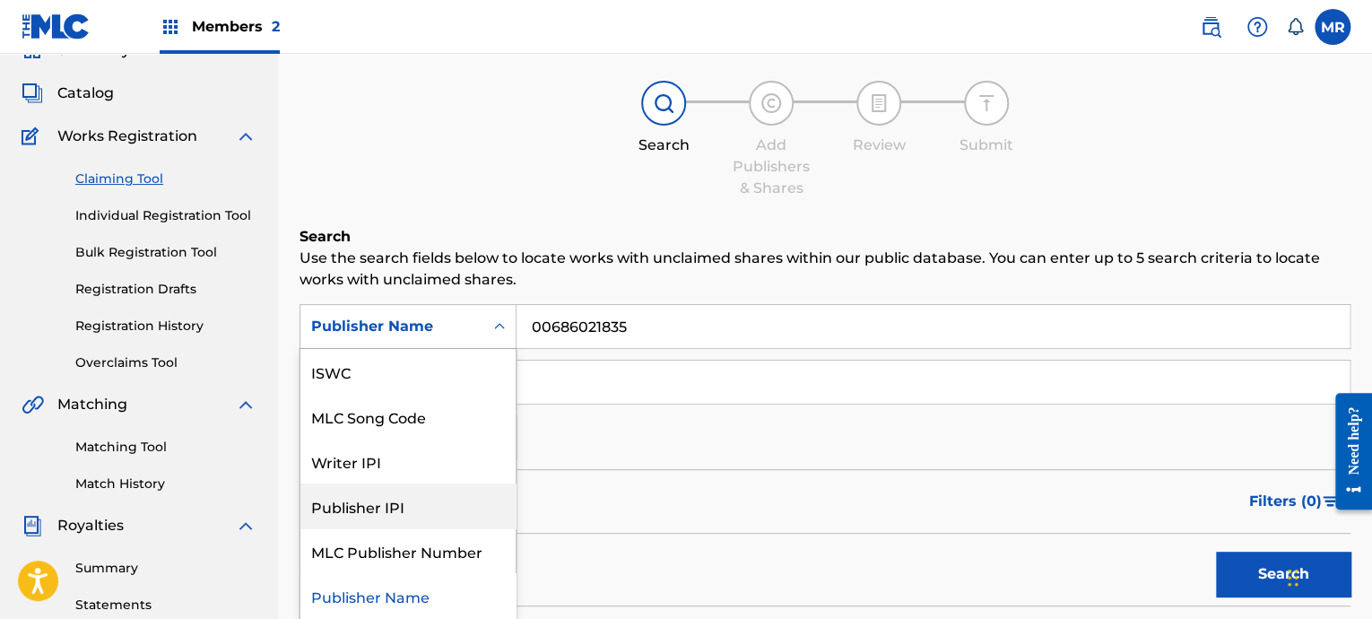
click at [445, 455] on div "Publisher IPI" at bounding box center [407, 505] width 215 height 45
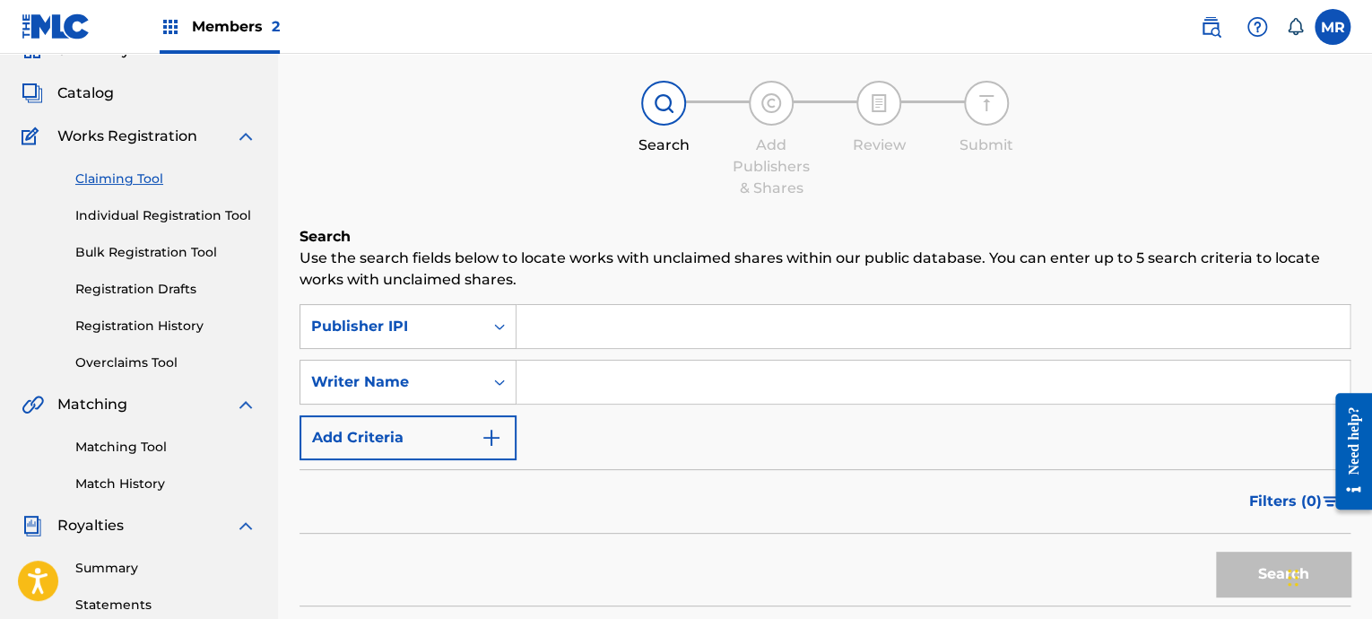
click at [843, 318] on input "Search Form" at bounding box center [933, 326] width 833 height 43
drag, startPoint x: 843, startPoint y: 318, endPoint x: 574, endPoint y: 372, distance: 274.4
click at [574, 372] on input "Search Form" at bounding box center [933, 382] width 833 height 43
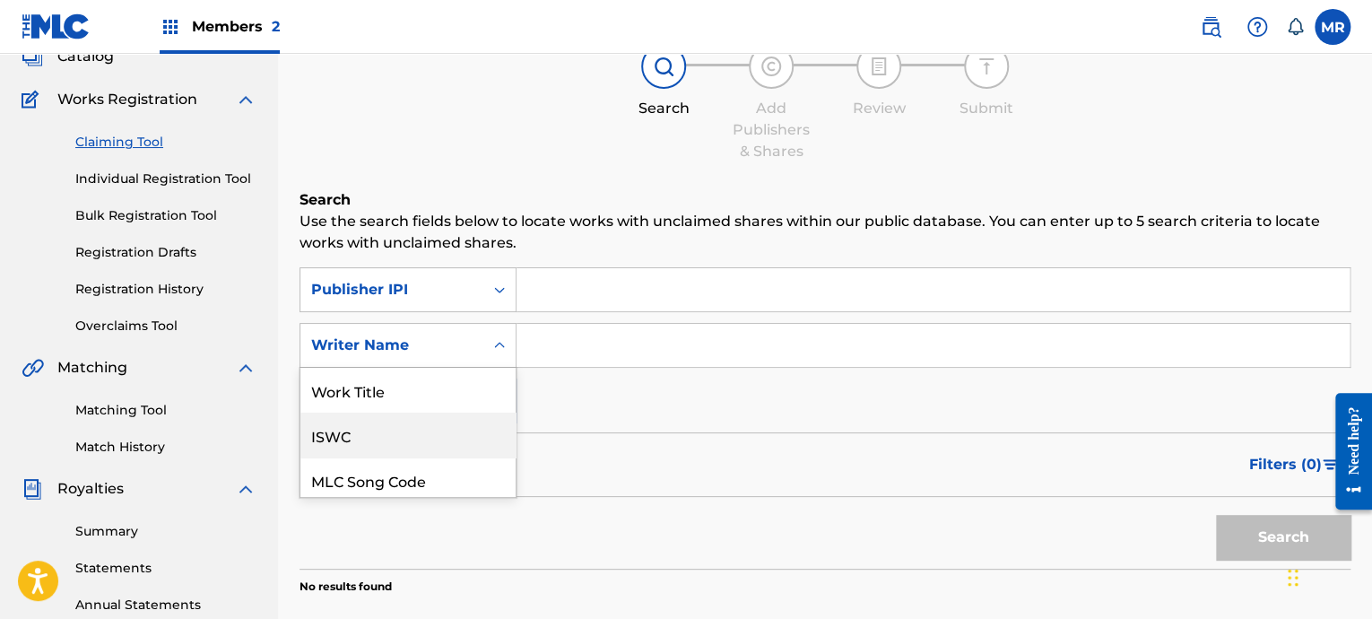
click at [491, 368] on div "7 results available. Use Up and Down to choose options, press Enter to select t…" at bounding box center [408, 345] width 217 height 45
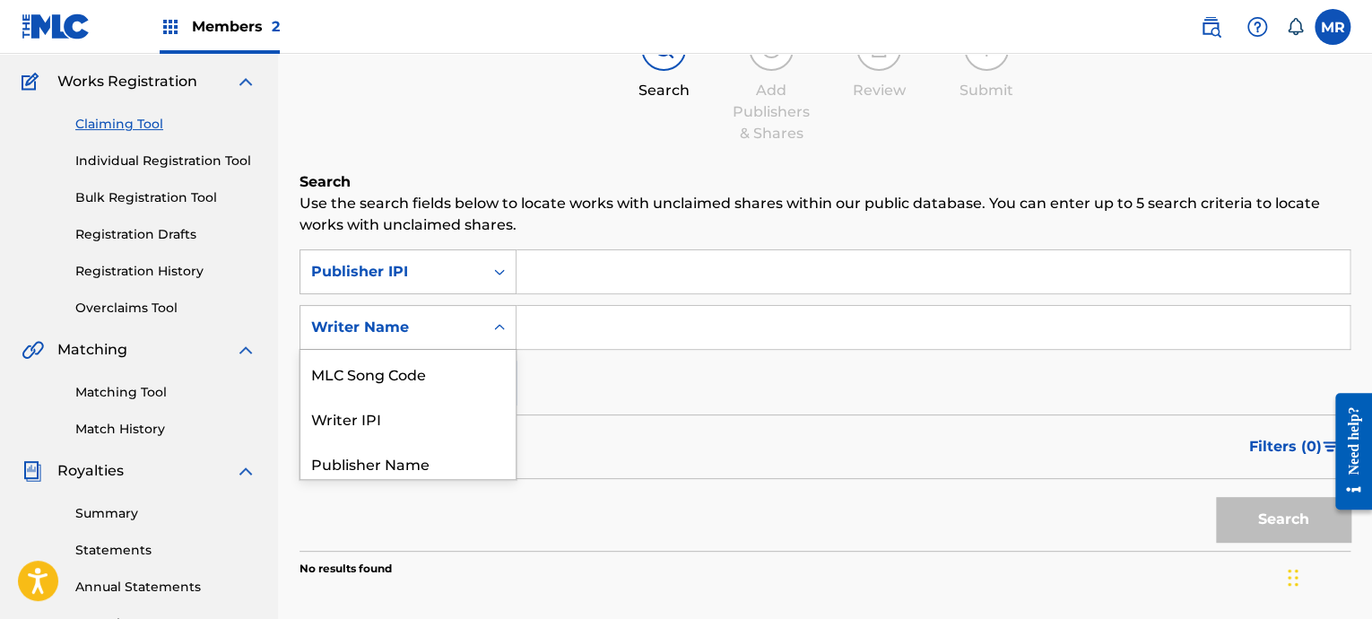
scroll to position [4, 0]
click at [415, 363] on div "Work Title" at bounding box center [407, 367] width 215 height 45
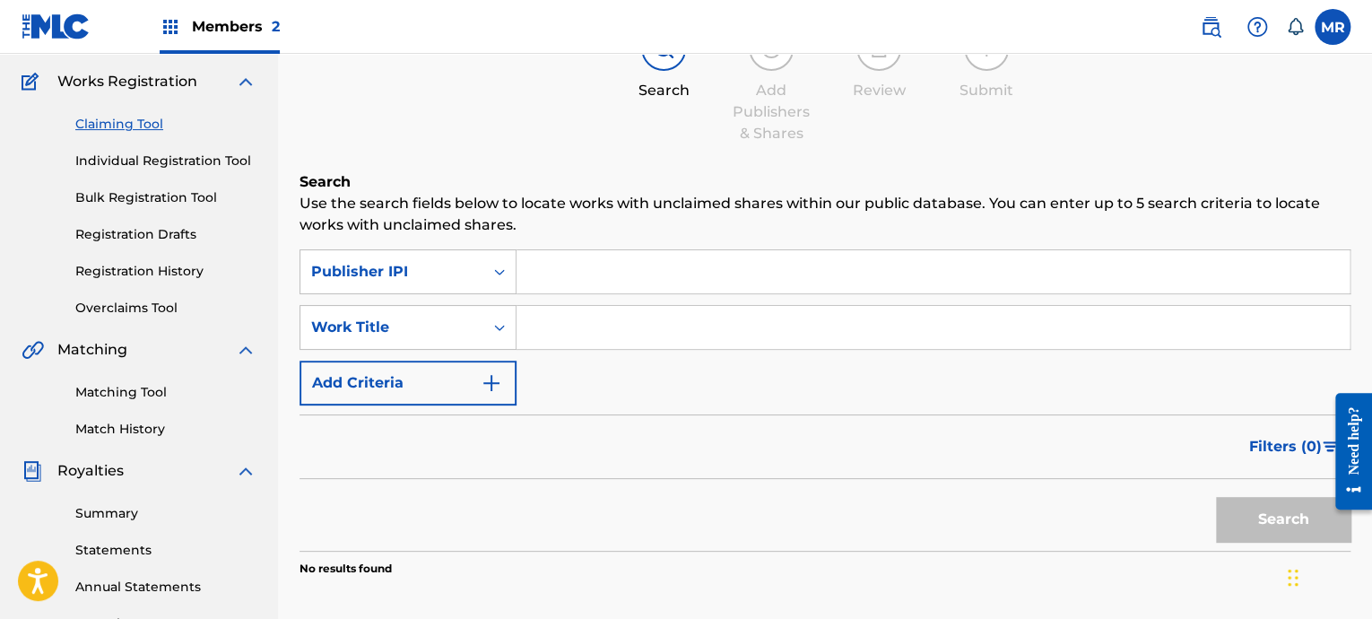
click at [578, 335] on input "Search Form" at bounding box center [933, 327] width 833 height 43
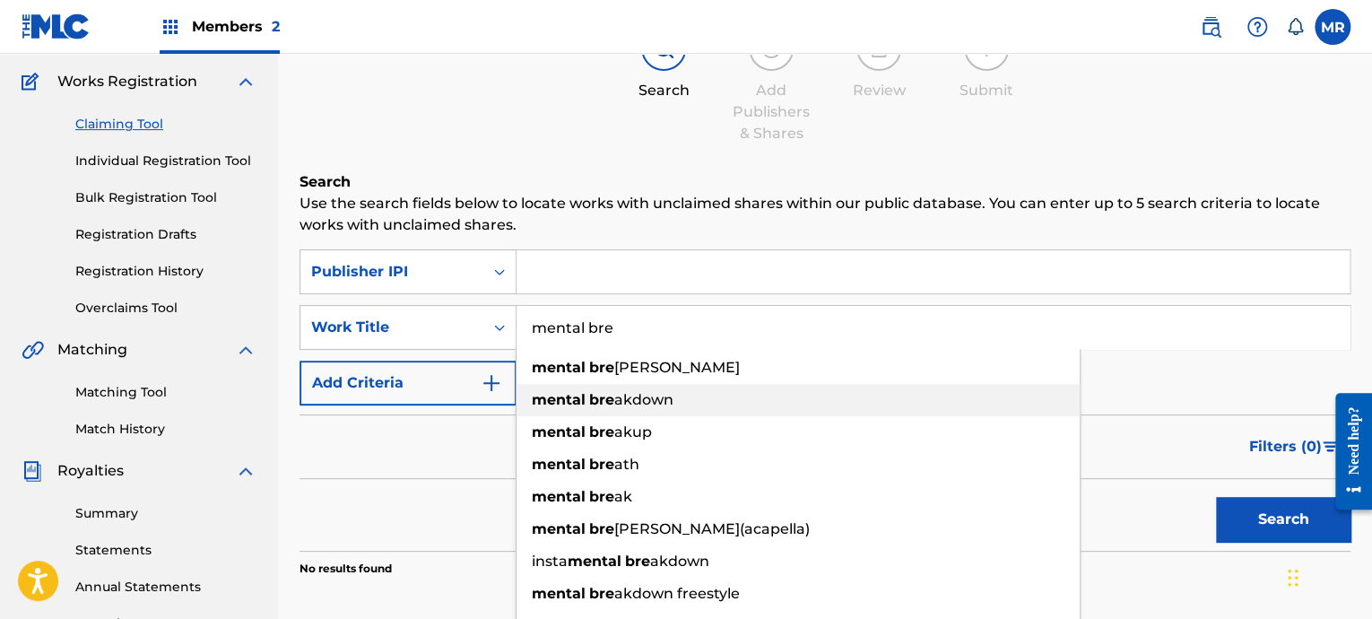
click at [615, 411] on div "mental bre akdown" at bounding box center [798, 400] width 563 height 32
type input "[MEDICAL_DATA]"
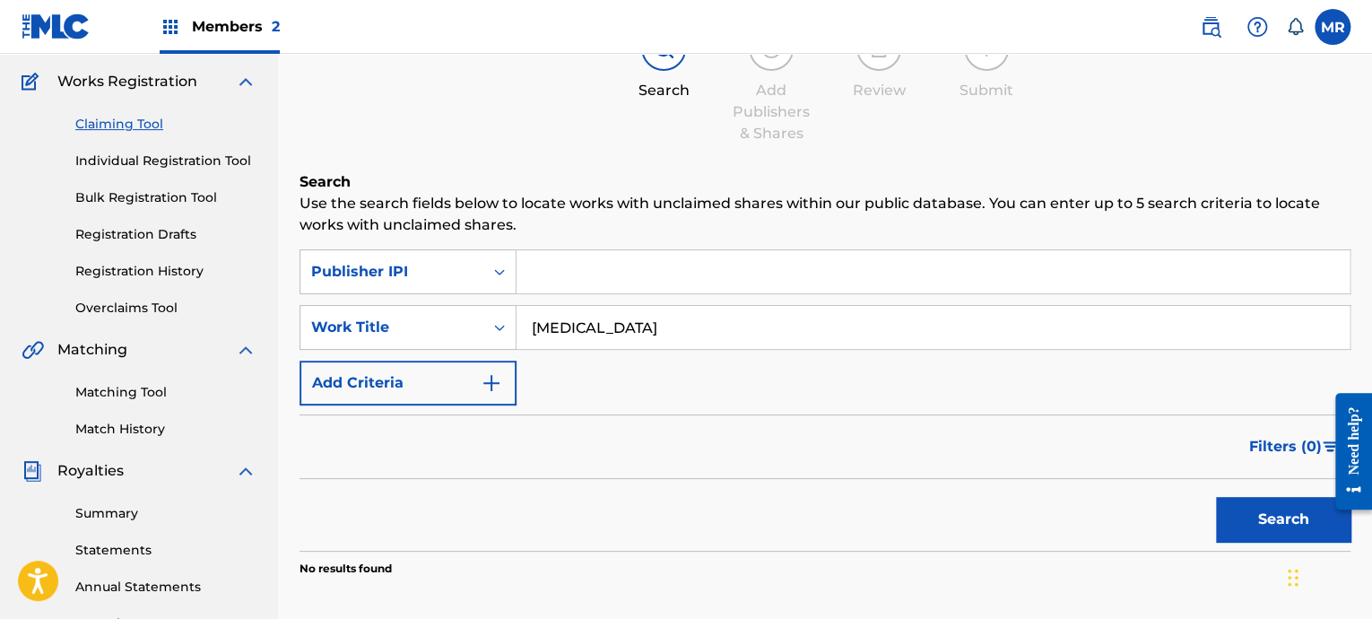
click at [1222, 455] on button "Search" at bounding box center [1283, 519] width 135 height 45
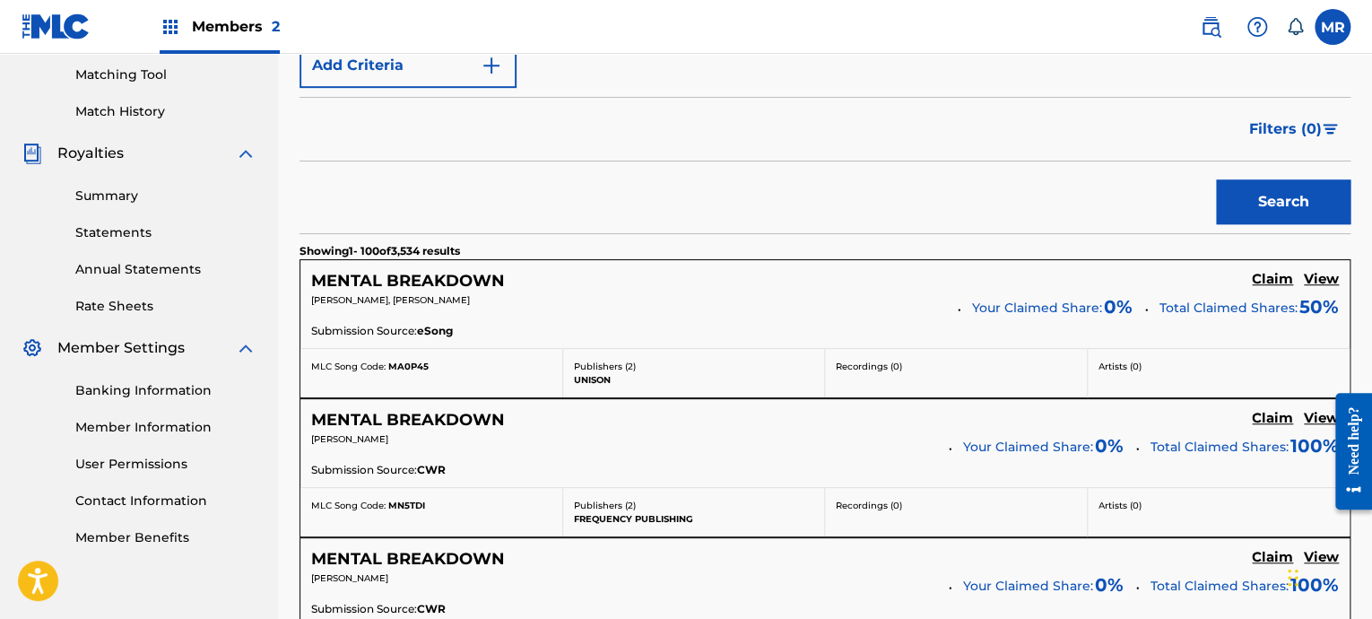
scroll to position [222, 0]
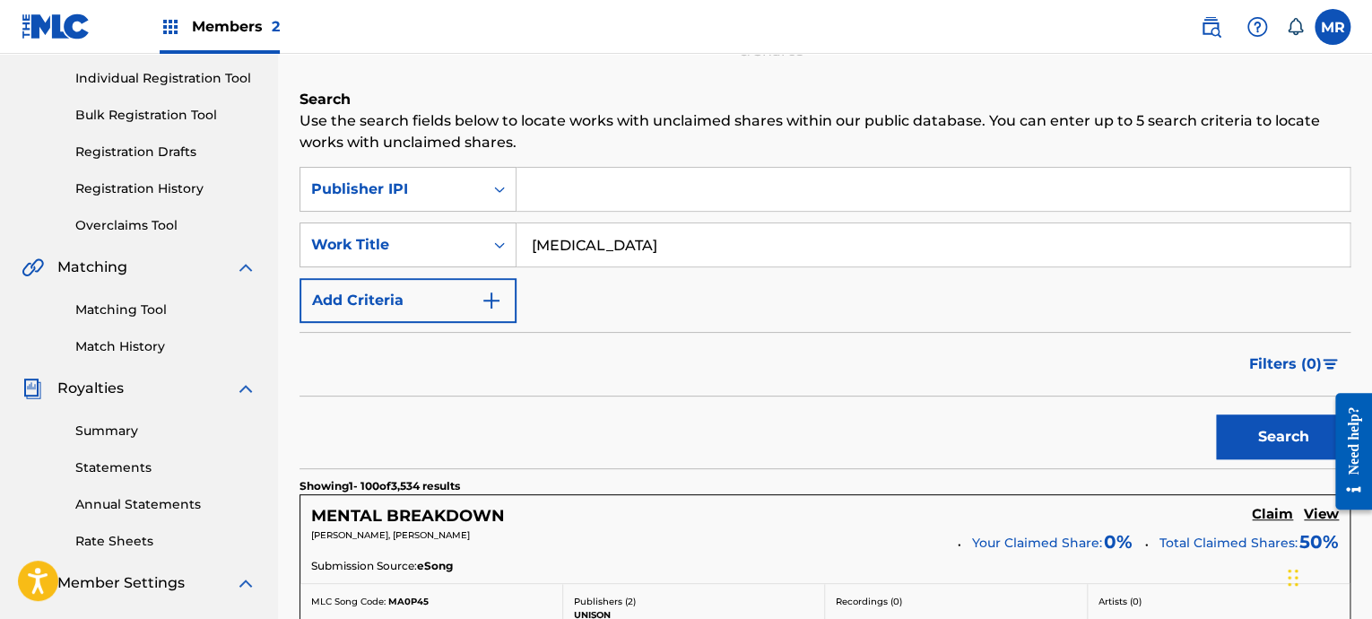
click at [557, 189] on input "Search Form" at bounding box center [933, 189] width 833 height 43
click at [453, 197] on div "Publisher IPI" at bounding box center [391, 189] width 161 height 22
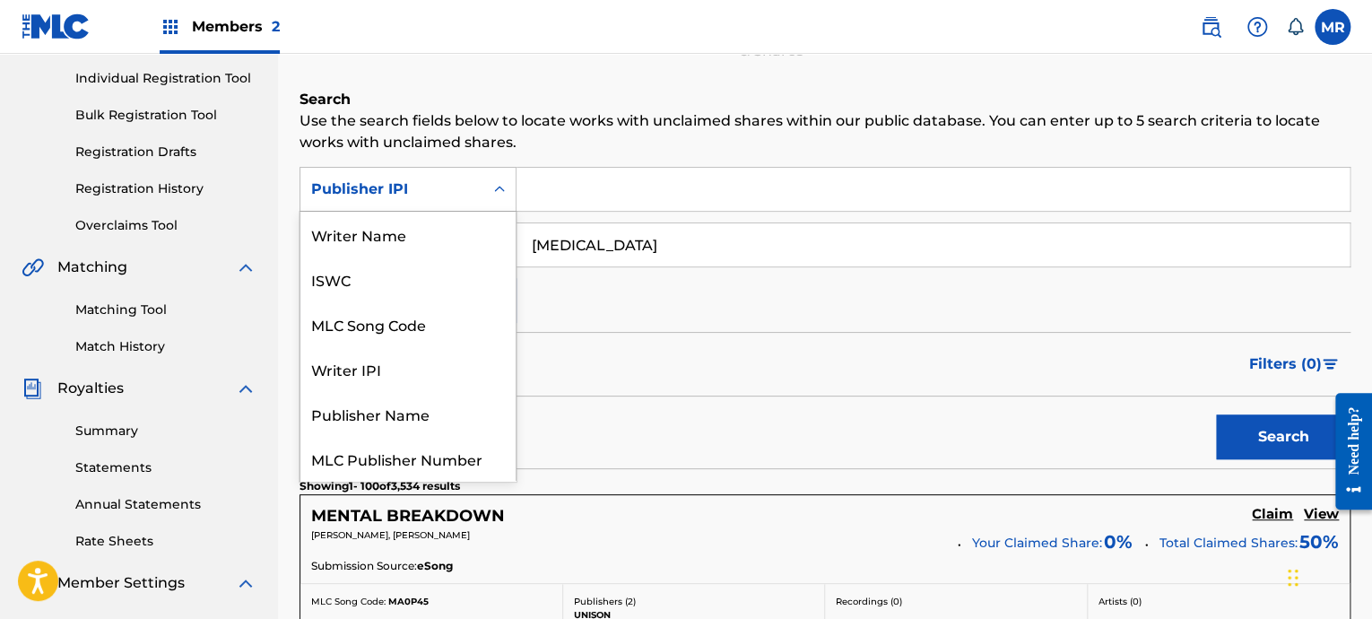
scroll to position [45, 0]
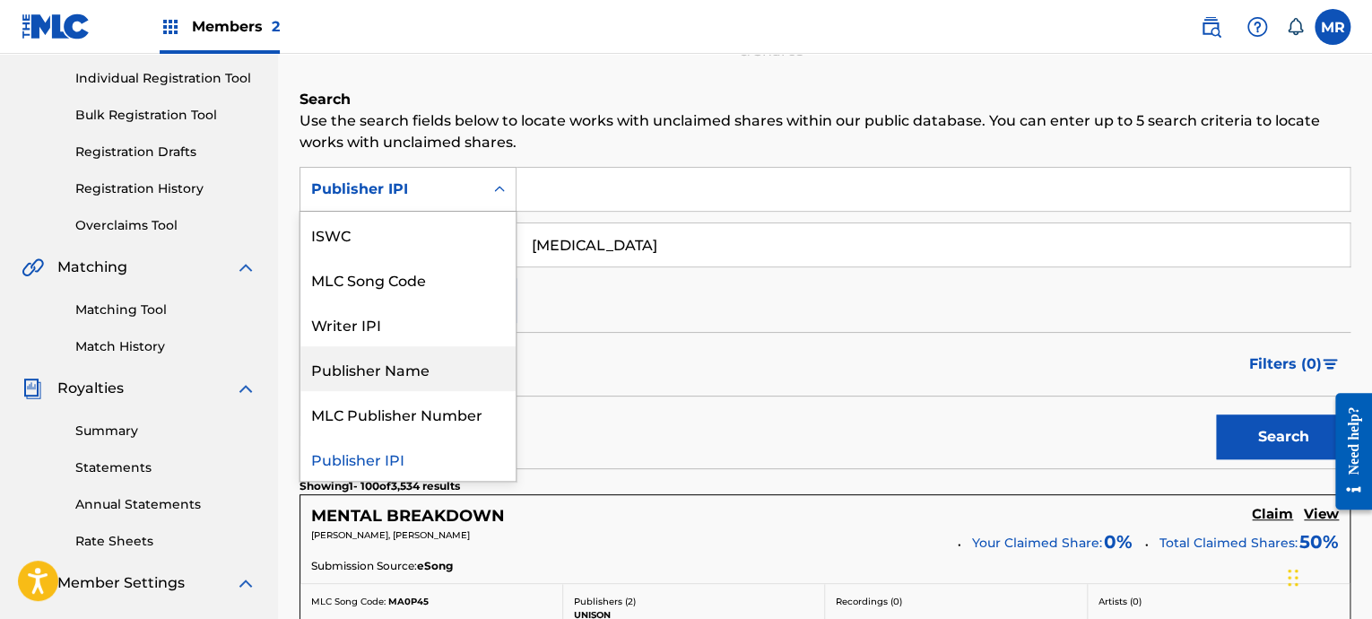
click at [448, 371] on div "Publisher Name" at bounding box center [407, 368] width 215 height 45
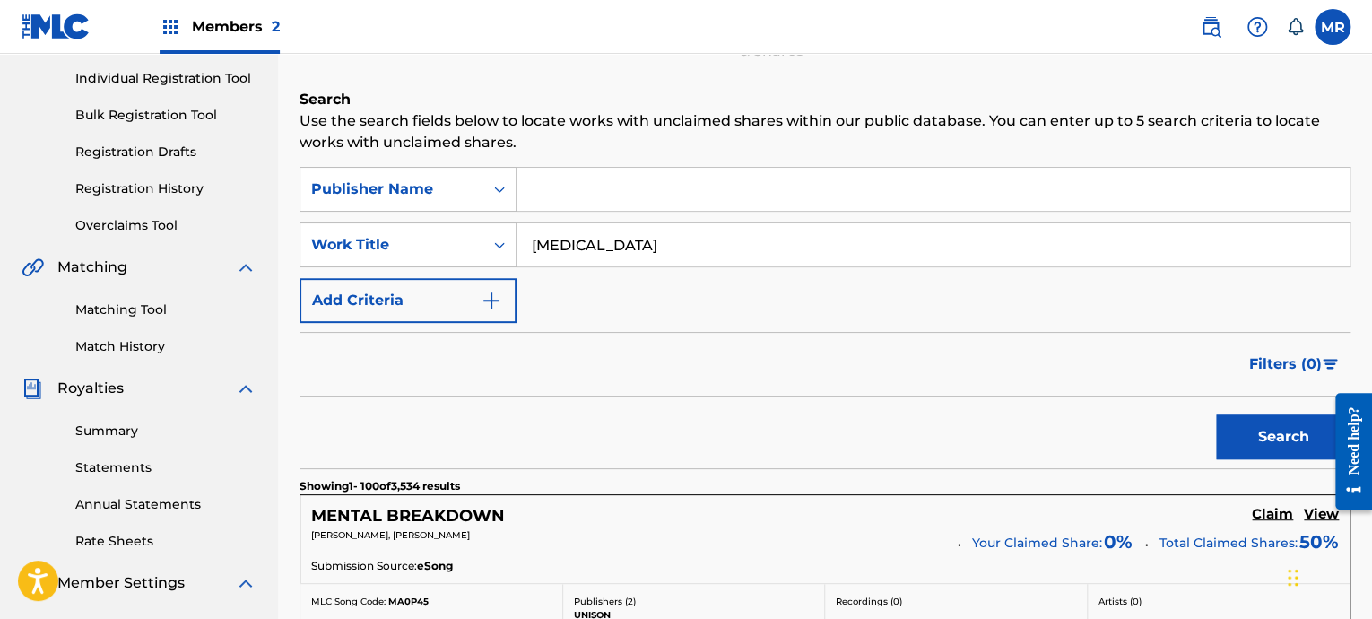
click at [635, 196] on input "Search Form" at bounding box center [933, 189] width 833 height 43
type input "[PERSON_NAME]"
click at [1216, 414] on button "Search" at bounding box center [1283, 436] width 135 height 45
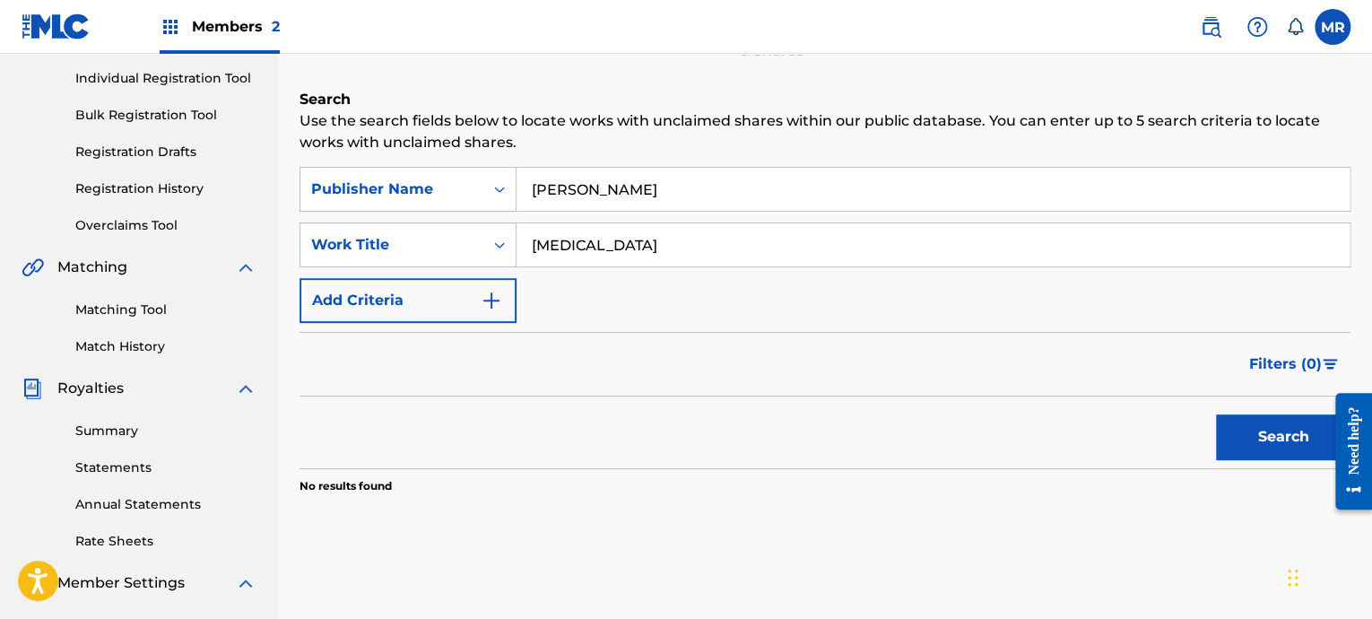
drag, startPoint x: 707, startPoint y: 246, endPoint x: 158, endPoint y: 275, distance: 549.7
click at [189, 276] on main "BenzoDidThis Summary Catalog Works Registration Claiming Tool Individual Regist…" at bounding box center [686, 317] width 1372 height 972
click at [1222, 422] on button "Search" at bounding box center [1283, 436] width 135 height 45
